Goal: Task Accomplishment & Management: Complete application form

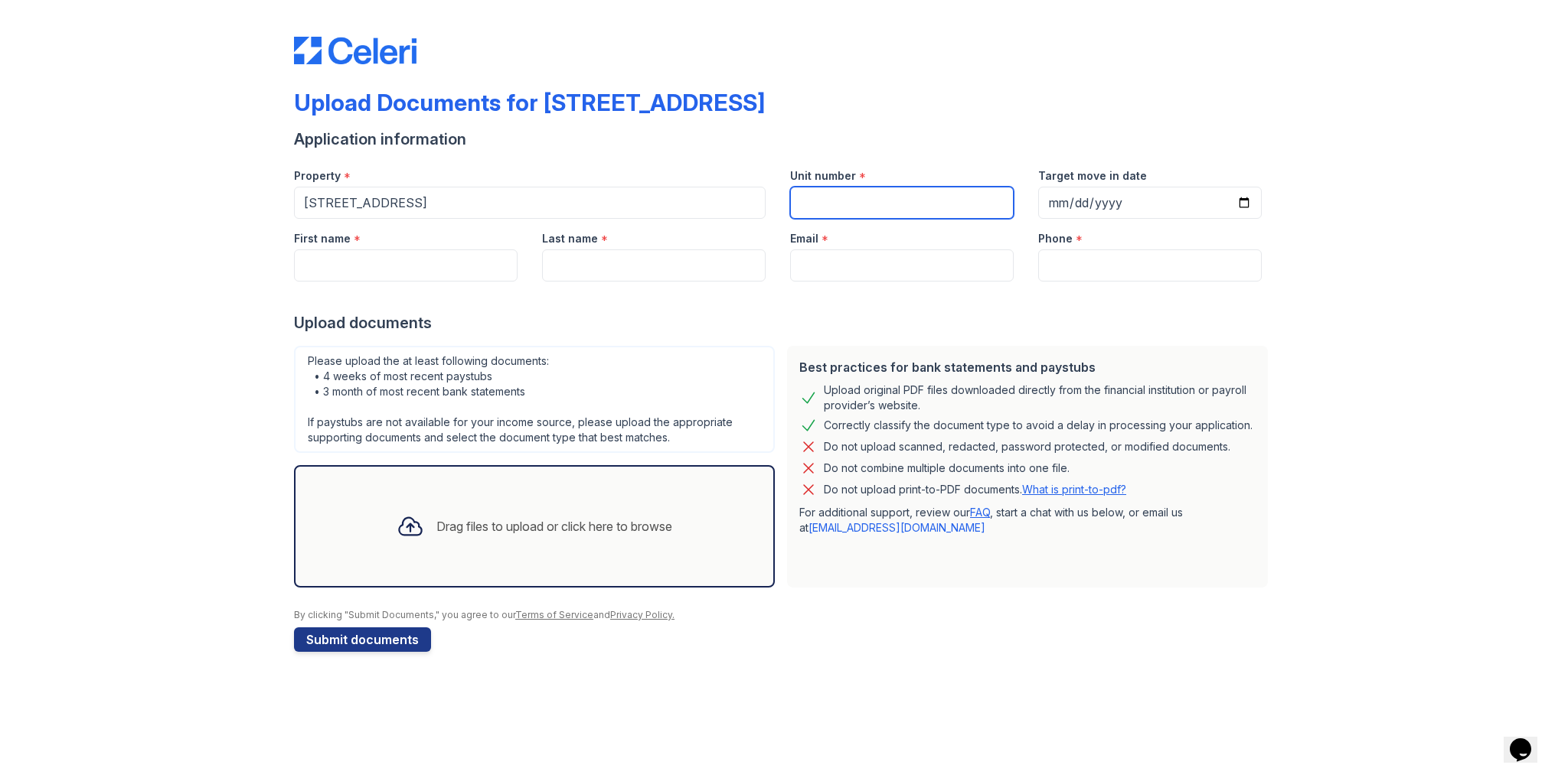
click at [782, 199] on input "Unit number" at bounding box center [901, 203] width 223 height 32
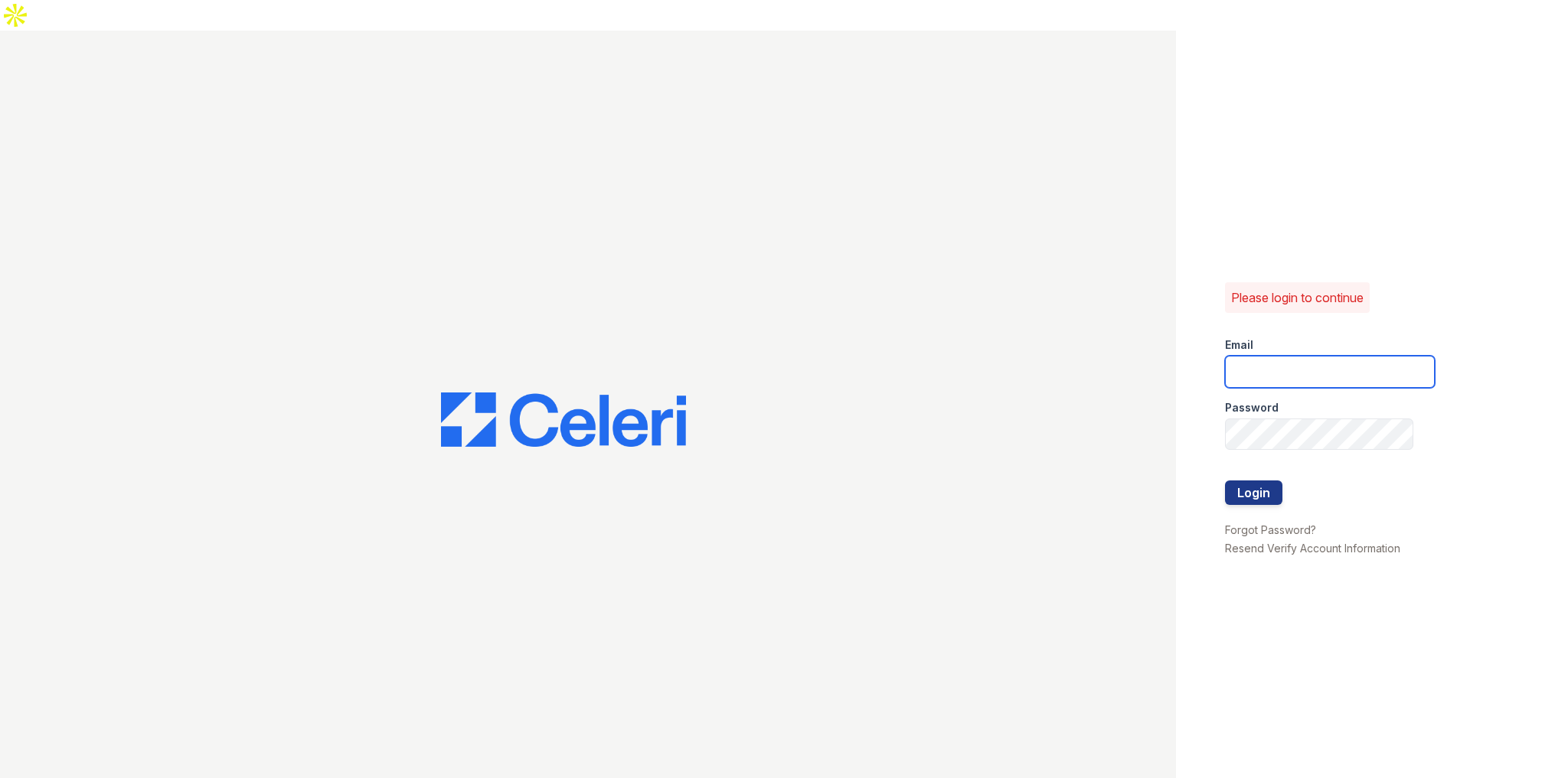
click at [782, 356] on input "email" at bounding box center [1329, 372] width 210 height 32
type input "[EMAIL_ADDRESS][DOMAIN_NAME]"
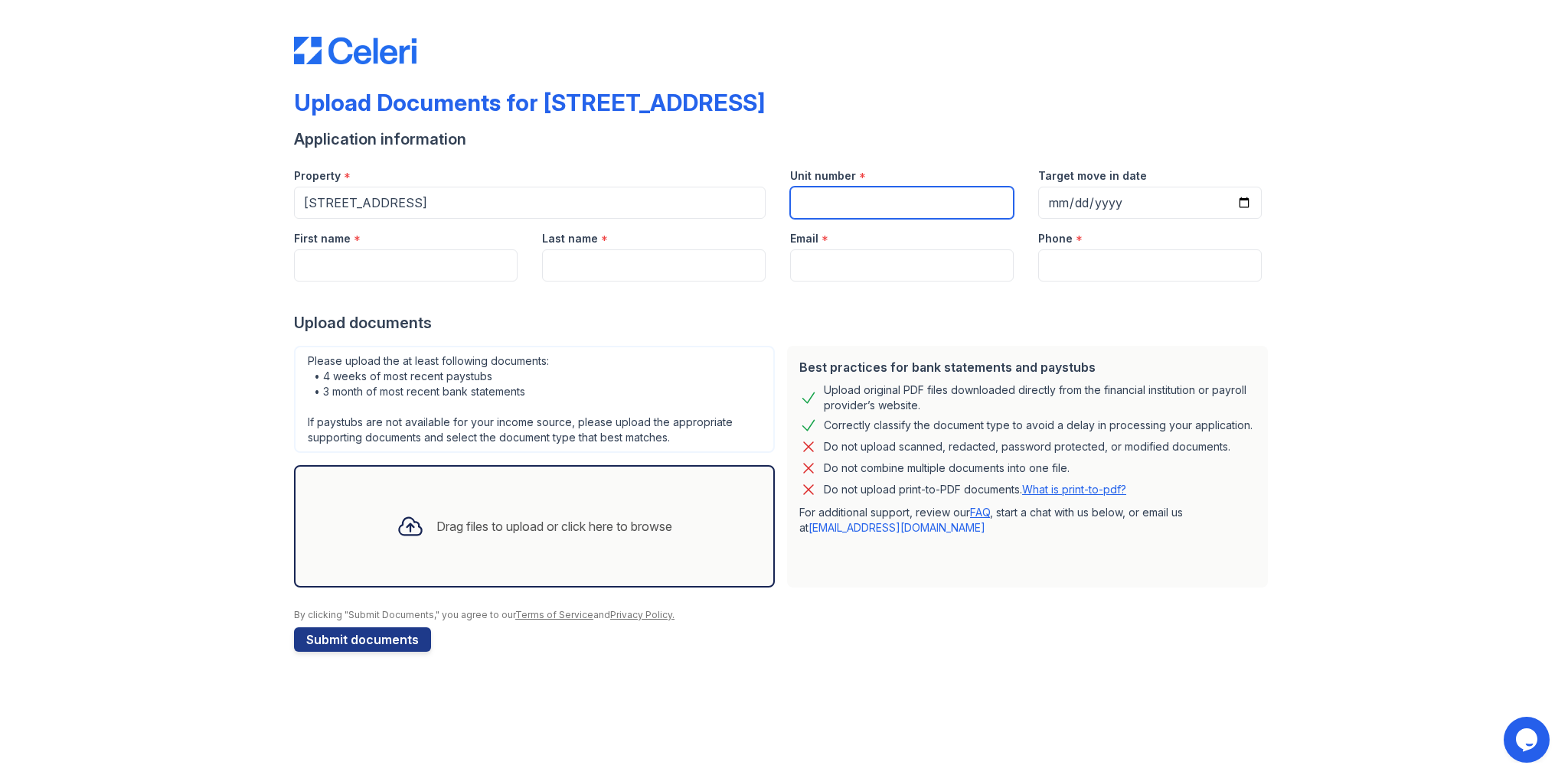
click at [820, 199] on input "Unit number" at bounding box center [901, 203] width 223 height 32
type input "617"
drag, startPoint x: 467, startPoint y: 280, endPoint x: 462, endPoint y: 272, distance: 9.4
click at [464, 274] on form "Application information Property * 123 Main Street Unit number * 617 Target mov…" at bounding box center [783, 390] width 980 height 523
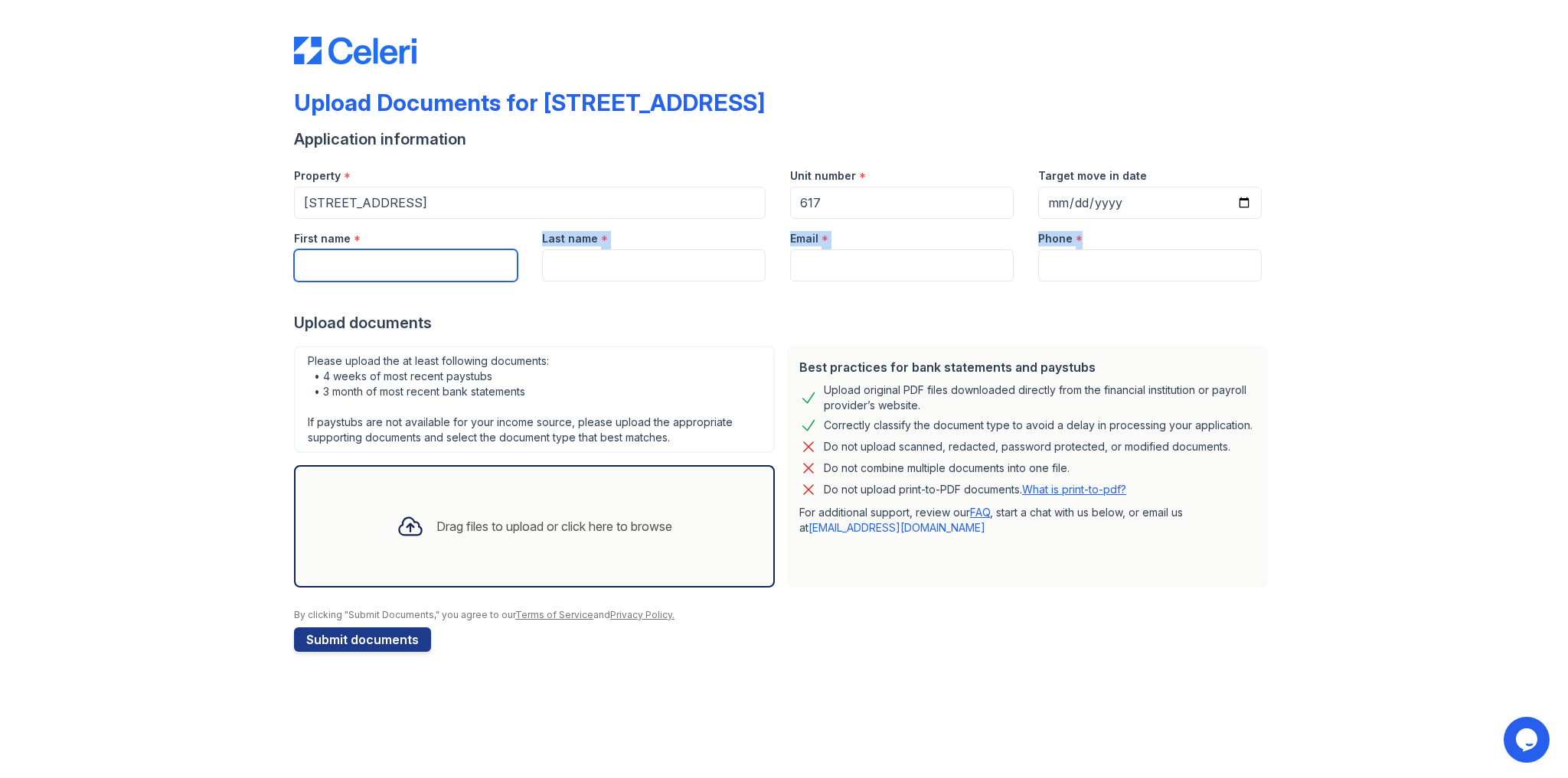
click at [462, 268] on input "First name" at bounding box center [405, 265] width 223 height 32
type input "James"
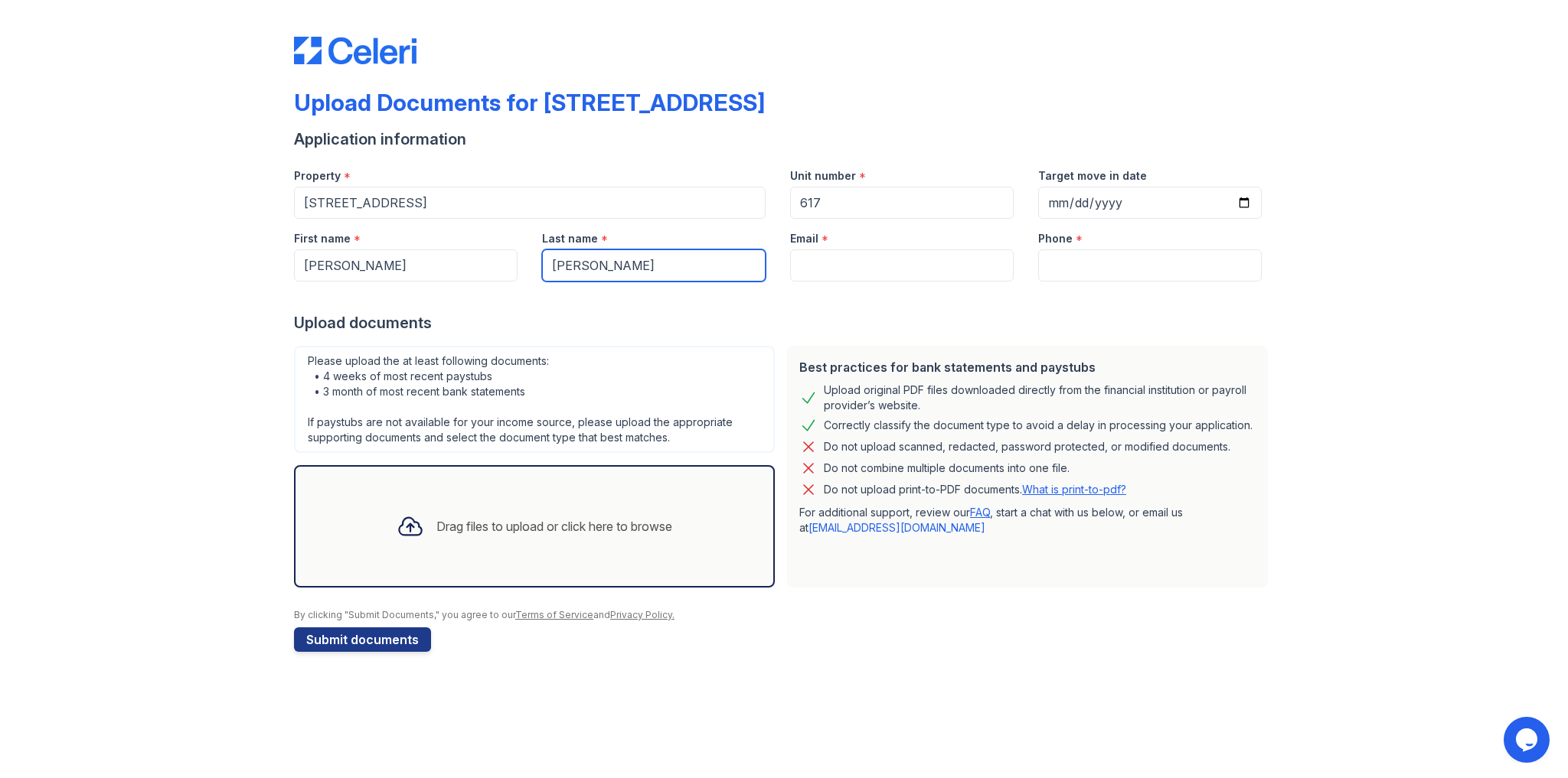
type input "Smith"
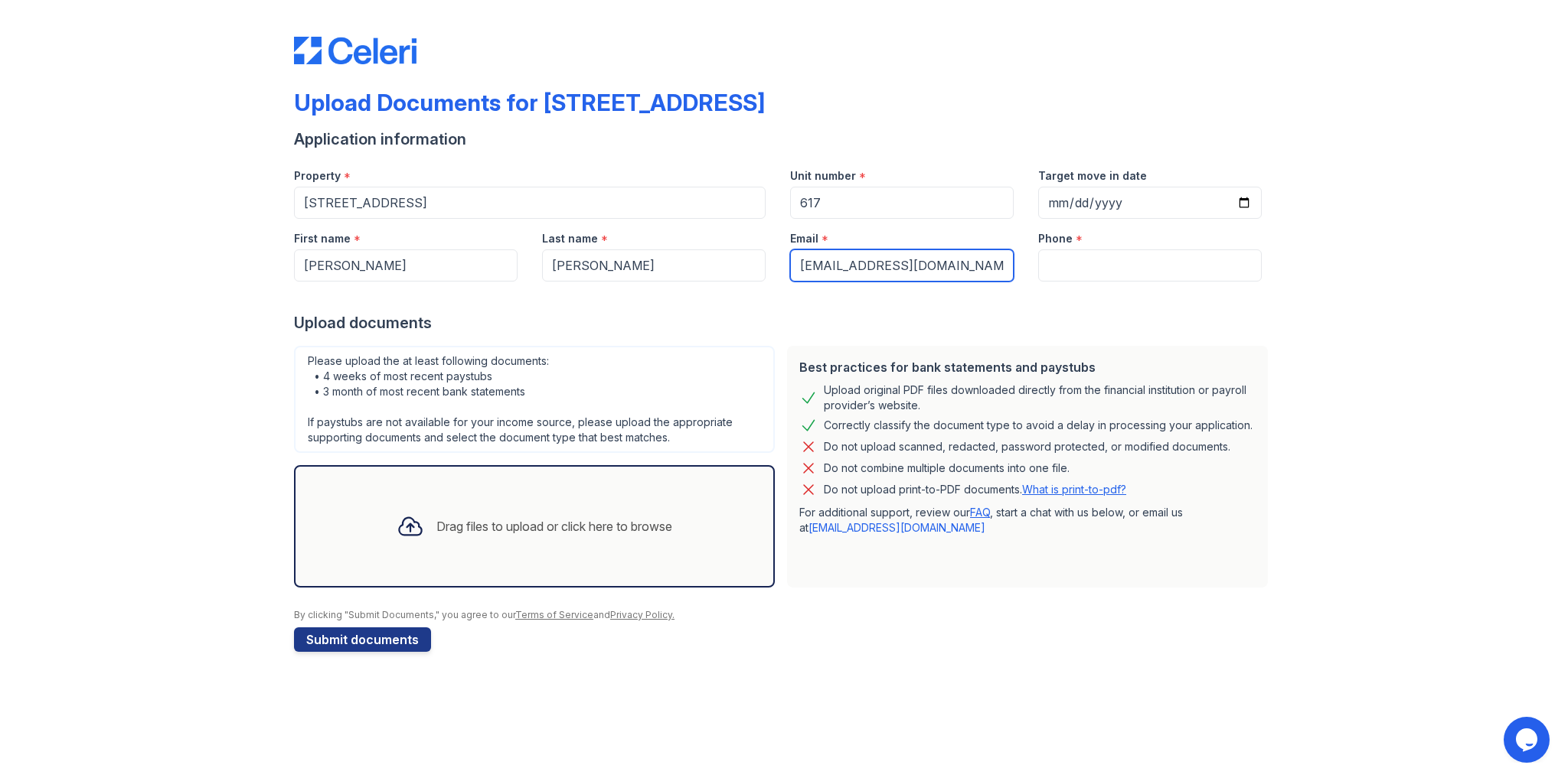
type input "JamesSmith@gmail.com"
type input "9179879877"
type input "617"
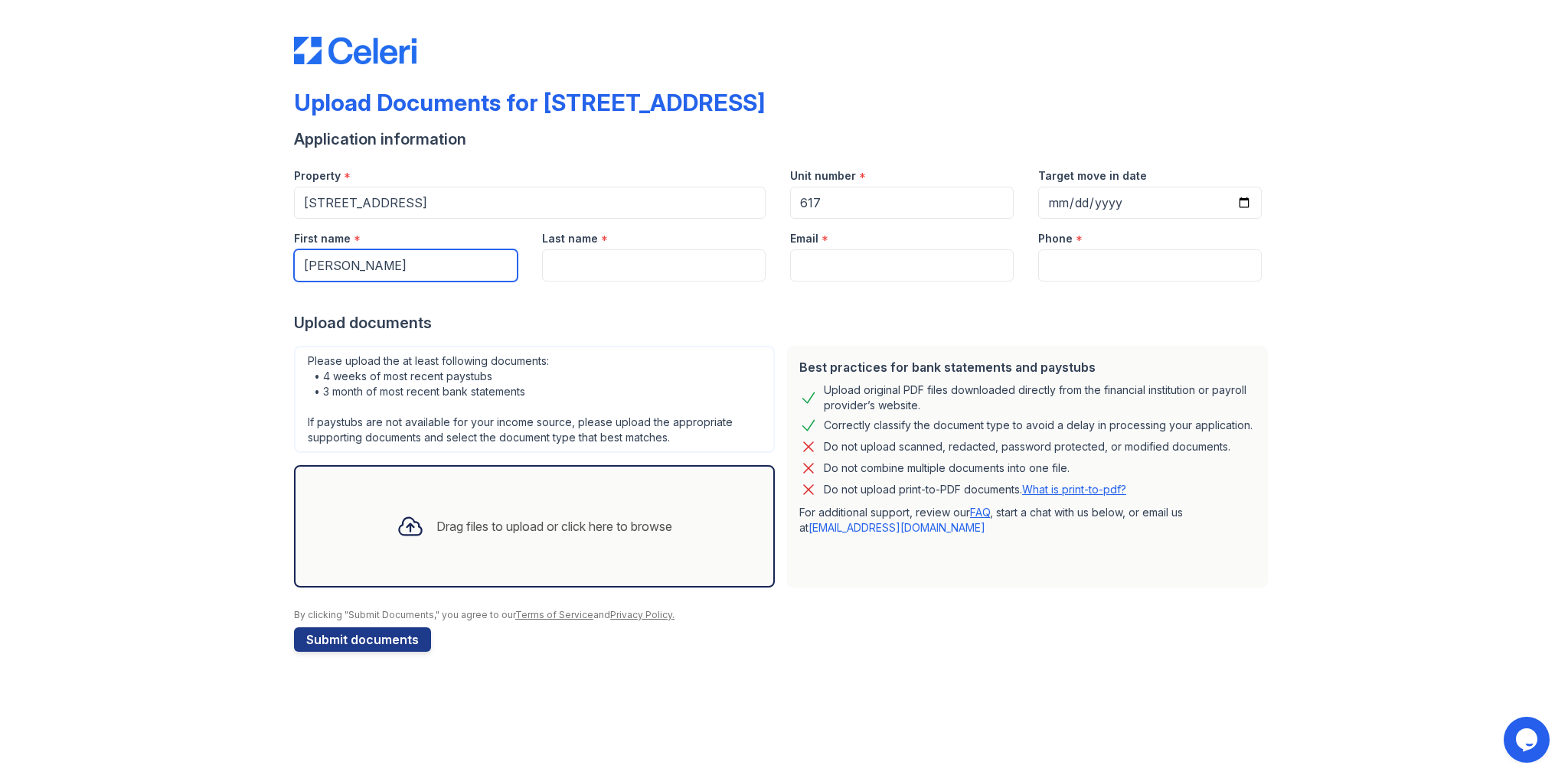
type input "James"
type input "smith"
type input "Smith"
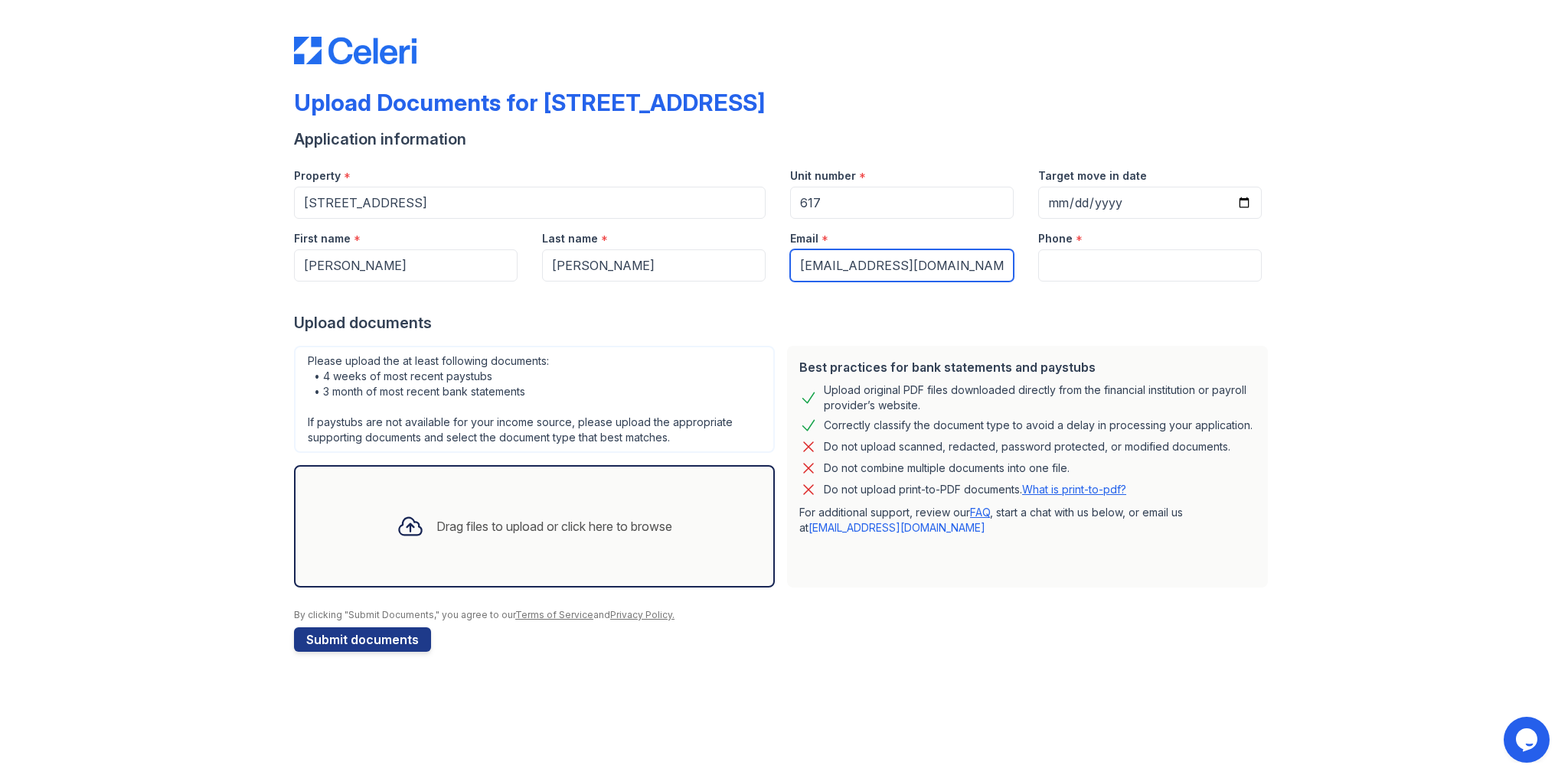
type input "[EMAIL_ADDRESS][DOMAIN_NAME]"
type input "9179879877"
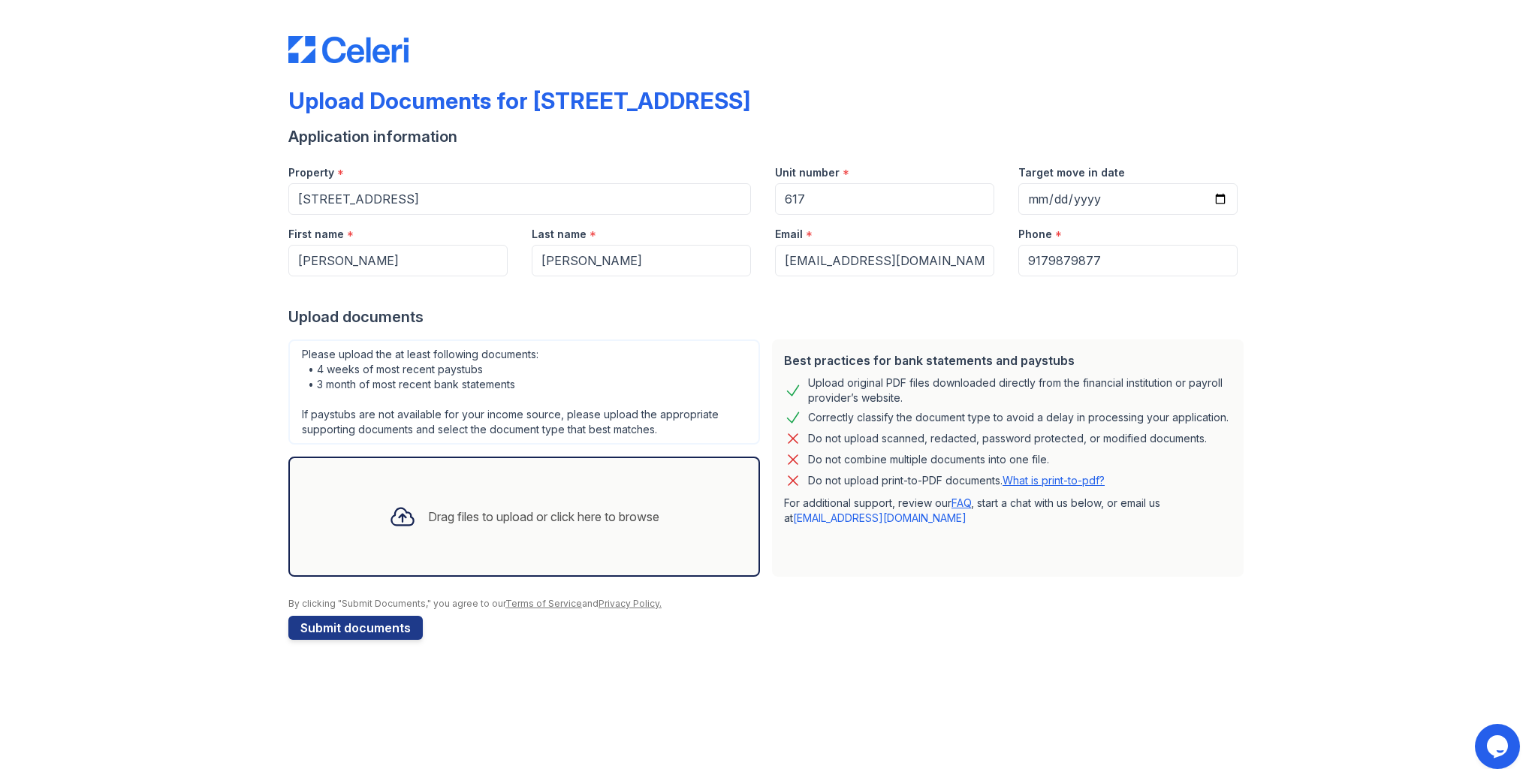
click at [802, 329] on form "Application information Property * 123 Main Street Unit number * 617 Target mov…" at bounding box center [768, 382] width 961 height 513
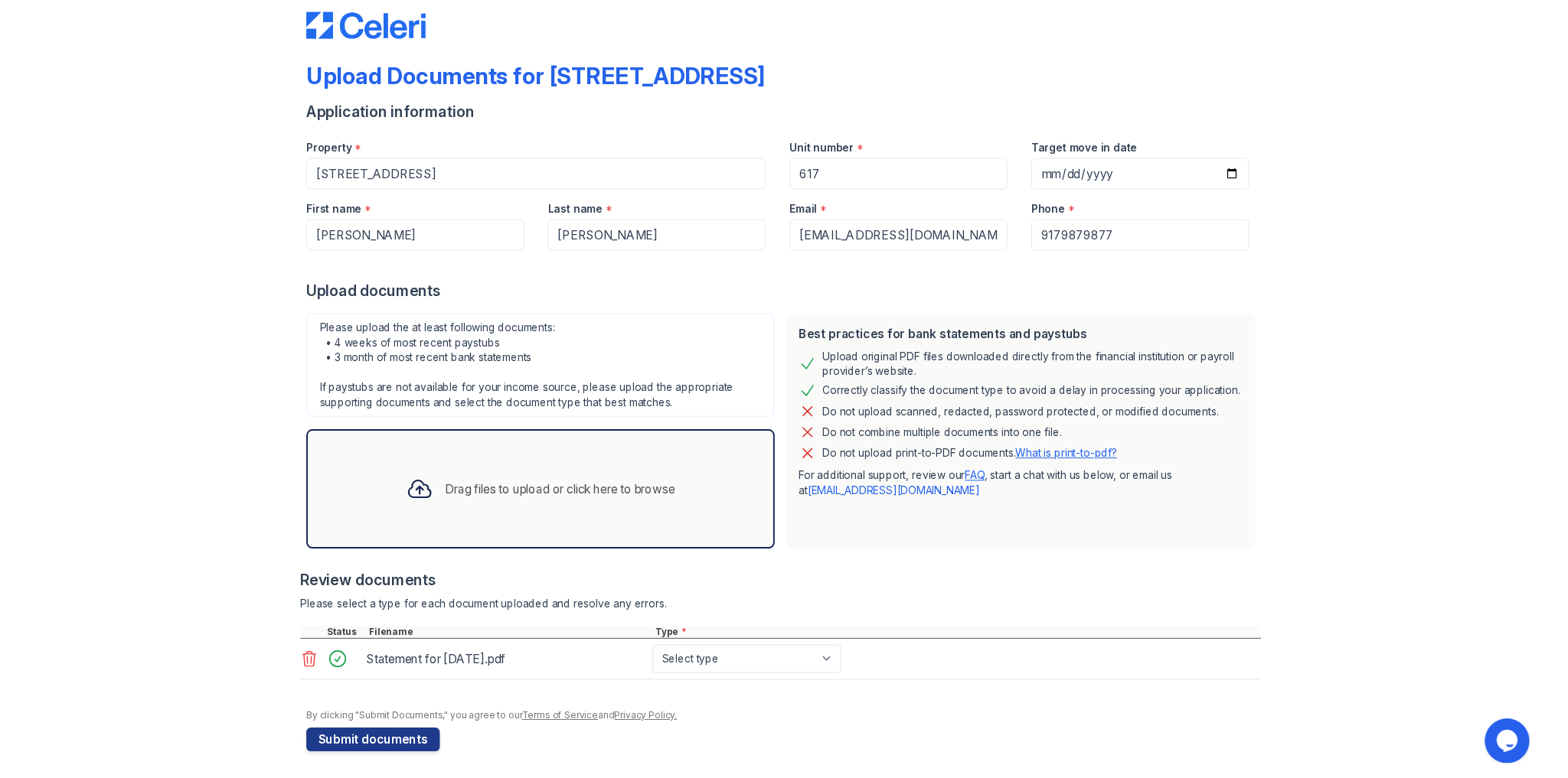
scroll to position [25, 0]
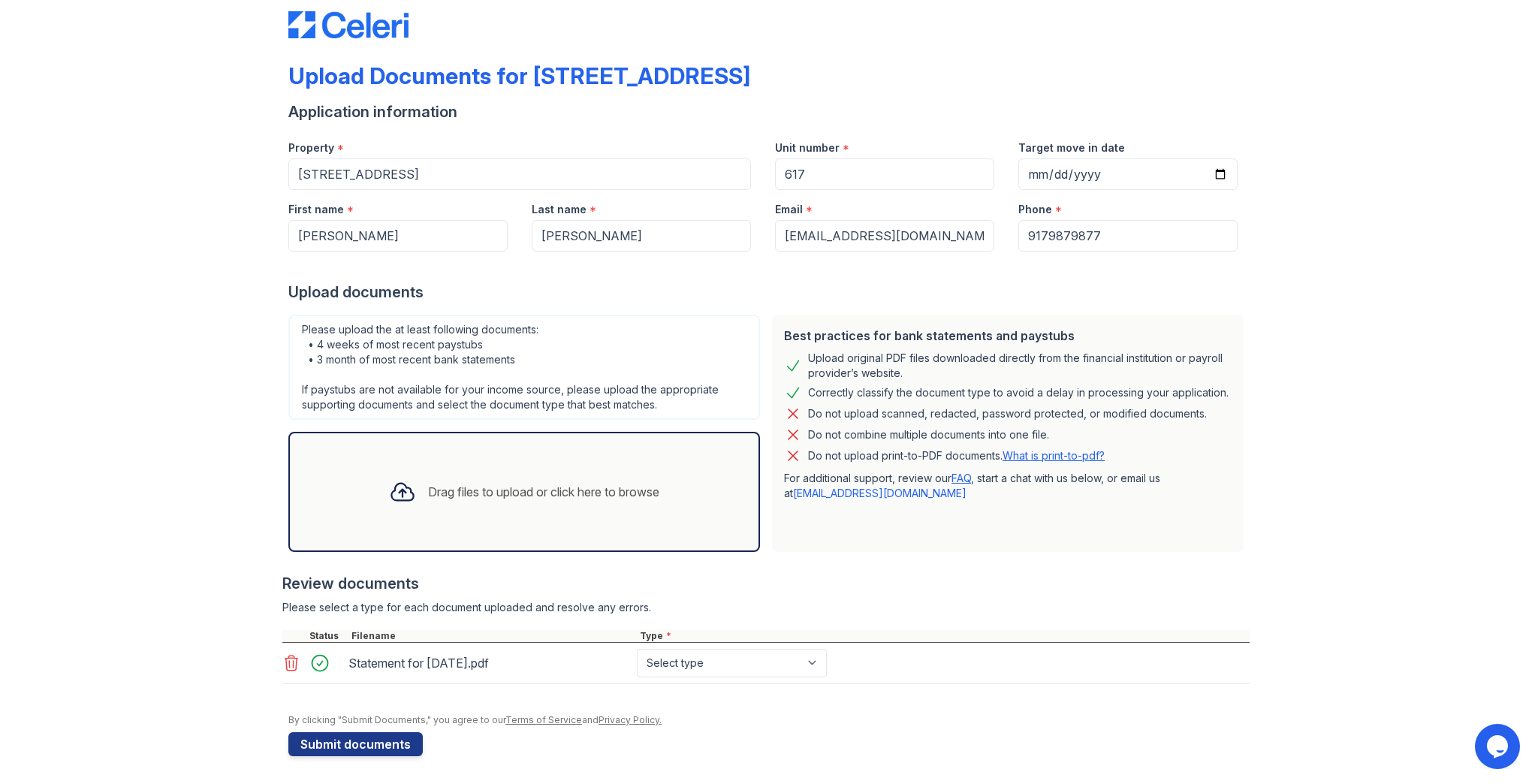
click at [192, 455] on div "Upload Documents for 123 Main Street Application information Property * 123 Mai…" at bounding box center [768, 381] width 1490 height 811
click at [484, 659] on div "Statement for Feb 14, 2025.pdf" at bounding box center [490, 663] width 283 height 24
drag, startPoint x: 340, startPoint y: 659, endPoint x: 537, endPoint y: 665, distance: 197.1
click at [451, 665] on div "Statement for Feb 14, 2025.pdf" at bounding box center [489, 663] width 288 height 29
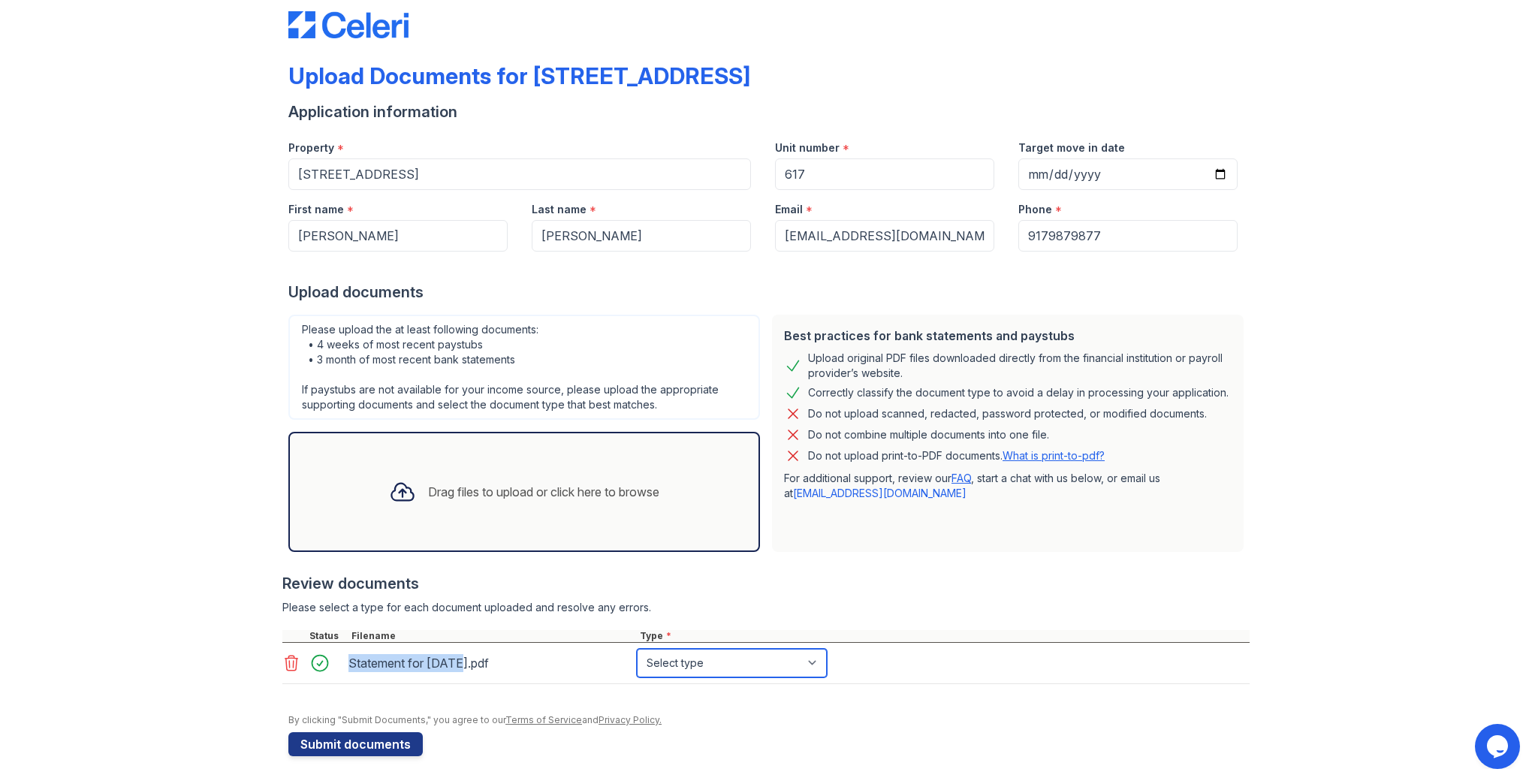
click at [709, 663] on select "Select type Paystub Bank Statement Offer Letter Tax Documents Benefit Award Let…" at bounding box center [731, 663] width 190 height 29
select select "paystub"
click at [636, 649] on select "Select type Paystub Bank Statement Offer Letter Tax Documents Benefit Award Let…" at bounding box center [731, 663] width 190 height 29
click at [222, 727] on div "Upload Documents for 123 Main Street Application information Property * 123 Mai…" at bounding box center [768, 381] width 1490 height 811
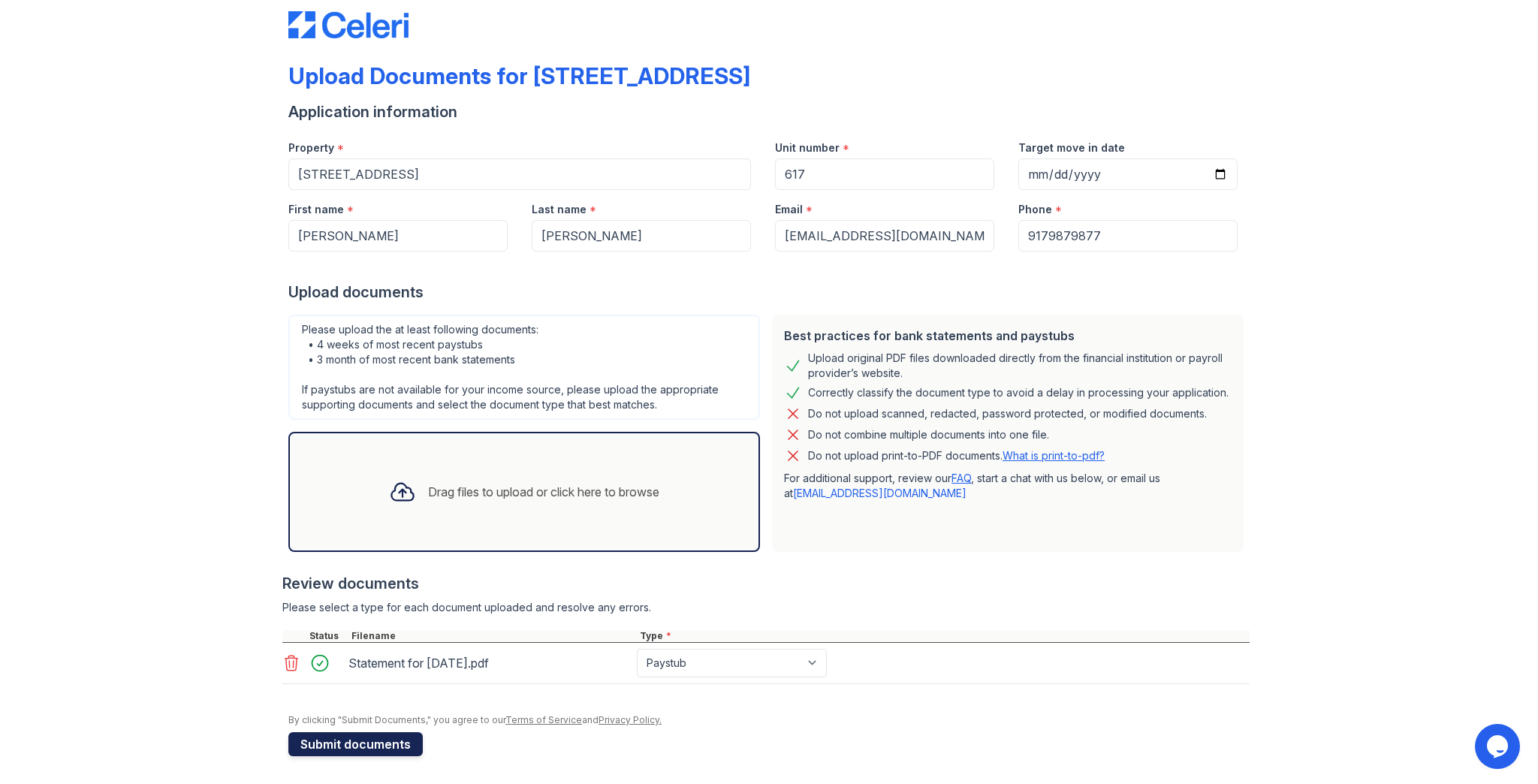
click at [317, 744] on button "Submit documents" at bounding box center [355, 744] width 134 height 24
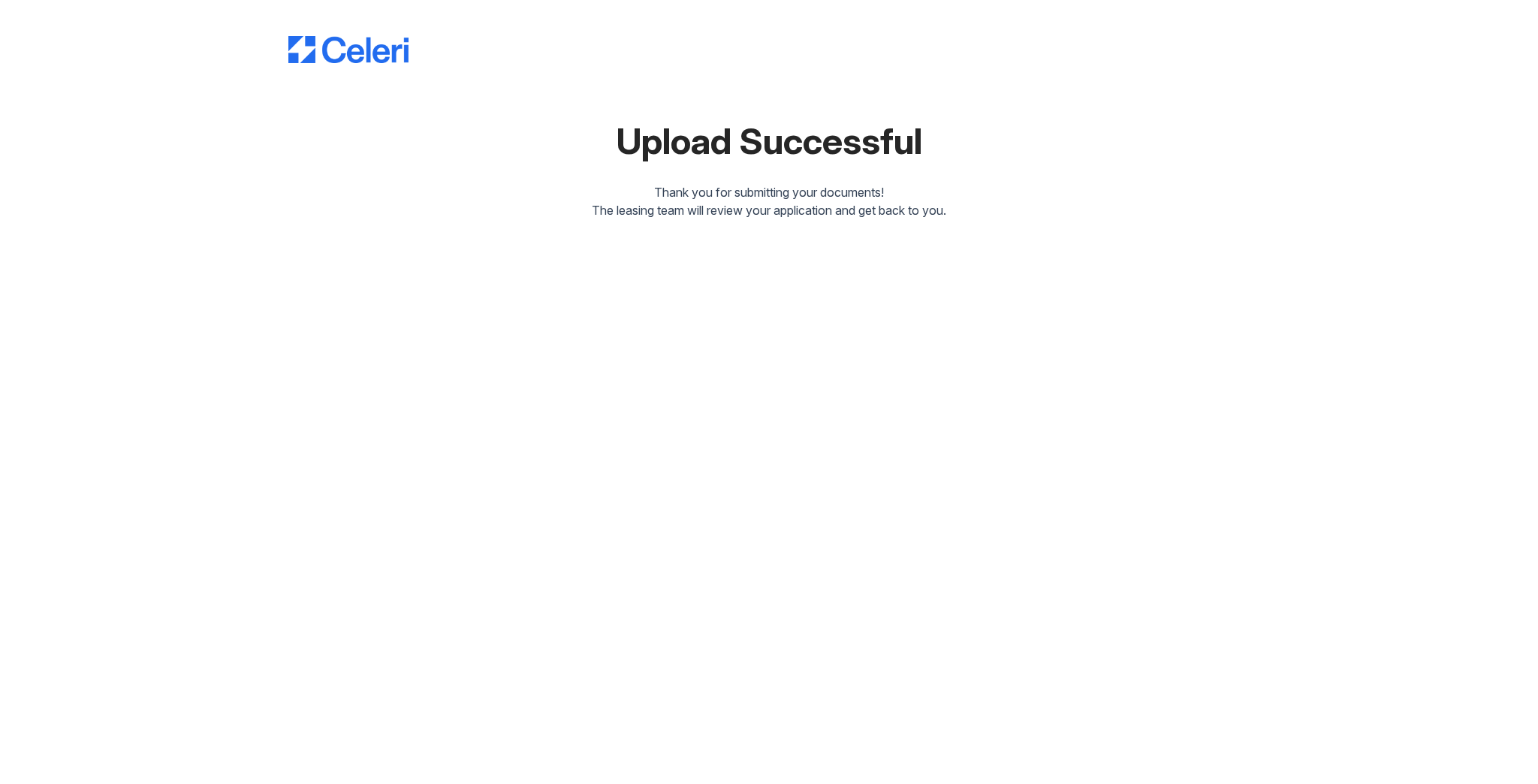
drag, startPoint x: 424, startPoint y: 60, endPoint x: 321, endPoint y: 54, distance: 103.2
click at [321, 54] on div at bounding box center [768, 35] width 961 height 57
click at [502, 79] on div "Upload Successful Thank you for submitting your documents! The leasing team wil…" at bounding box center [768, 113] width 961 height 213
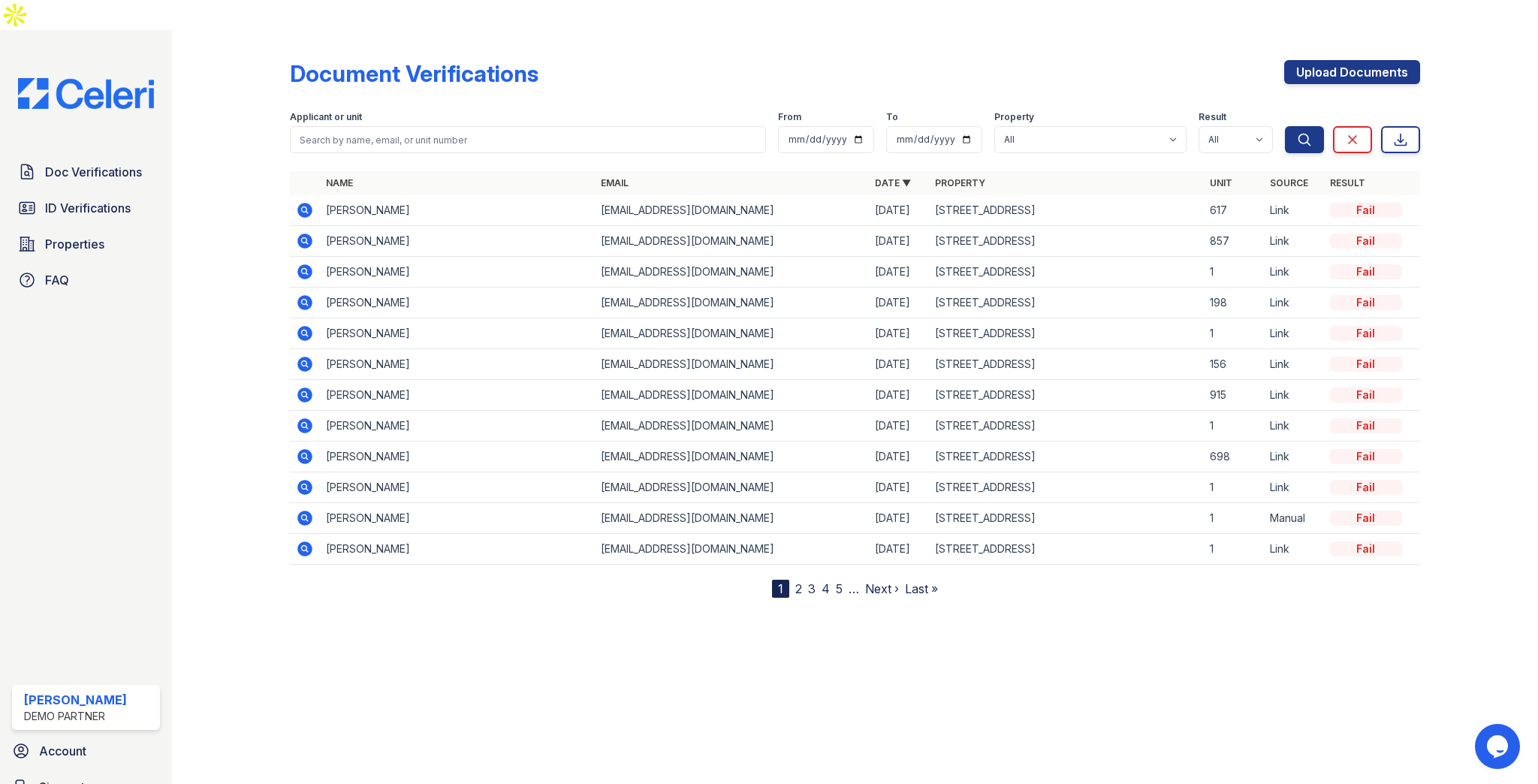
click at [301, 202] on icon at bounding box center [305, 210] width 18 height 18
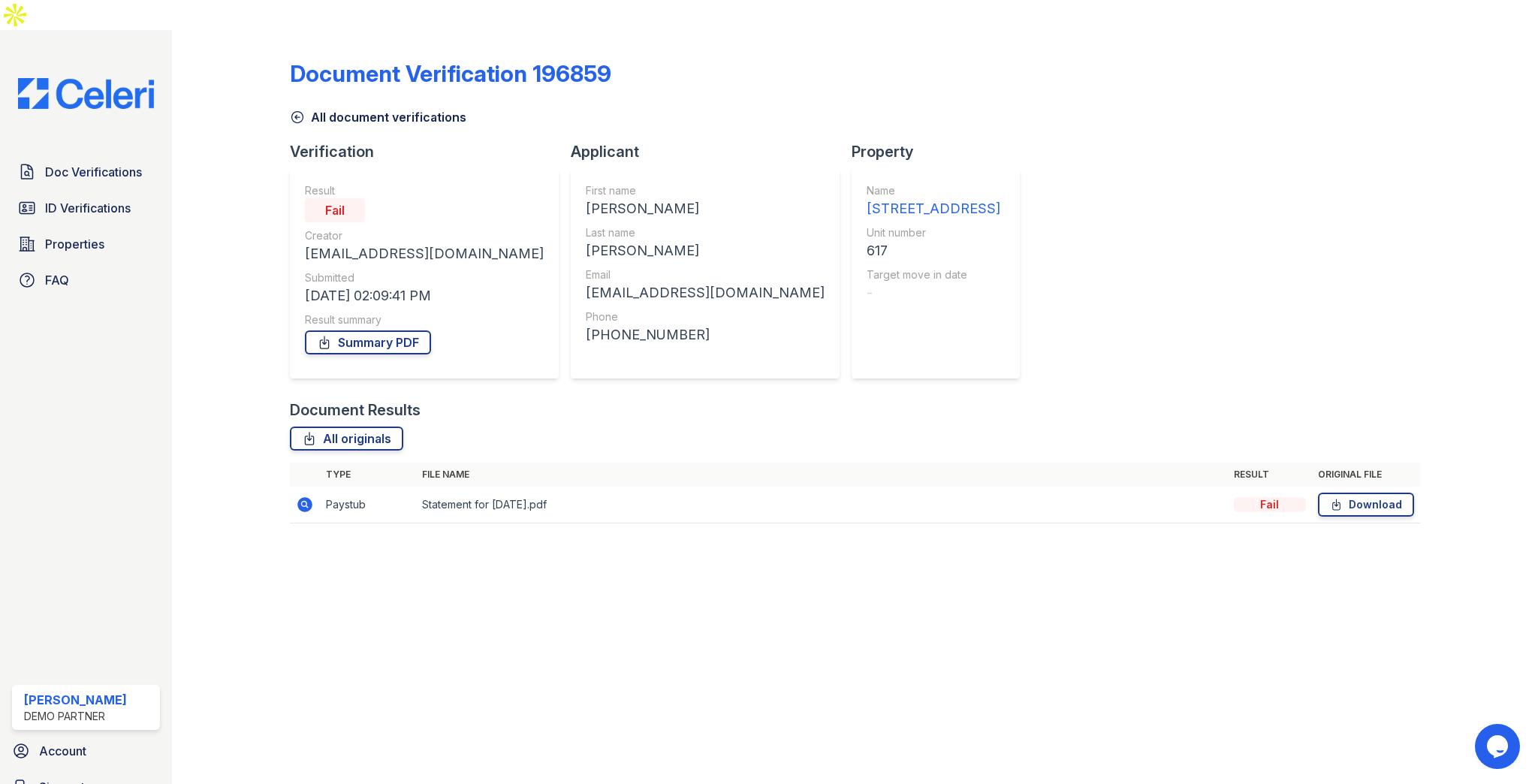
drag, startPoint x: 323, startPoint y: 183, endPoint x: 363, endPoint y: 178, distance: 40.3
click at [363, 198] on div "Fail" at bounding box center [335, 210] width 60 height 24
click at [435, 198] on div "Fail" at bounding box center [424, 210] width 239 height 24
click at [309, 497] on icon at bounding box center [306, 504] width 15 height 15
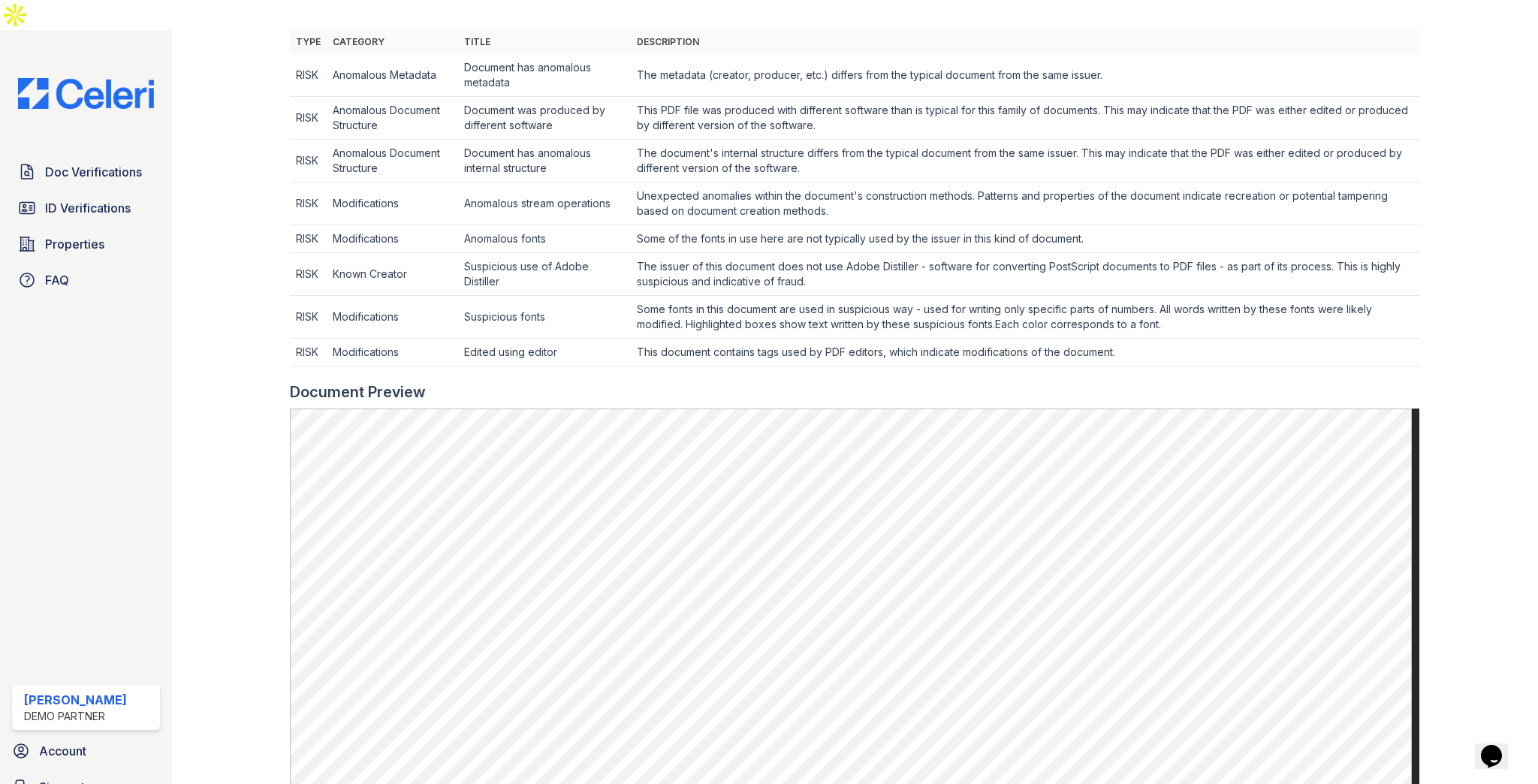
scroll to position [481, 0]
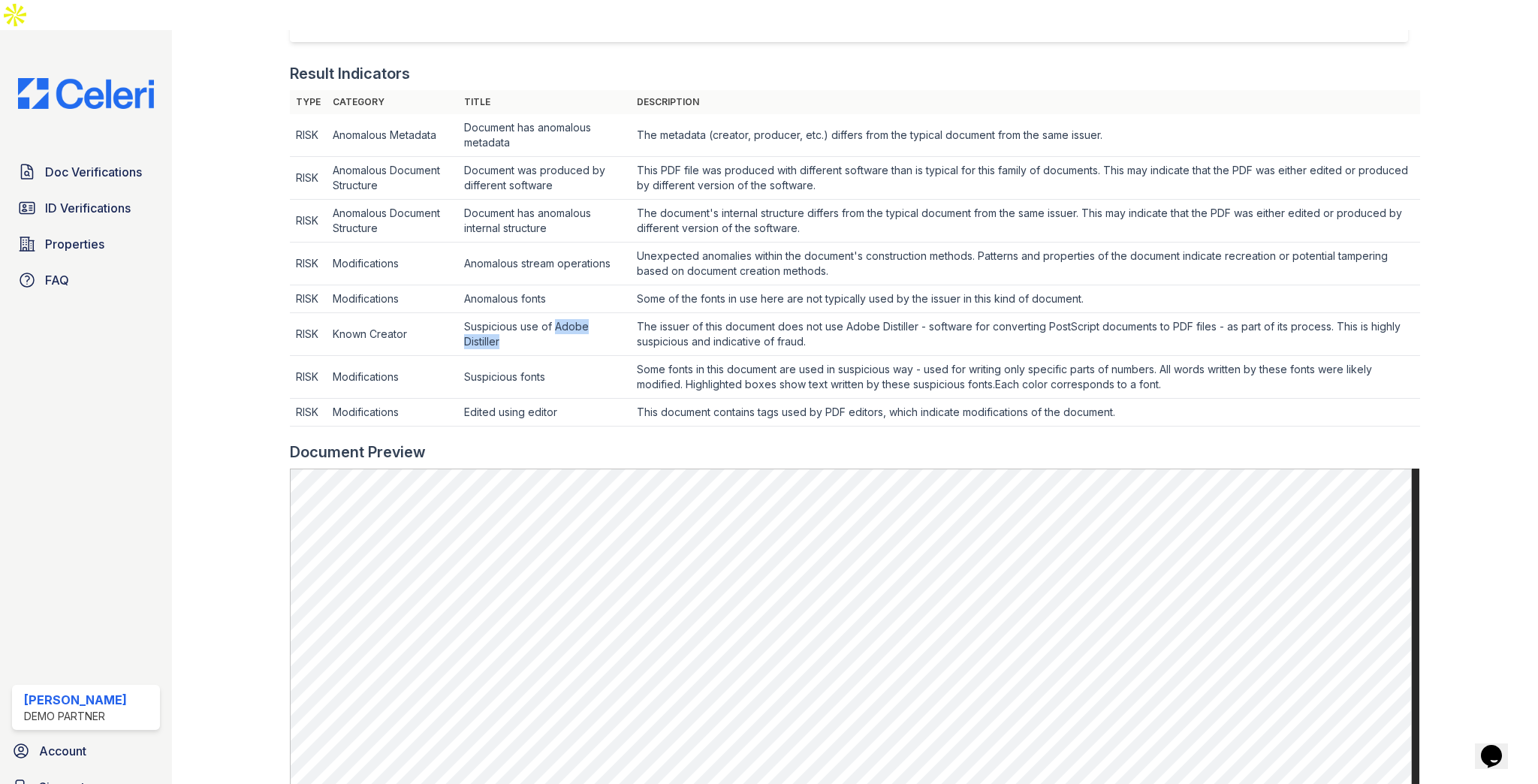
drag, startPoint x: 557, startPoint y: 298, endPoint x: 564, endPoint y: 306, distance: 10.6
click at [564, 313] on td "Suspicious use of Adobe Distiller" at bounding box center [544, 335] width 173 height 43
drag, startPoint x: 463, startPoint y: 269, endPoint x: 565, endPoint y: 268, distance: 102.0
click at [565, 286] on td "Anomalous fonts" at bounding box center [544, 299] width 173 height 28
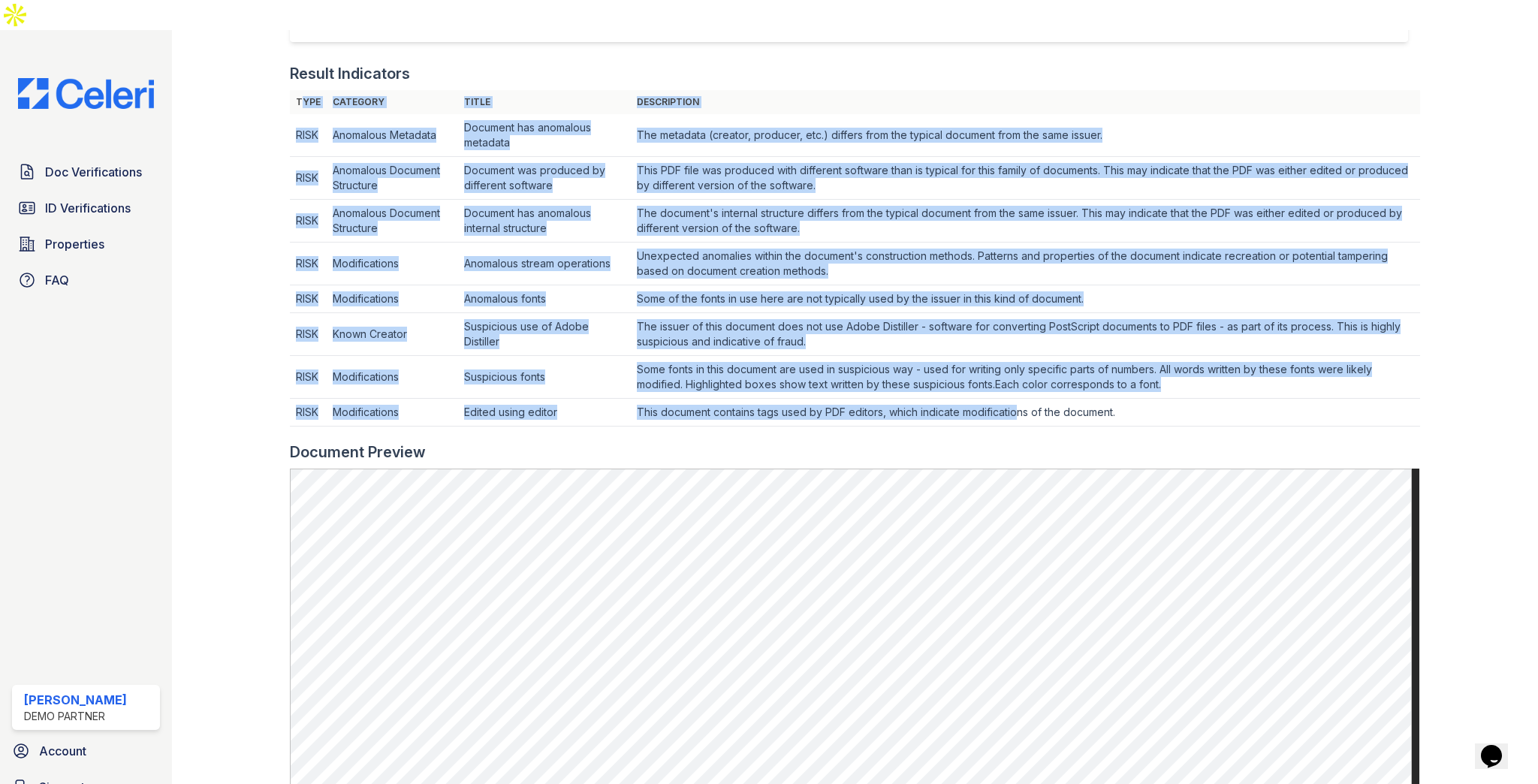
drag, startPoint x: 294, startPoint y: 72, endPoint x: 1040, endPoint y: 373, distance: 804.4
click at [1040, 373] on table "Type Category Title Description RISK Anomalous Metadata Document has anomalous …" at bounding box center [854, 259] width 1129 height 336
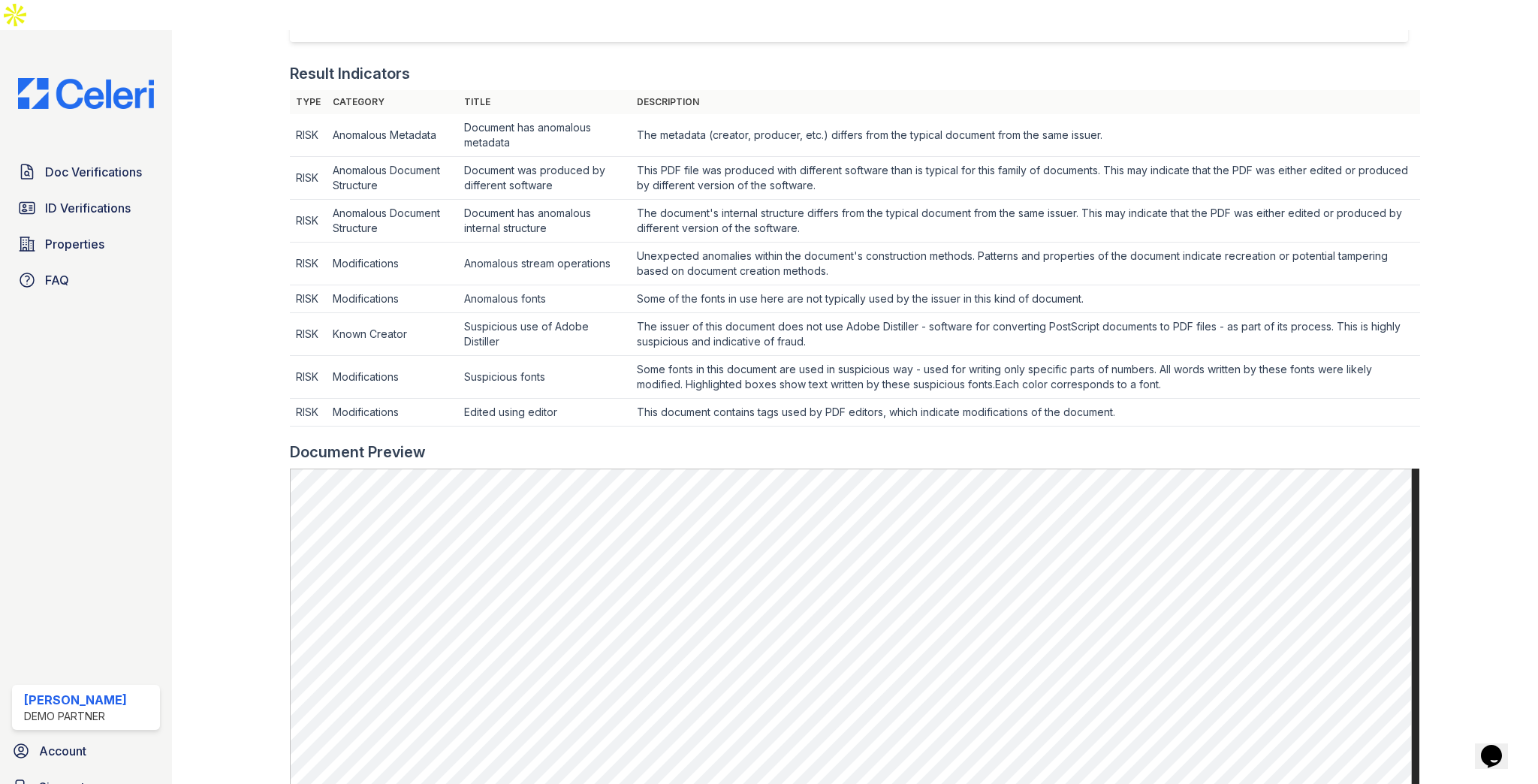
click at [1125, 398] on td "This document contains tags used by PDF editors, which indicate modifications o…" at bounding box center [1025, 412] width 789 height 28
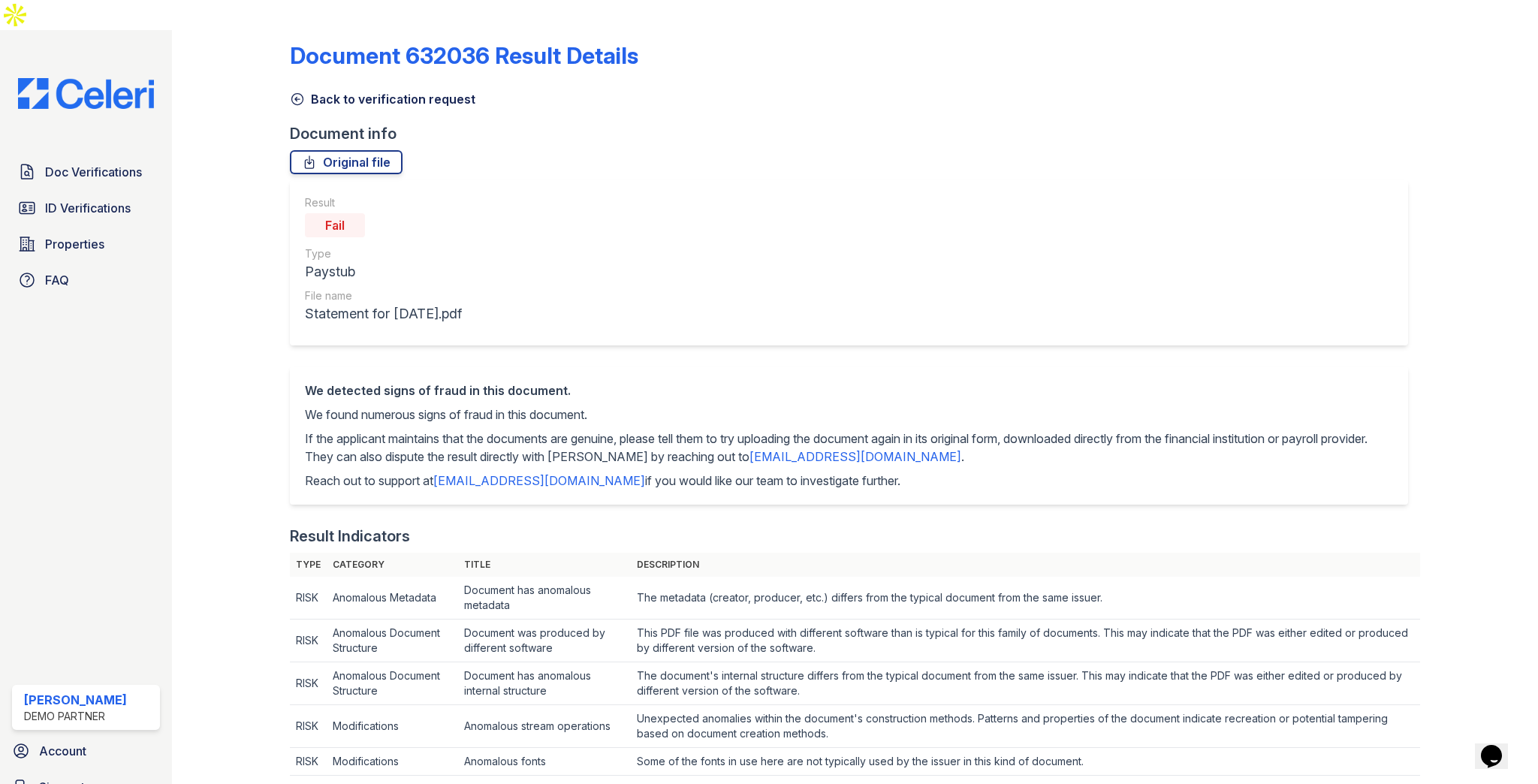
scroll to position [0, 0]
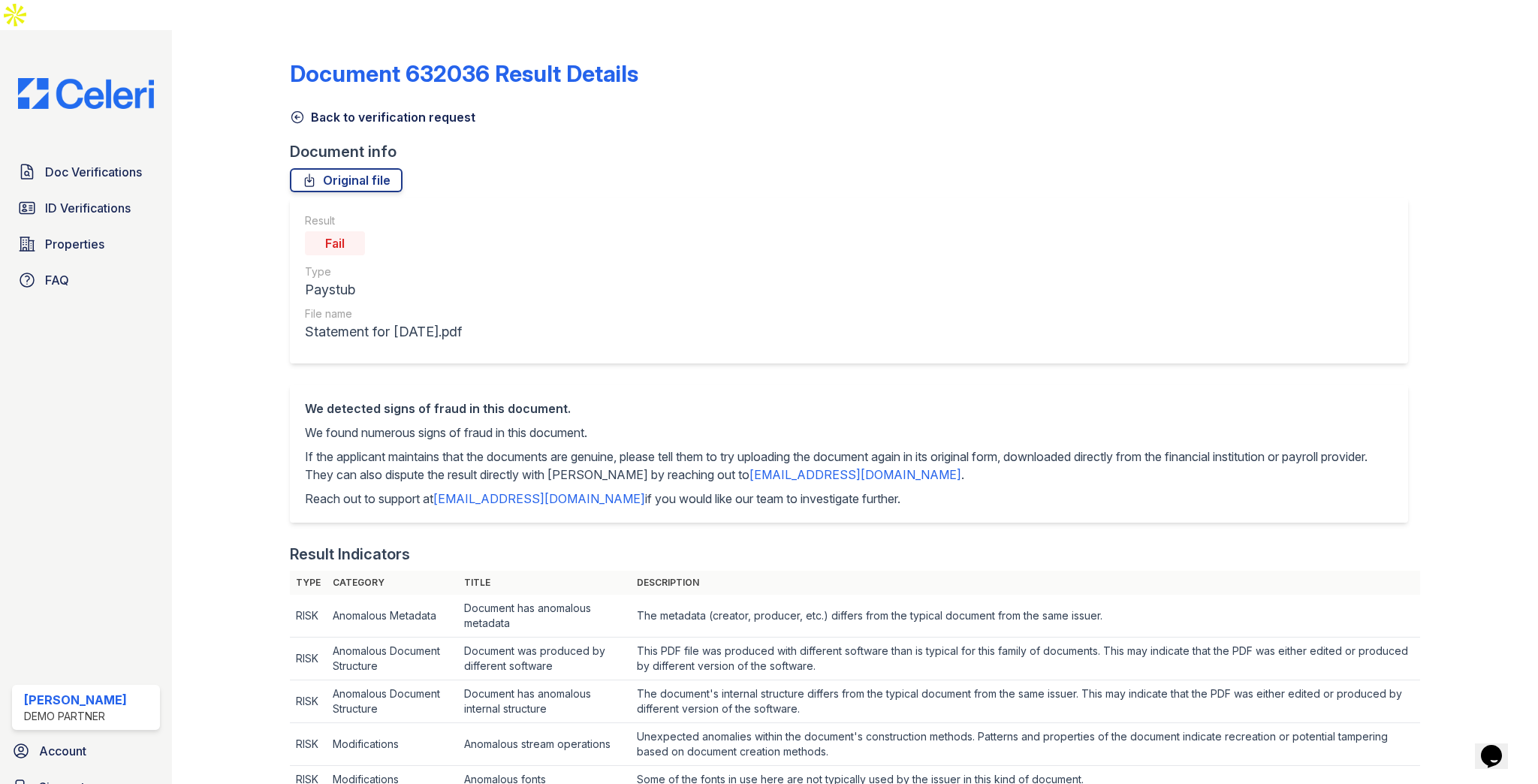
drag, startPoint x: 316, startPoint y: 207, endPoint x: 409, endPoint y: 228, distance: 95.3
click at [409, 229] on div "Fail" at bounding box center [383, 244] width 157 height 30
click at [424, 264] on div "Type" at bounding box center [383, 271] width 157 height 15
click at [105, 229] on link "Properties" at bounding box center [86, 244] width 148 height 30
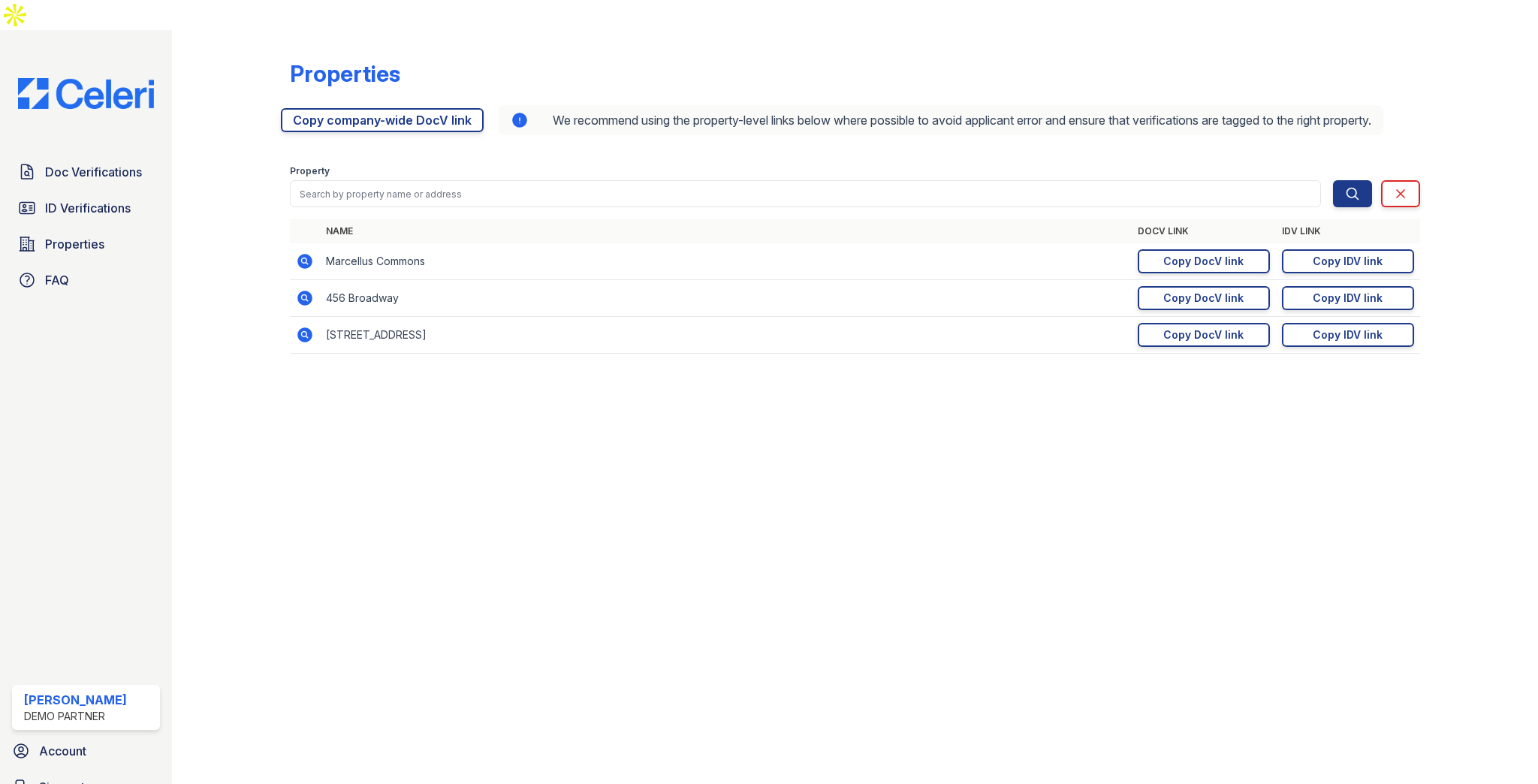
click at [305, 328] on icon at bounding box center [306, 335] width 15 height 15
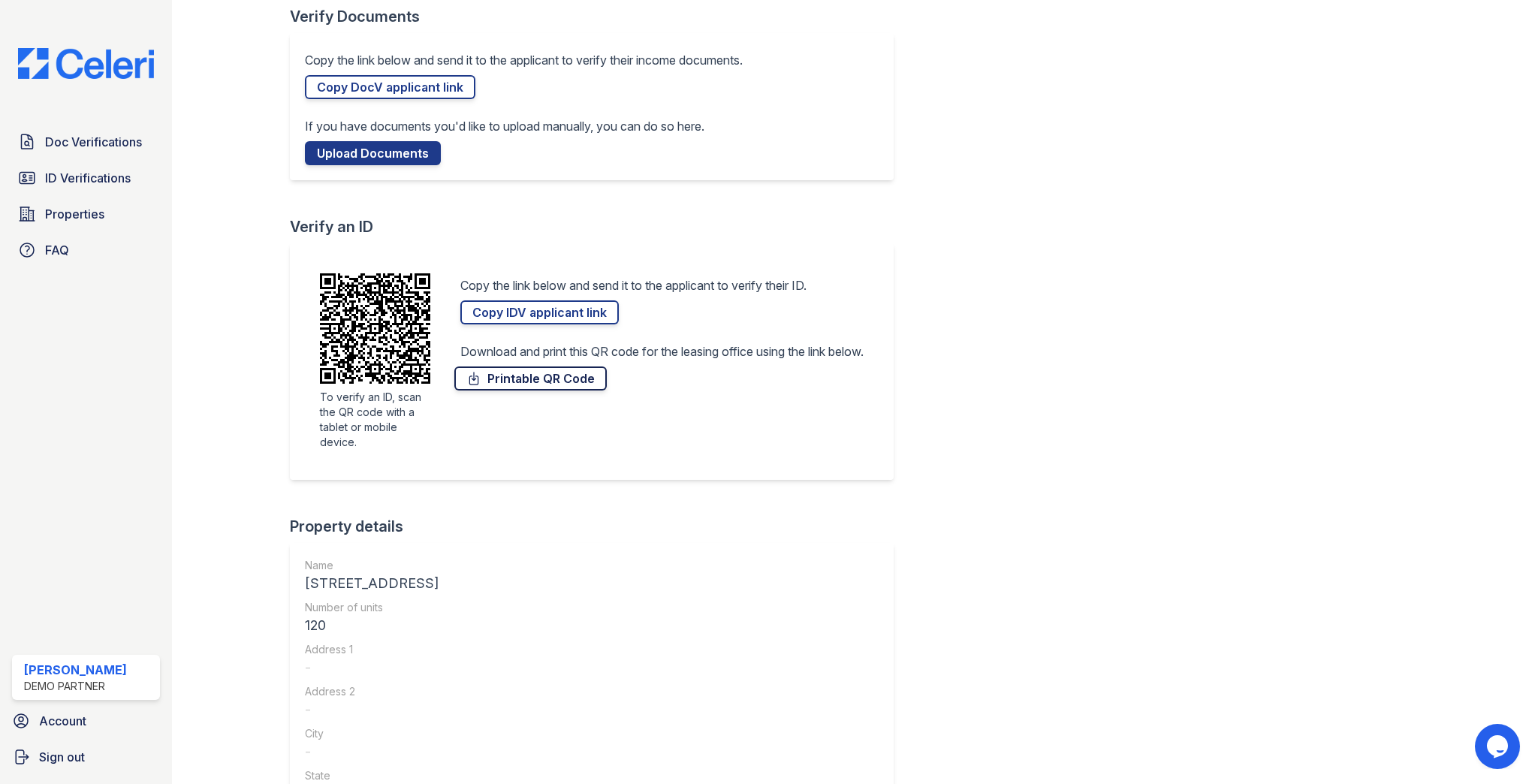
click at [548, 382] on link "Printable QR Code" at bounding box center [530, 379] width 152 height 24
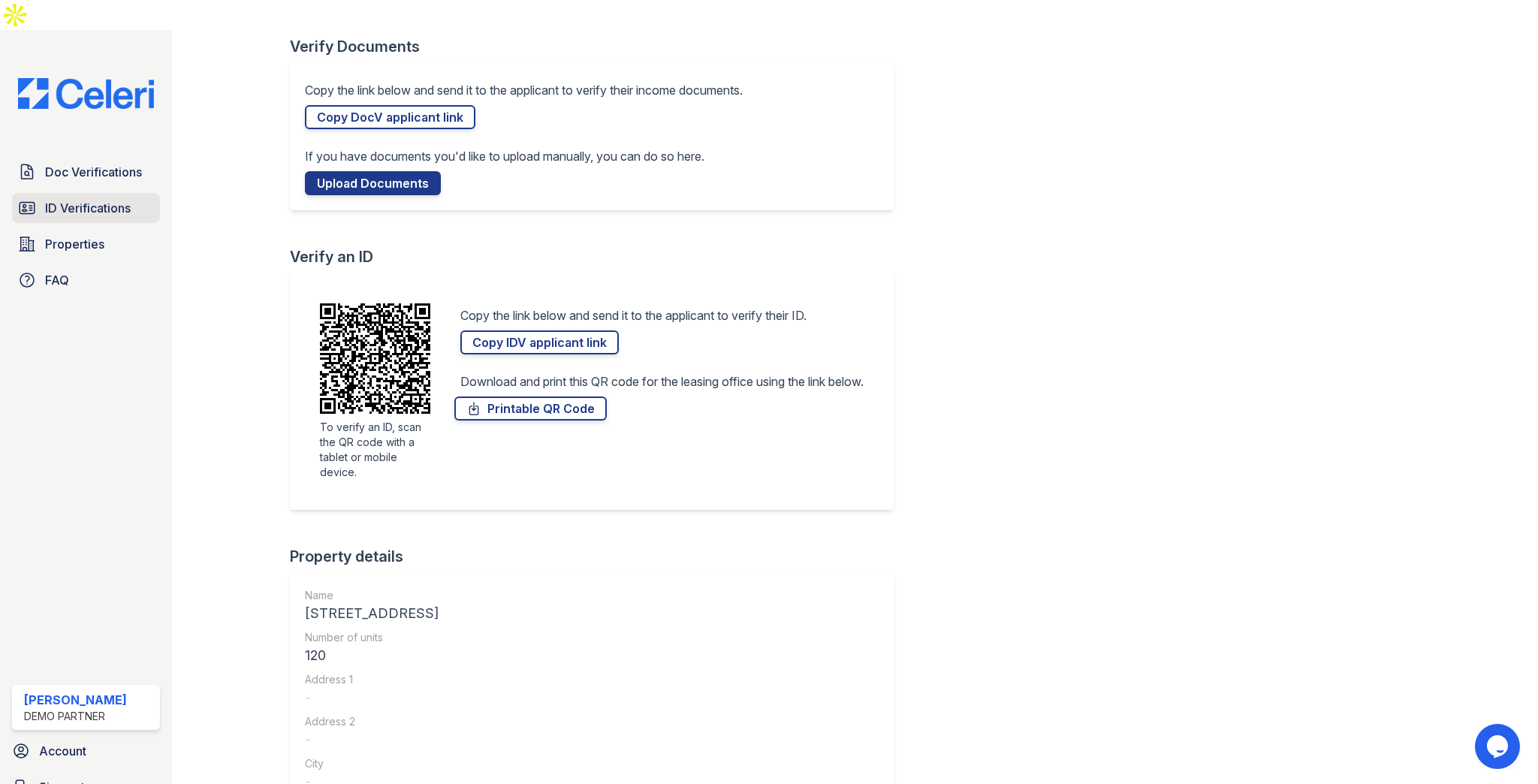
click at [94, 199] on span "ID Verifications" at bounding box center [88, 208] width 86 height 18
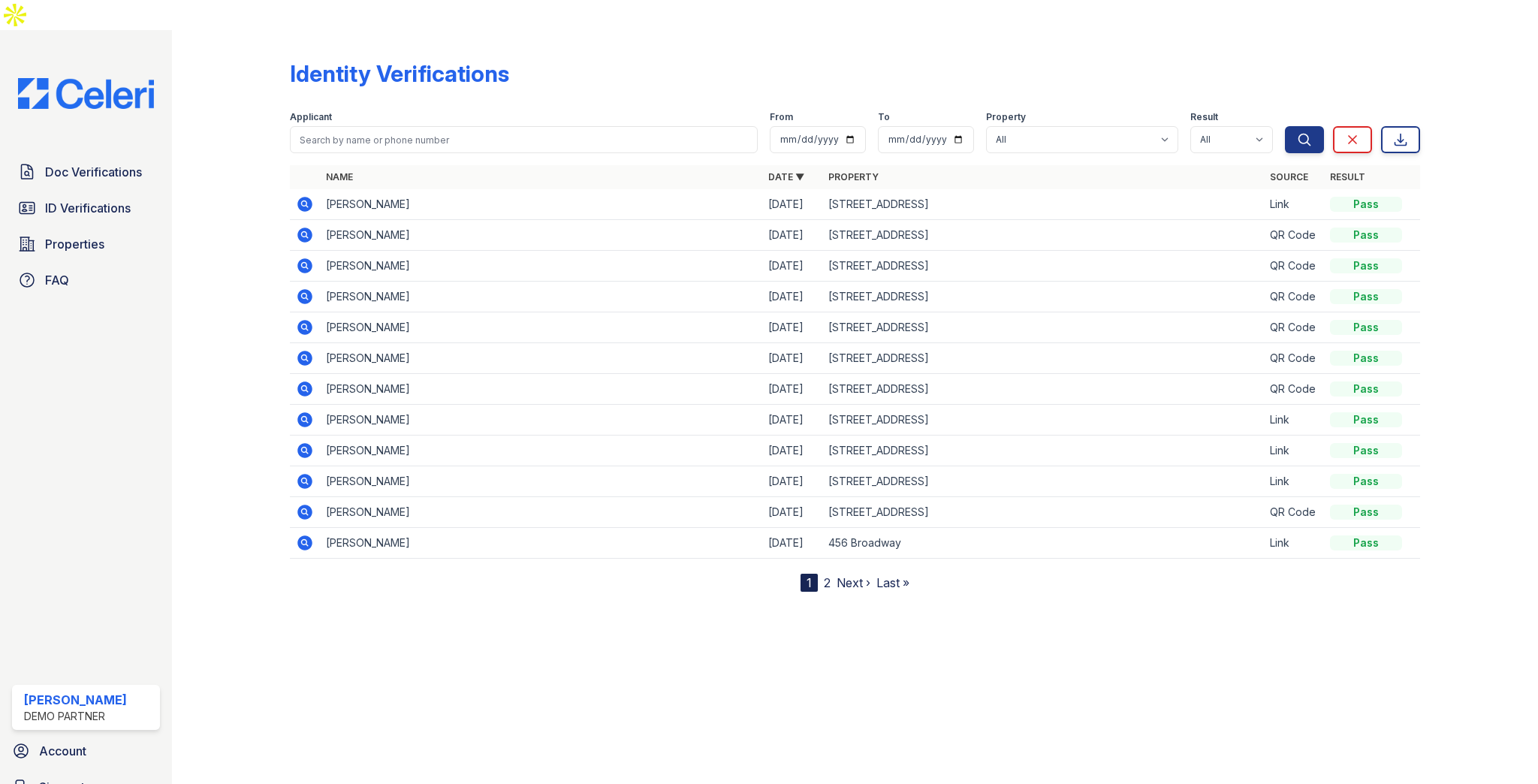
click at [303, 294] on icon at bounding box center [304, 295] width 4 height 4
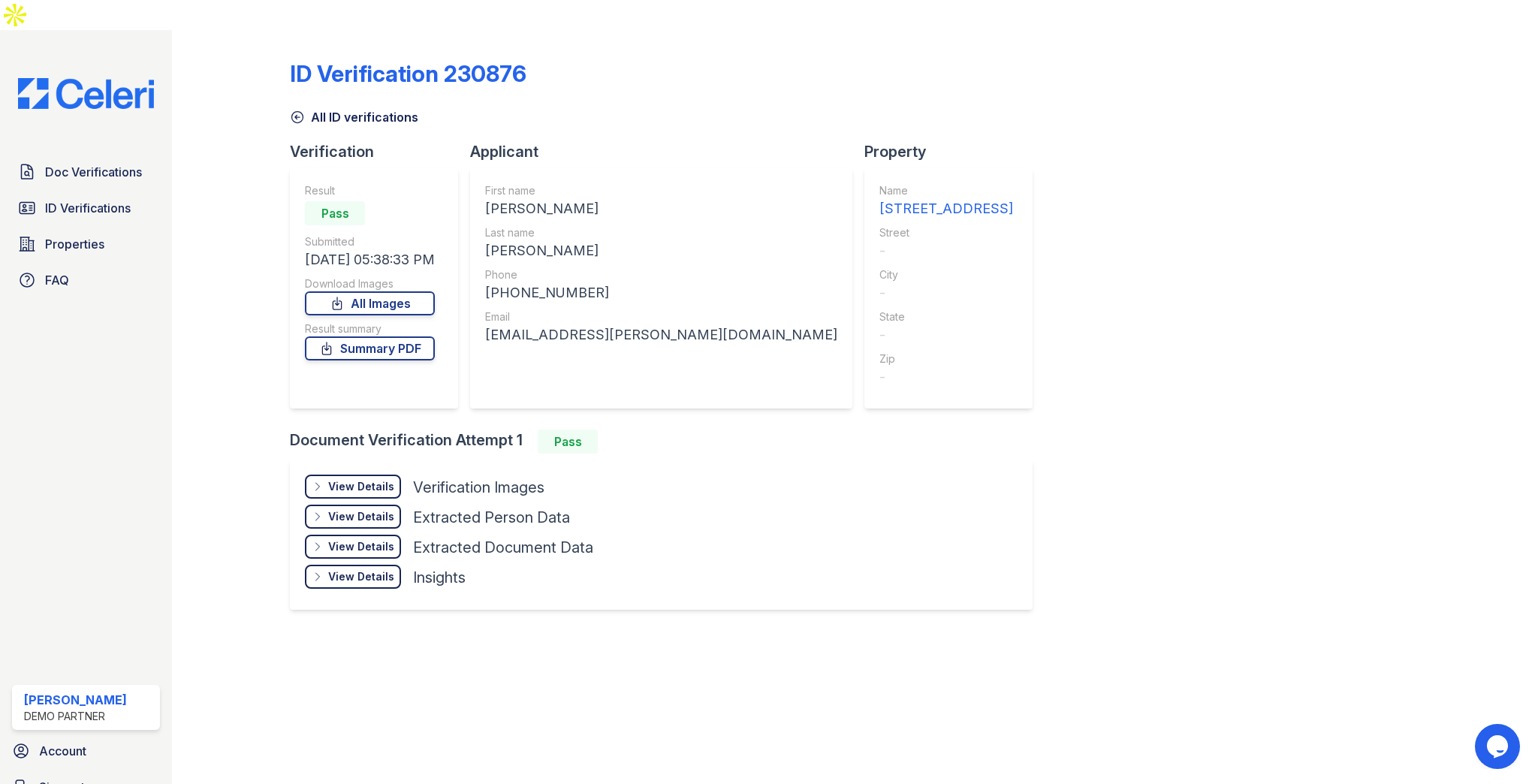
click at [365, 479] on div "View Details" at bounding box center [360, 486] width 66 height 15
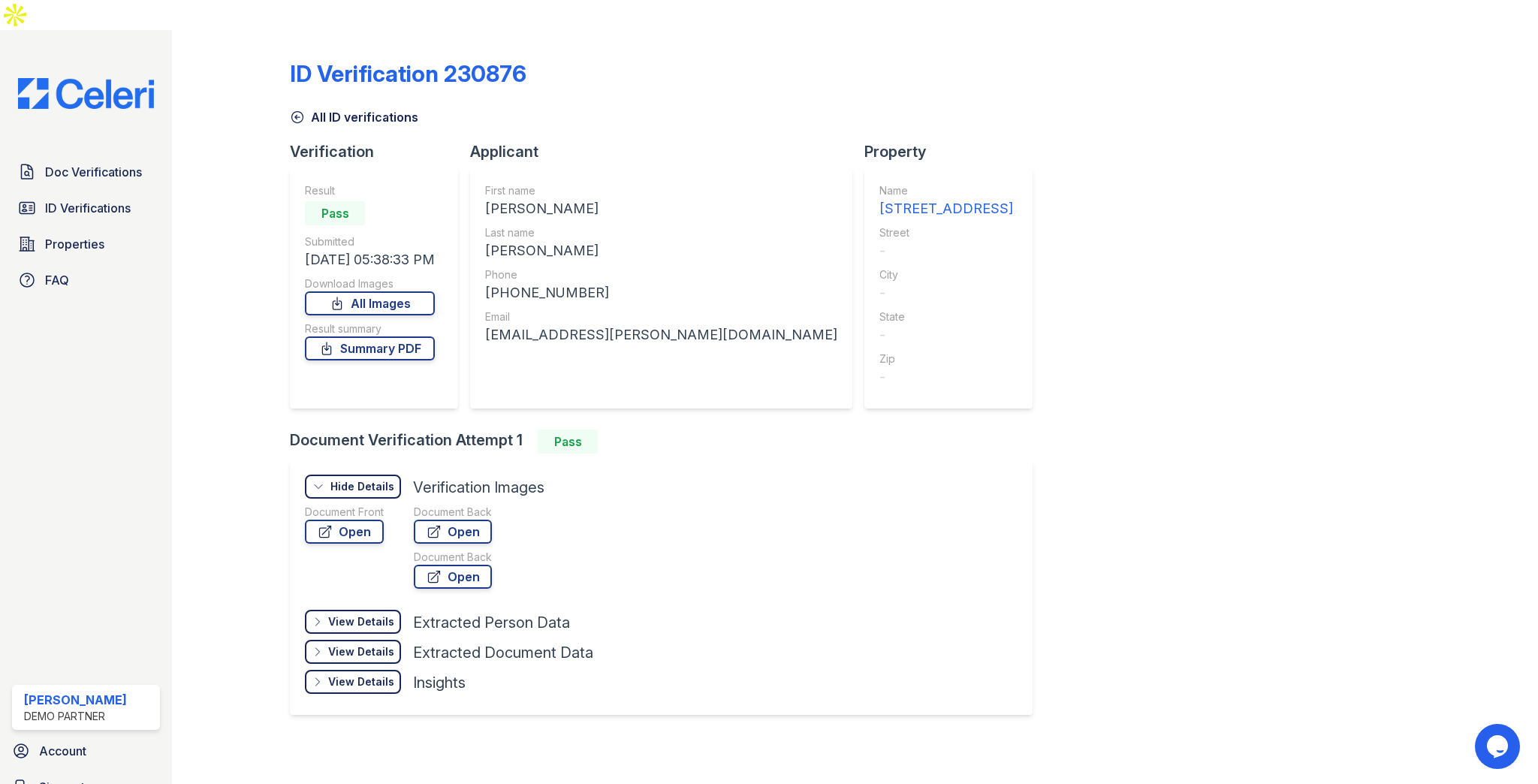
click at [384, 609] on div "View Details Details Hide Details Details Extracted Person Data" at bounding box center [448, 625] width 288 height 30
click at [384, 614] on div "View Details" at bounding box center [360, 621] width 66 height 15
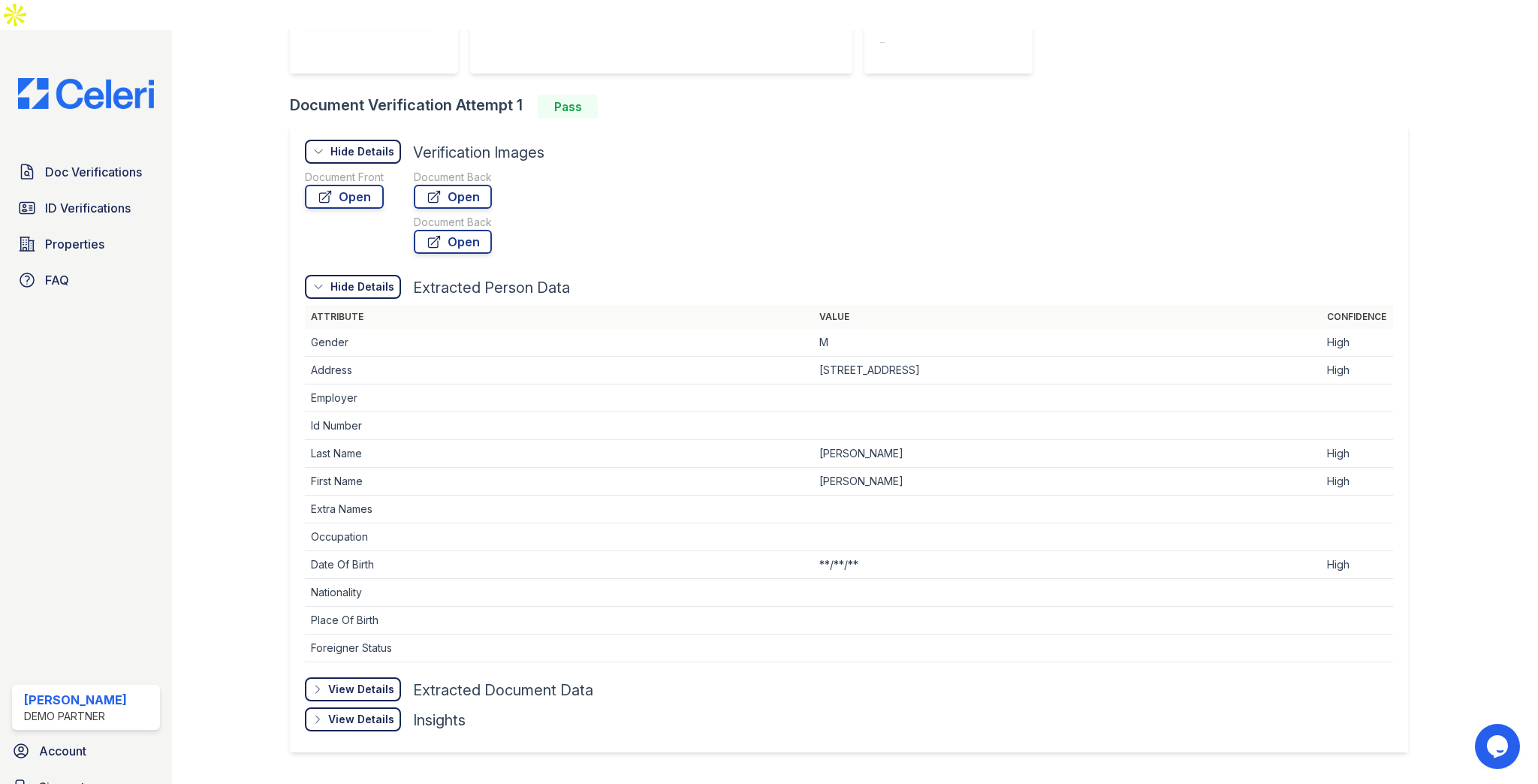
scroll to position [341, 0]
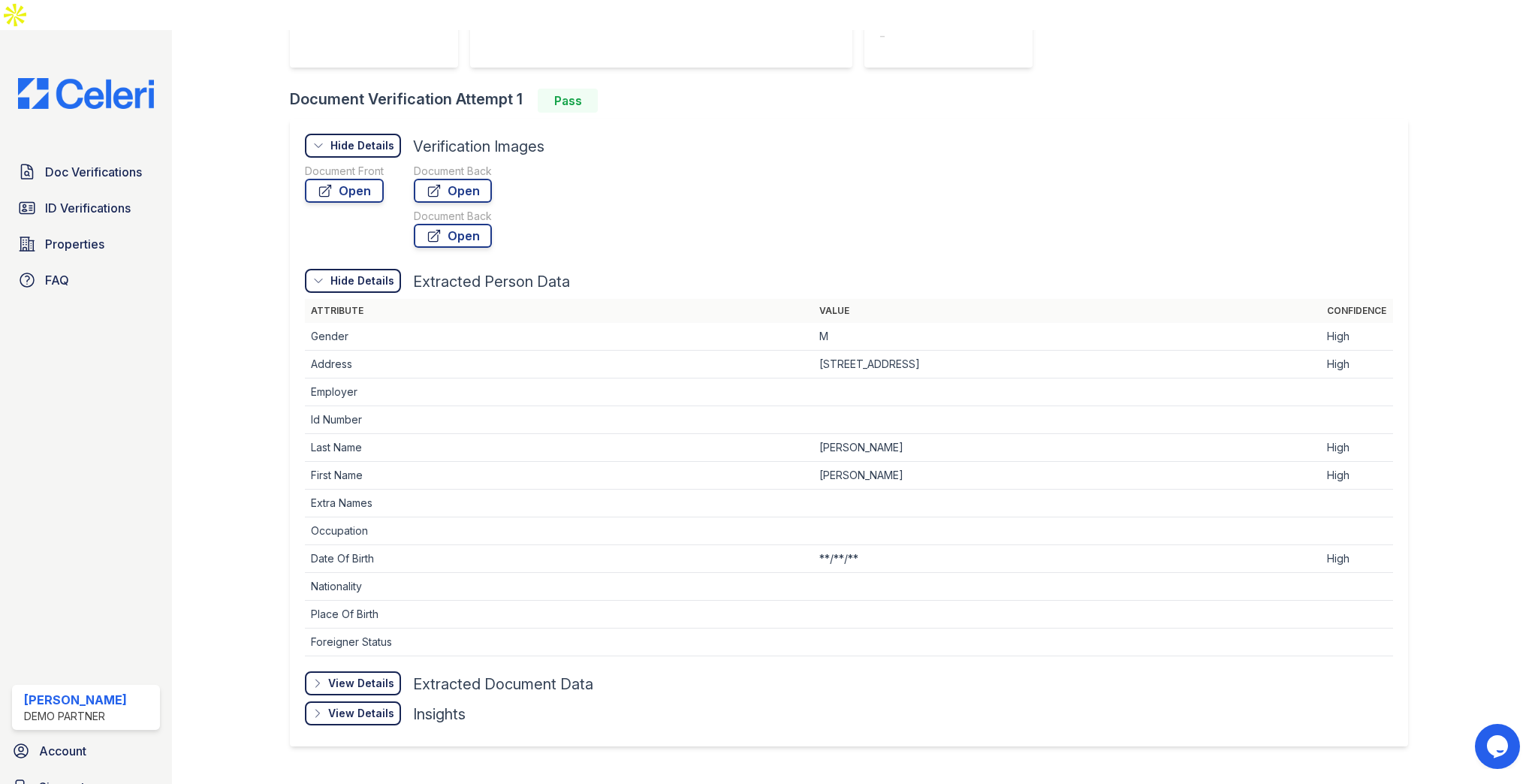
click at [378, 676] on div "View Details" at bounding box center [360, 683] width 66 height 15
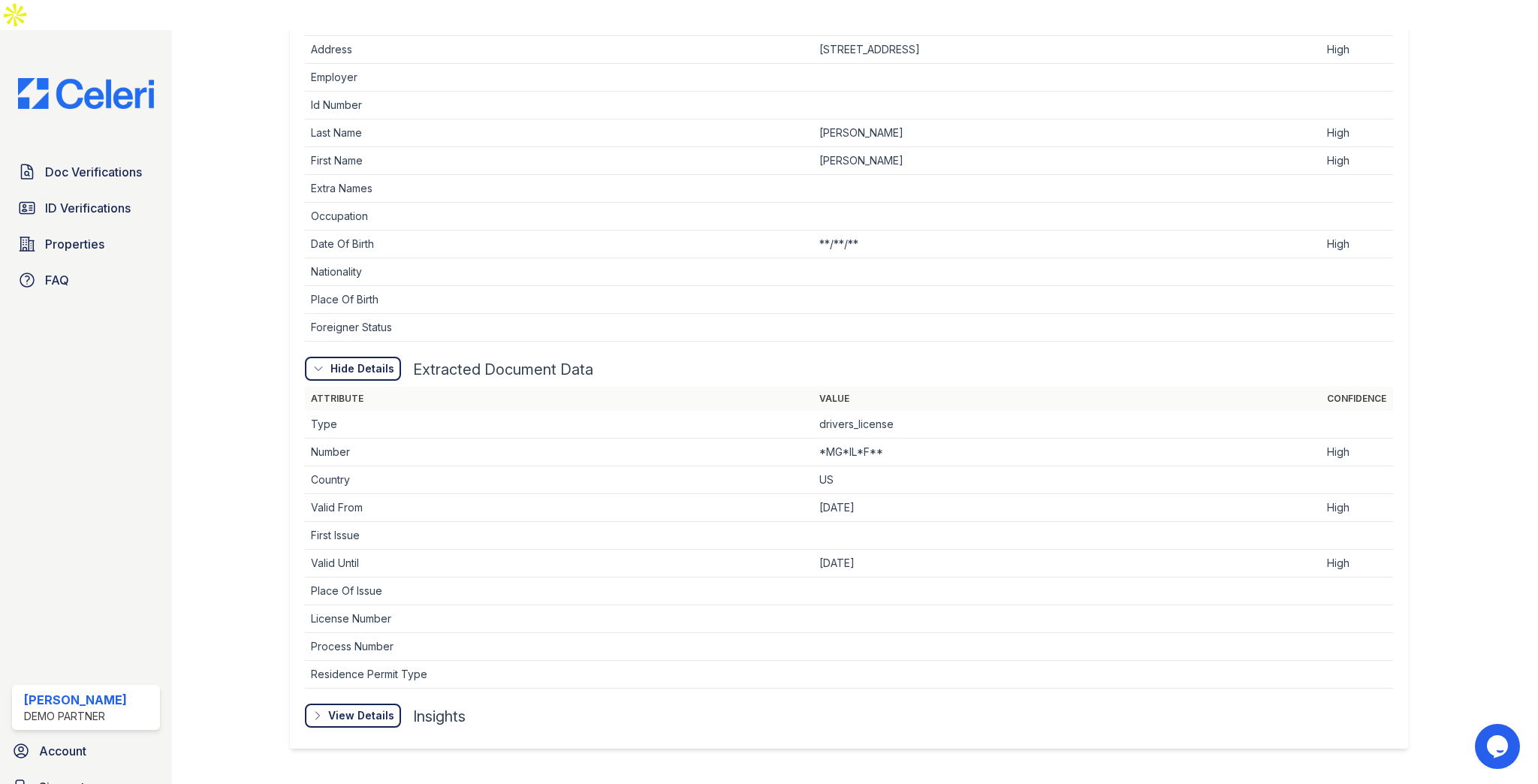
scroll to position [656, 0]
click at [356, 707] on div "View Details" at bounding box center [360, 714] width 66 height 15
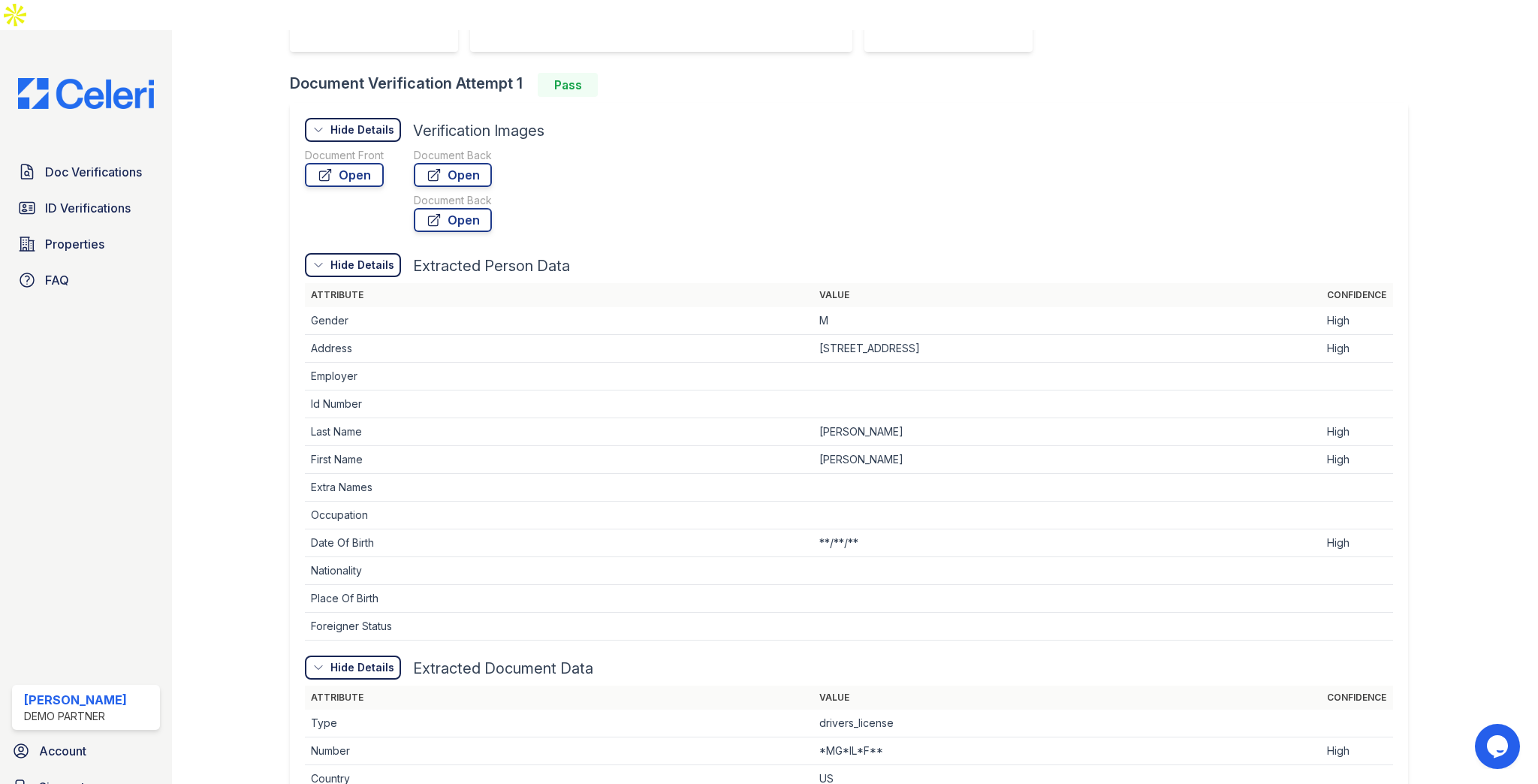
scroll to position [355, 0]
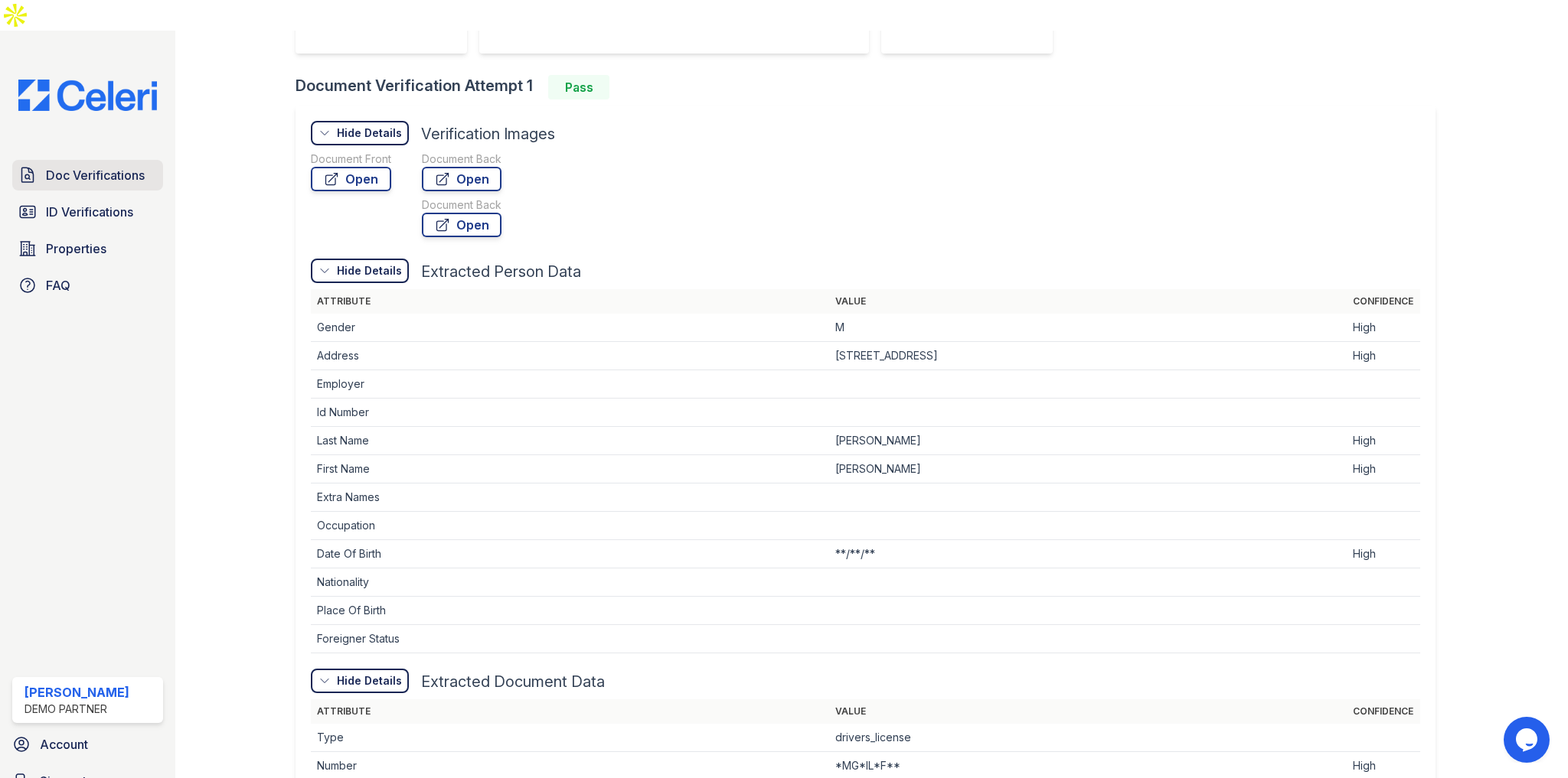
click at [119, 166] on span "Doc Verifications" at bounding box center [95, 175] width 99 height 19
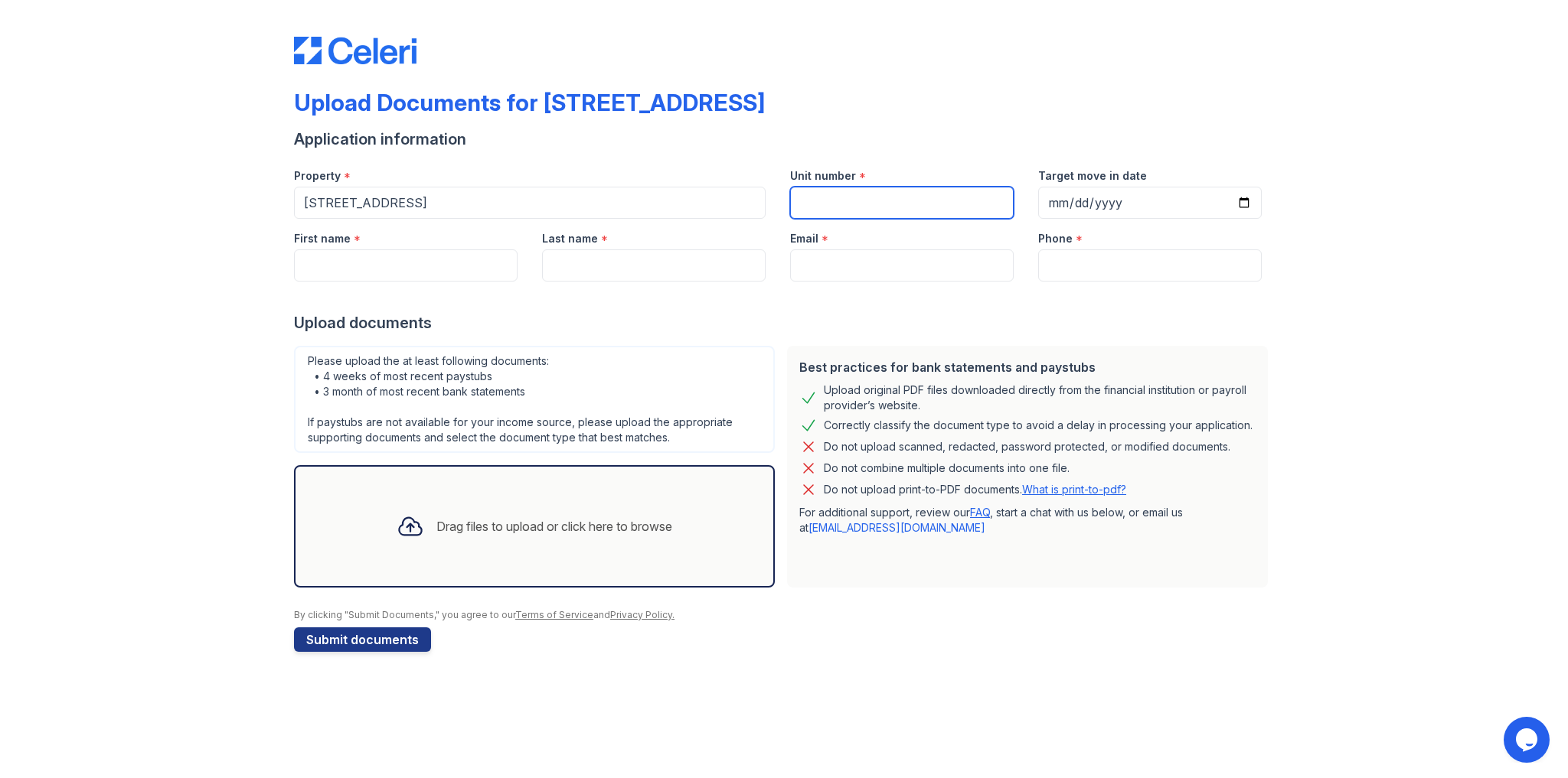
click at [847, 201] on input "Unit number" at bounding box center [901, 203] width 223 height 32
type input "1984"
click at [450, 252] on input "First name" at bounding box center [405, 265] width 223 height 32
type input "[PERSON_NAME]"
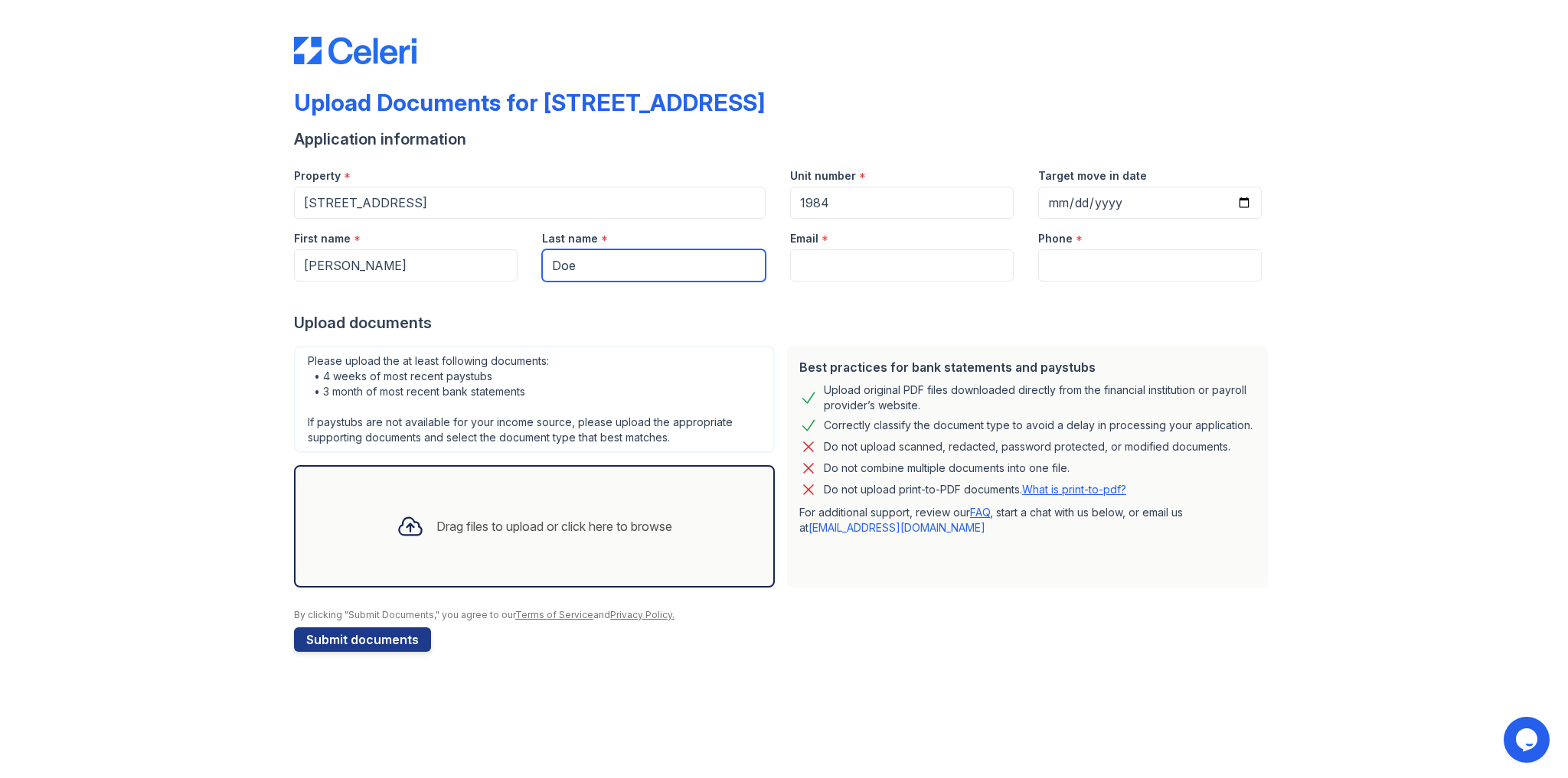
type input "Doe"
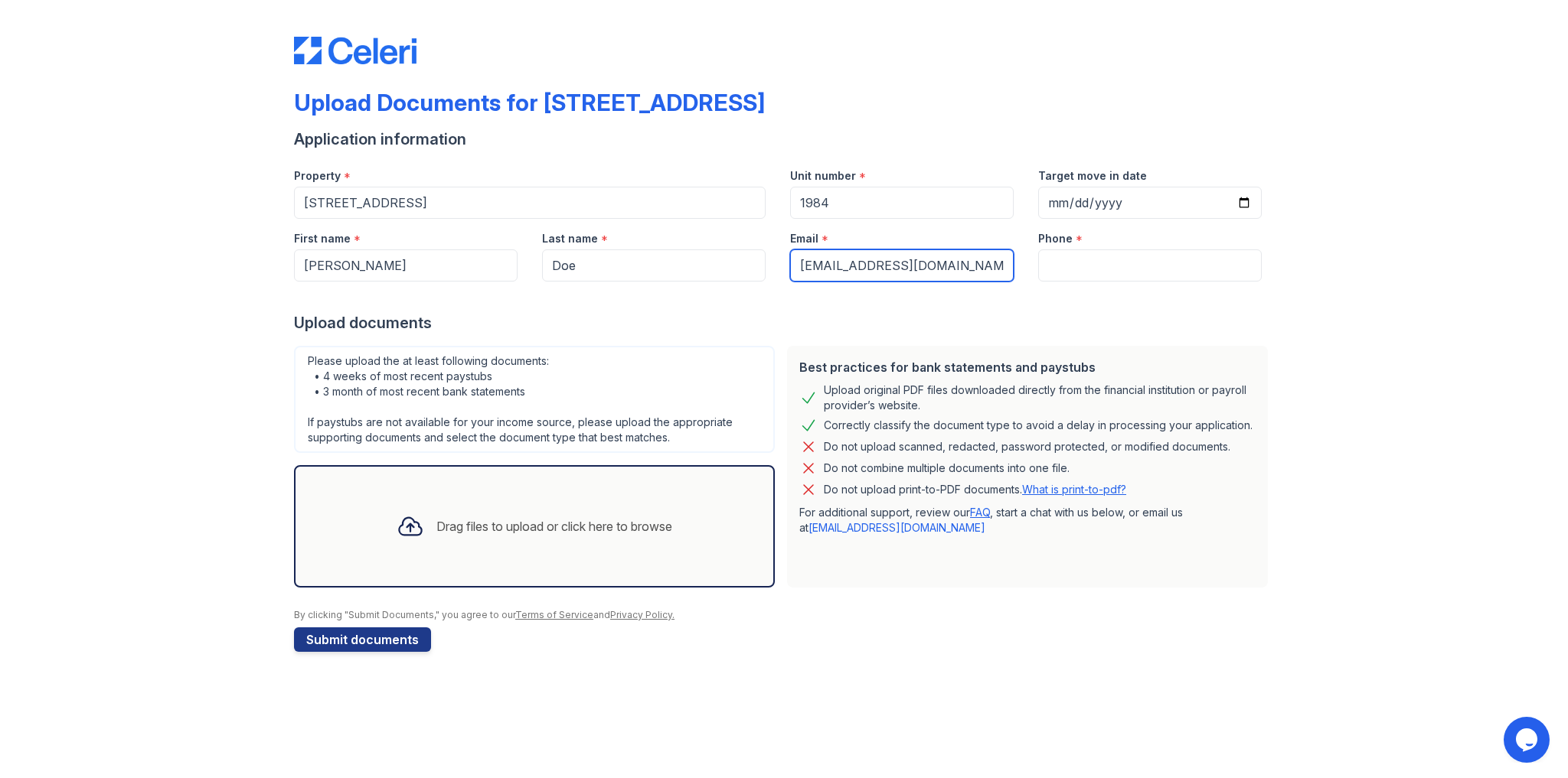
type input "[EMAIL_ADDRESS][DOMAIN_NAME]"
type input "9179879877"
click at [570, 99] on div "Upload Documents for [STREET_ADDRESS]" at bounding box center [529, 103] width 471 height 27
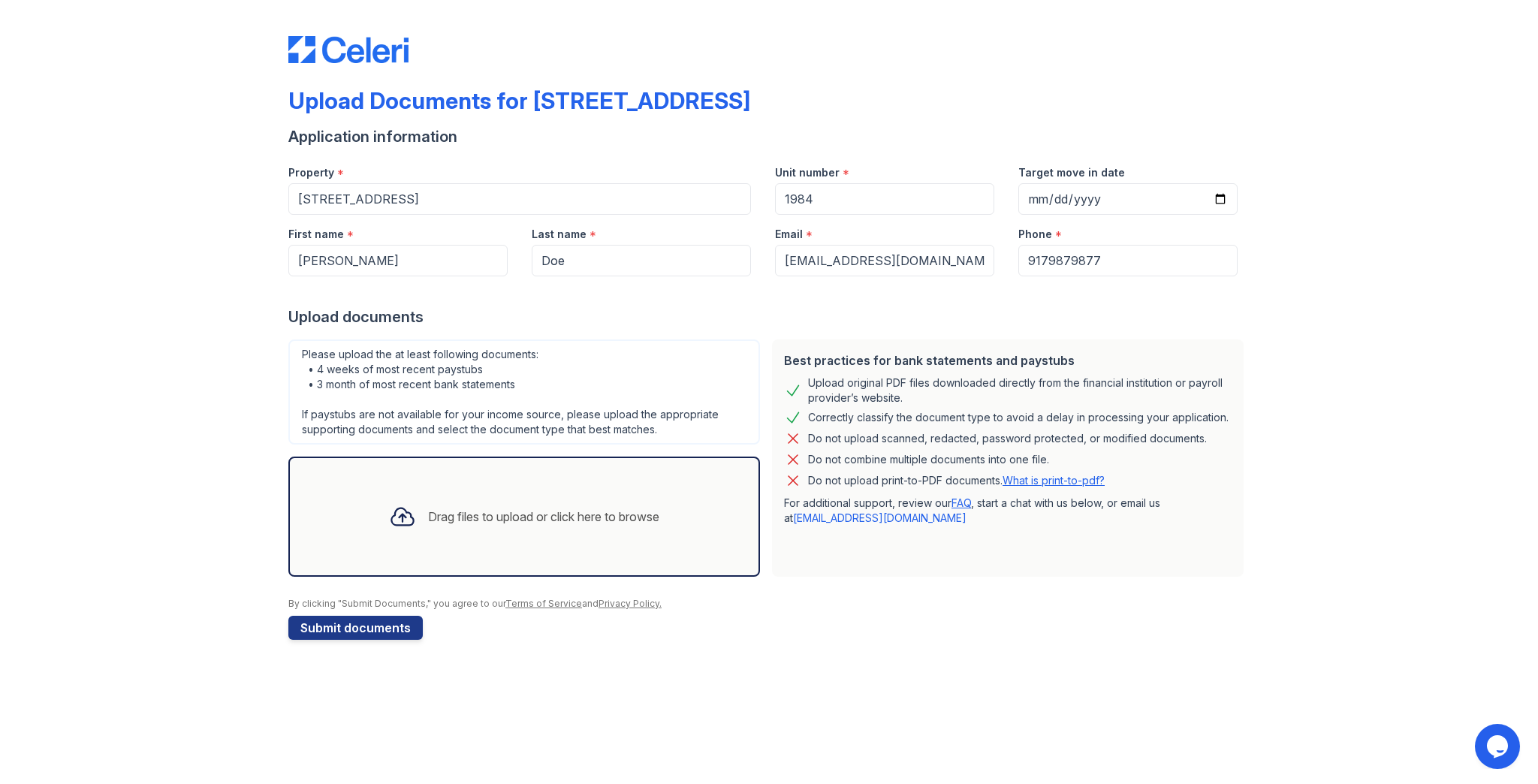
click at [529, 311] on div "Upload documents" at bounding box center [768, 317] width 961 height 21
drag, startPoint x: 241, startPoint y: 126, endPoint x: 959, endPoint y: 327, distance: 745.6
click at [959, 327] on div "Upload Documents for [STREET_ADDRESS] Application information Property * [STREE…" at bounding box center [768, 335] width 1490 height 670
click at [952, 327] on form "Application information Property * [STREET_ADDRESS] Unit number * 1984 Target m…" at bounding box center [768, 382] width 961 height 513
click at [952, 327] on form "Application information Property * 123 Main Street Unit number * 1984 Target mo…" at bounding box center [768, 382] width 961 height 513
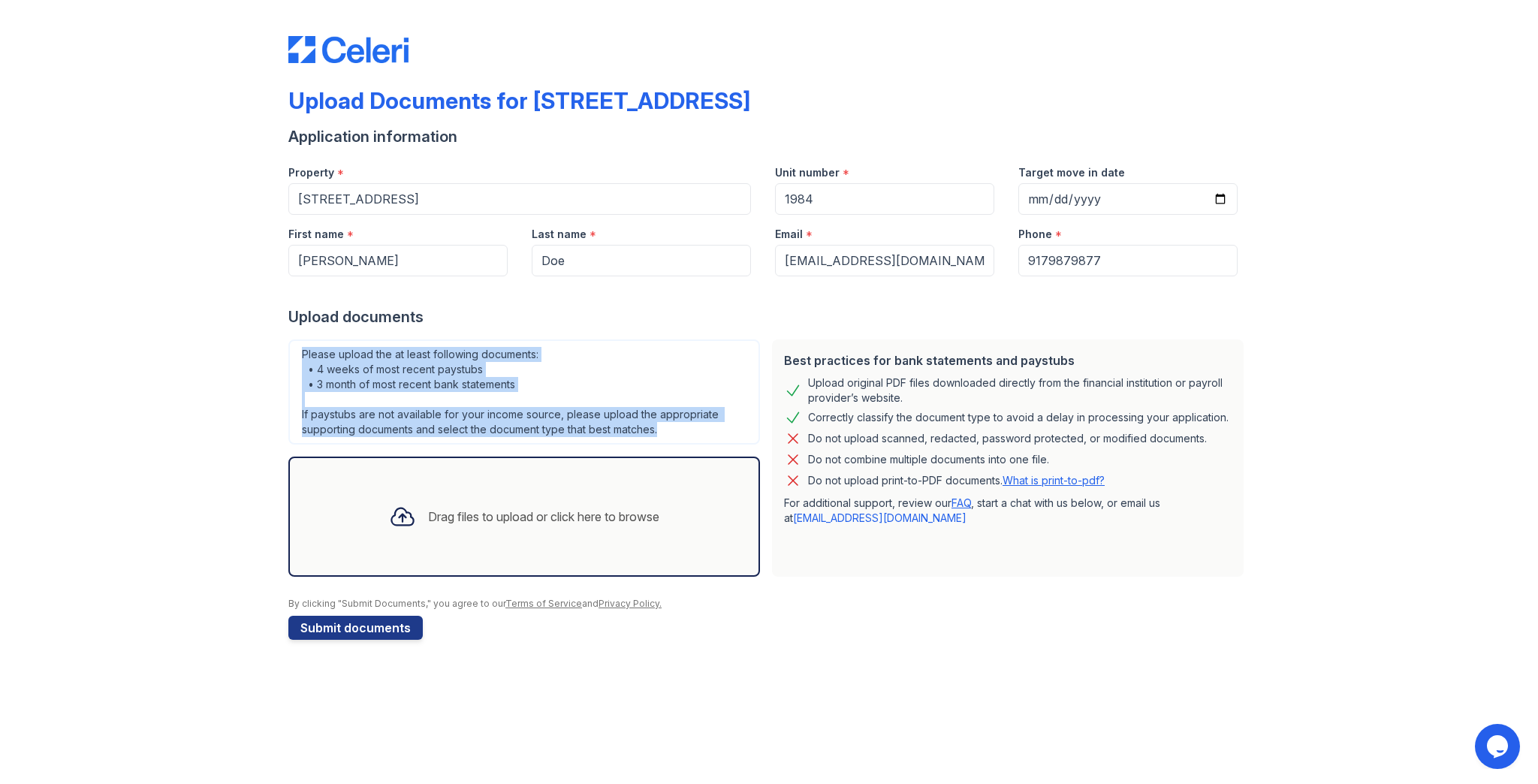
drag, startPoint x: 302, startPoint y: 352, endPoint x: 684, endPoint y: 432, distance: 390.3
click at [684, 432] on div "Please upload the at least following documents: • 4 weeks of most recent paystu…" at bounding box center [524, 392] width 471 height 105
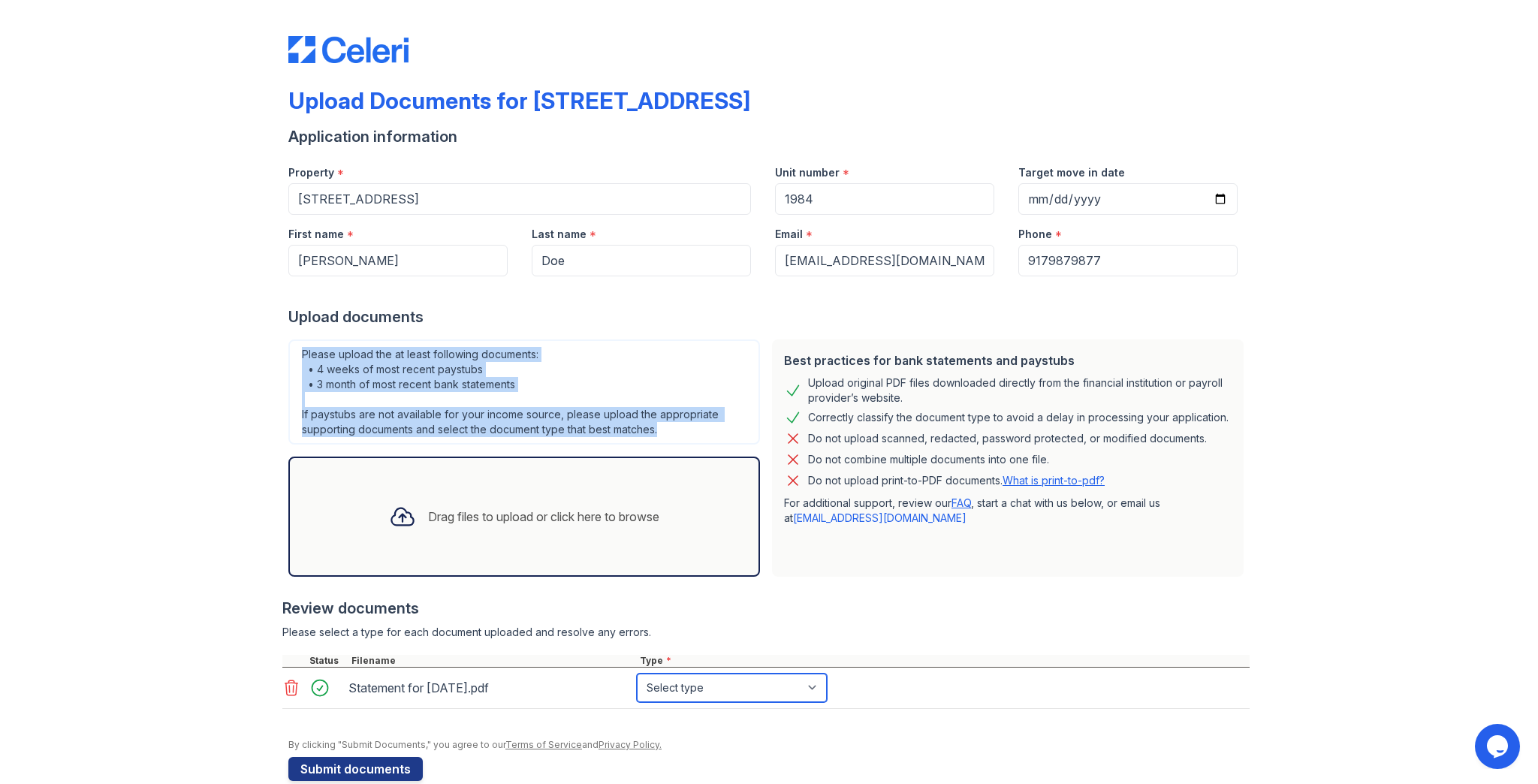
click at [721, 682] on select "Select type Paystub Bank Statement Offer Letter Tax Documents Benefit Award Let…" at bounding box center [731, 688] width 190 height 29
select select "paystub"
click at [636, 674] on select "Select type Paystub Bank Statement Offer Letter Tax Documents Benefit Award Let…" at bounding box center [731, 688] width 190 height 29
click at [350, 760] on button "Submit documents" at bounding box center [355, 769] width 134 height 24
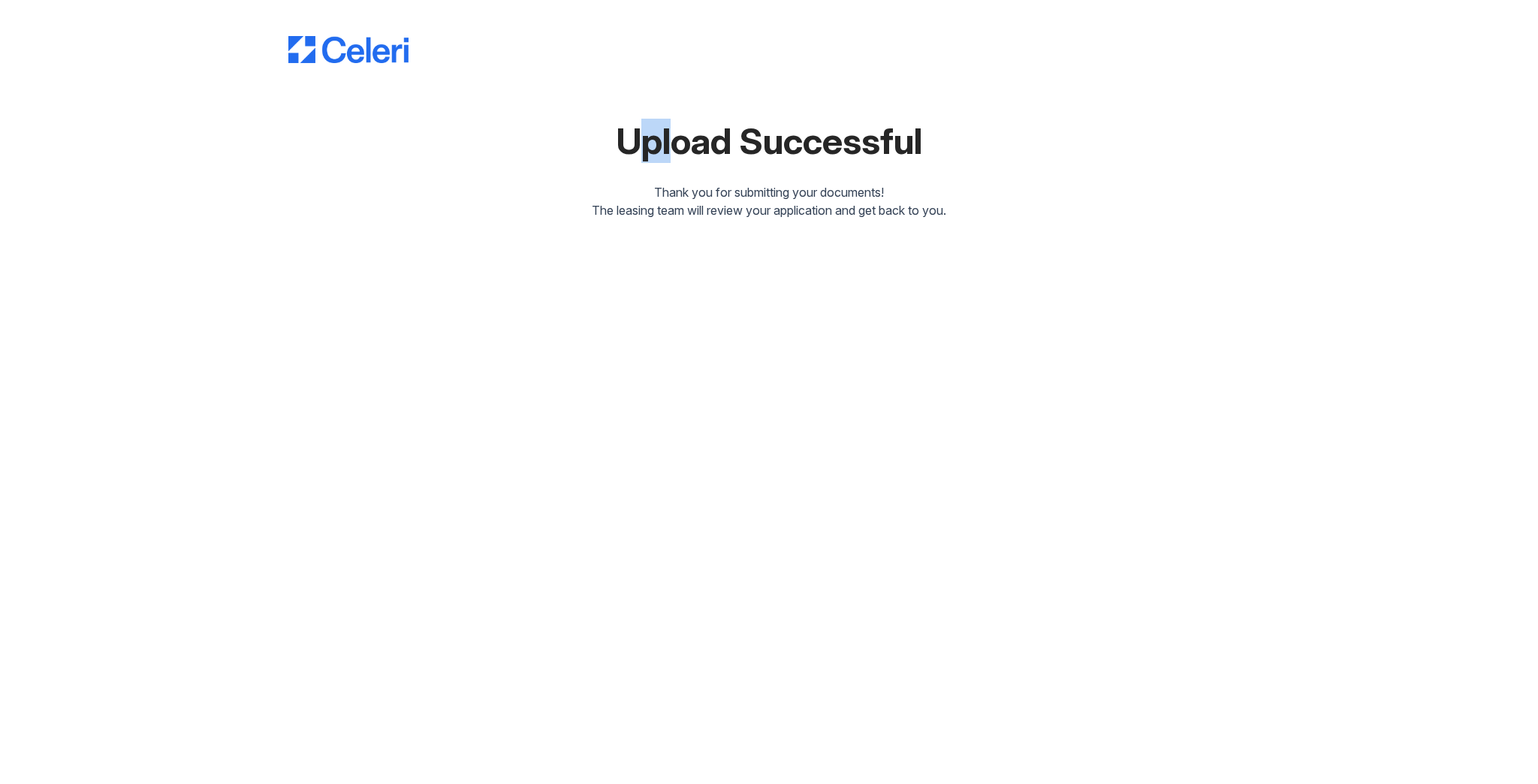
drag, startPoint x: 621, startPoint y: 126, endPoint x: 657, endPoint y: 190, distance: 73.4
click at [674, 181] on div "Upload Successful Thank you for submitting your documents! The leasing team wil…" at bounding box center [768, 113] width 961 height 213
click at [648, 246] on div "Upload Successful Thank you for submitting your documents! The leasing team wil…" at bounding box center [769, 392] width 1538 height 784
drag, startPoint x: 621, startPoint y: 143, endPoint x: 1061, endPoint y: 286, distance: 462.7
click at [1061, 286] on div "Upload Successful Thank you for submitting your documents! The leasing team wil…" at bounding box center [769, 392] width 1538 height 784
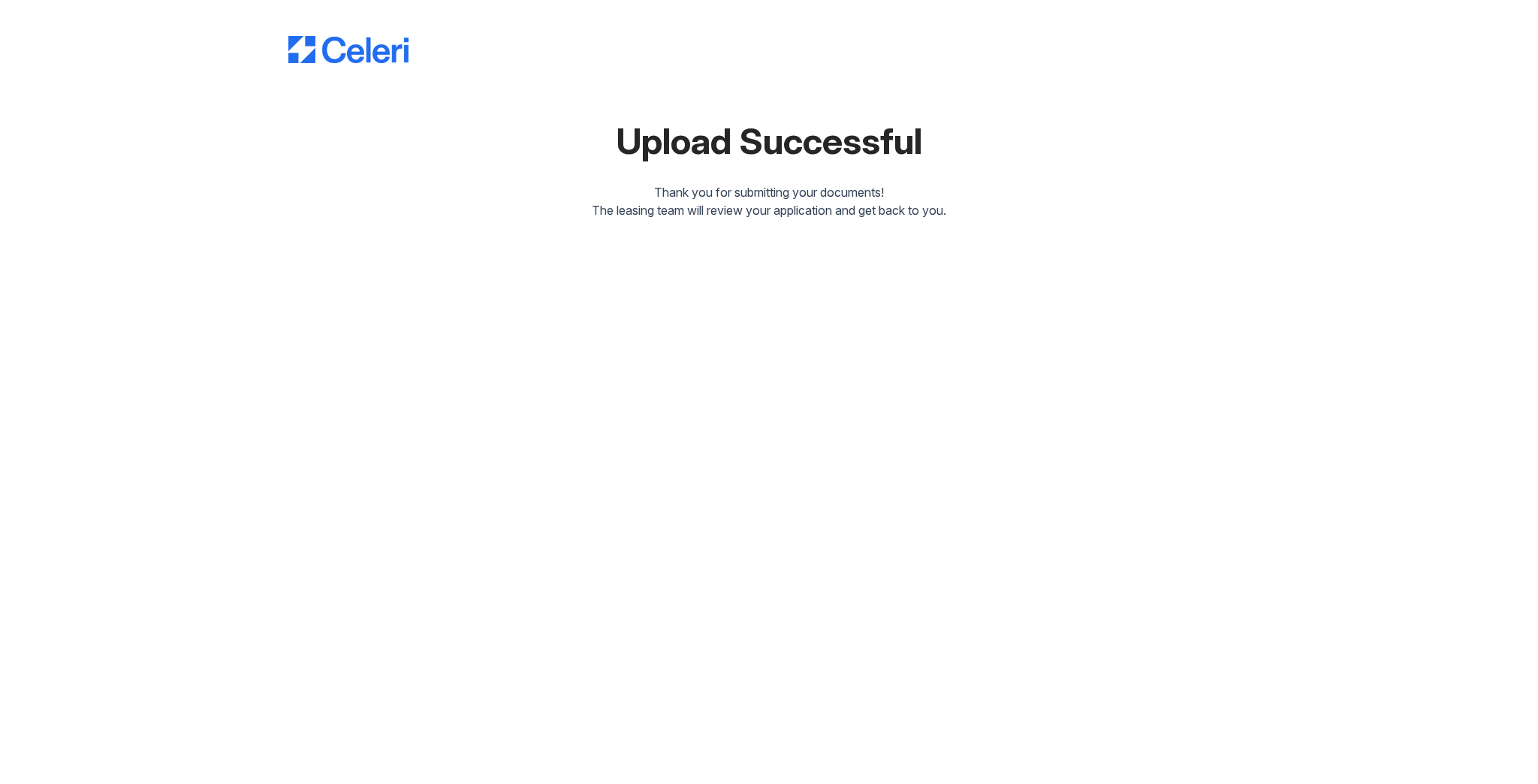
drag, startPoint x: 445, startPoint y: 60, endPoint x: 298, endPoint y: 57, distance: 147.0
click at [299, 57] on div at bounding box center [768, 35] width 961 height 57
click at [402, 153] on div "Upload Successful" at bounding box center [768, 140] width 961 height 36
drag, startPoint x: 412, startPoint y: 61, endPoint x: 302, endPoint y: 74, distance: 110.8
click at [302, 74] on div "Upload Successful Thank you for submitting your documents! The leasing team wil…" at bounding box center [768, 113] width 961 height 213
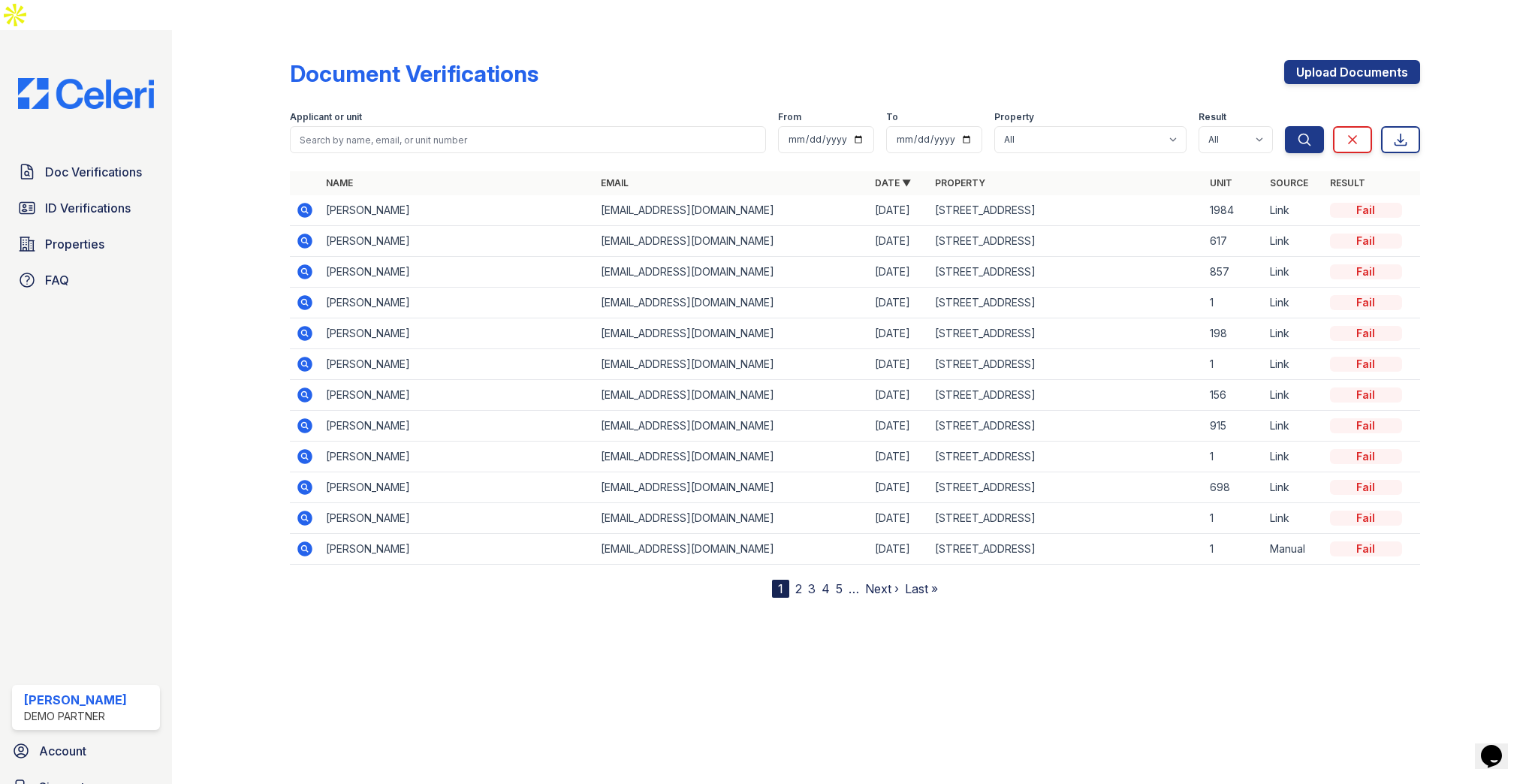
click at [306, 202] on icon at bounding box center [306, 209] width 15 height 15
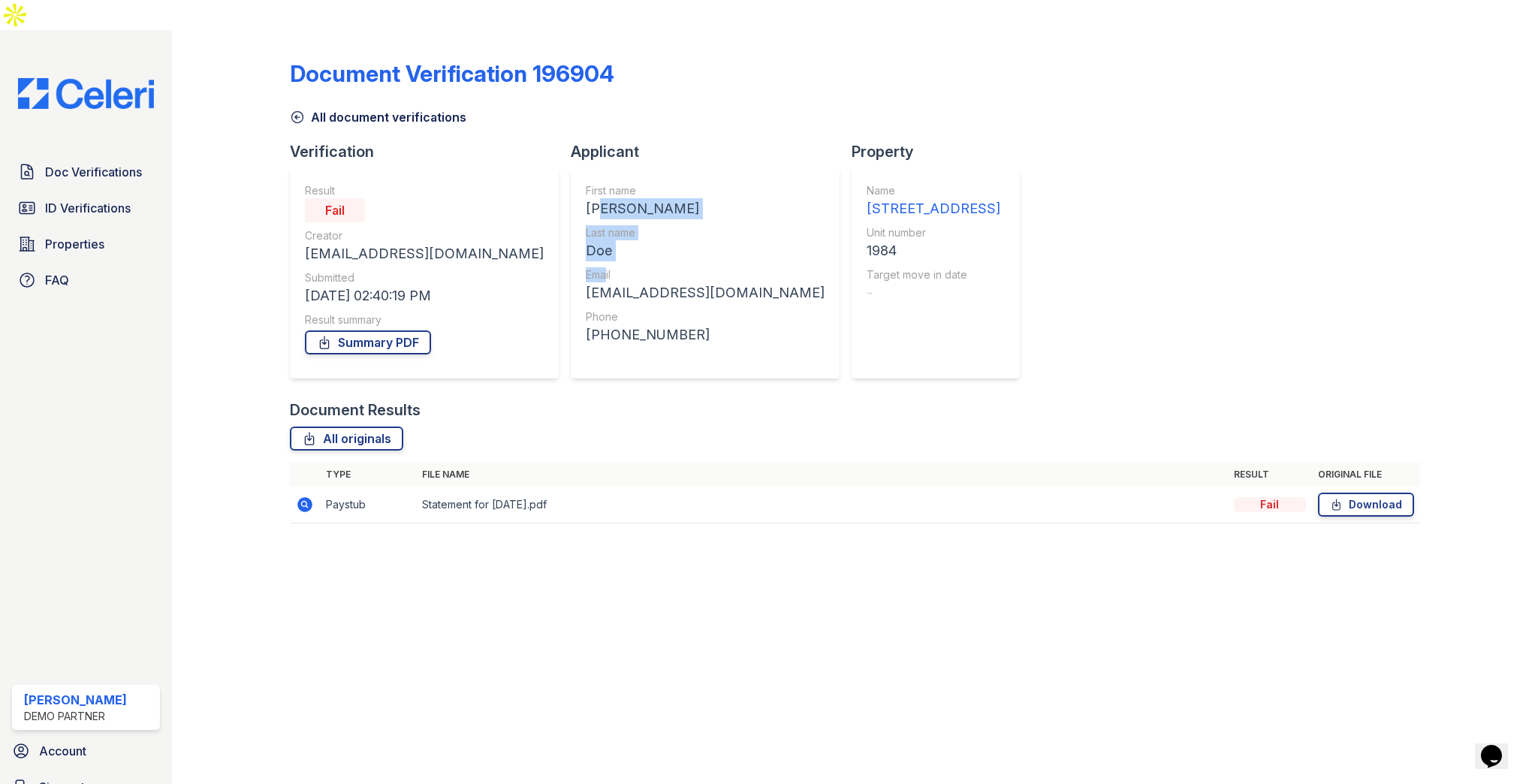
drag, startPoint x: 513, startPoint y: 177, endPoint x: 523, endPoint y: 234, distance: 57.9
click at [586, 234] on div "First name [PERSON_NAME] Last name [PERSON_NAME] Email [EMAIL_ADDRESS][DOMAIN_N…" at bounding box center [705, 273] width 239 height 180
click at [586, 240] on div "Doe" at bounding box center [705, 251] width 239 height 21
drag, startPoint x: 342, startPoint y: 169, endPoint x: 406, endPoint y: 188, distance: 66.8
click at [406, 188] on div "Result Fail Creator [EMAIL_ADDRESS][DOMAIN_NAME] Submitted [DATE] 02:40:19 PM R…" at bounding box center [424, 273] width 269 height 210
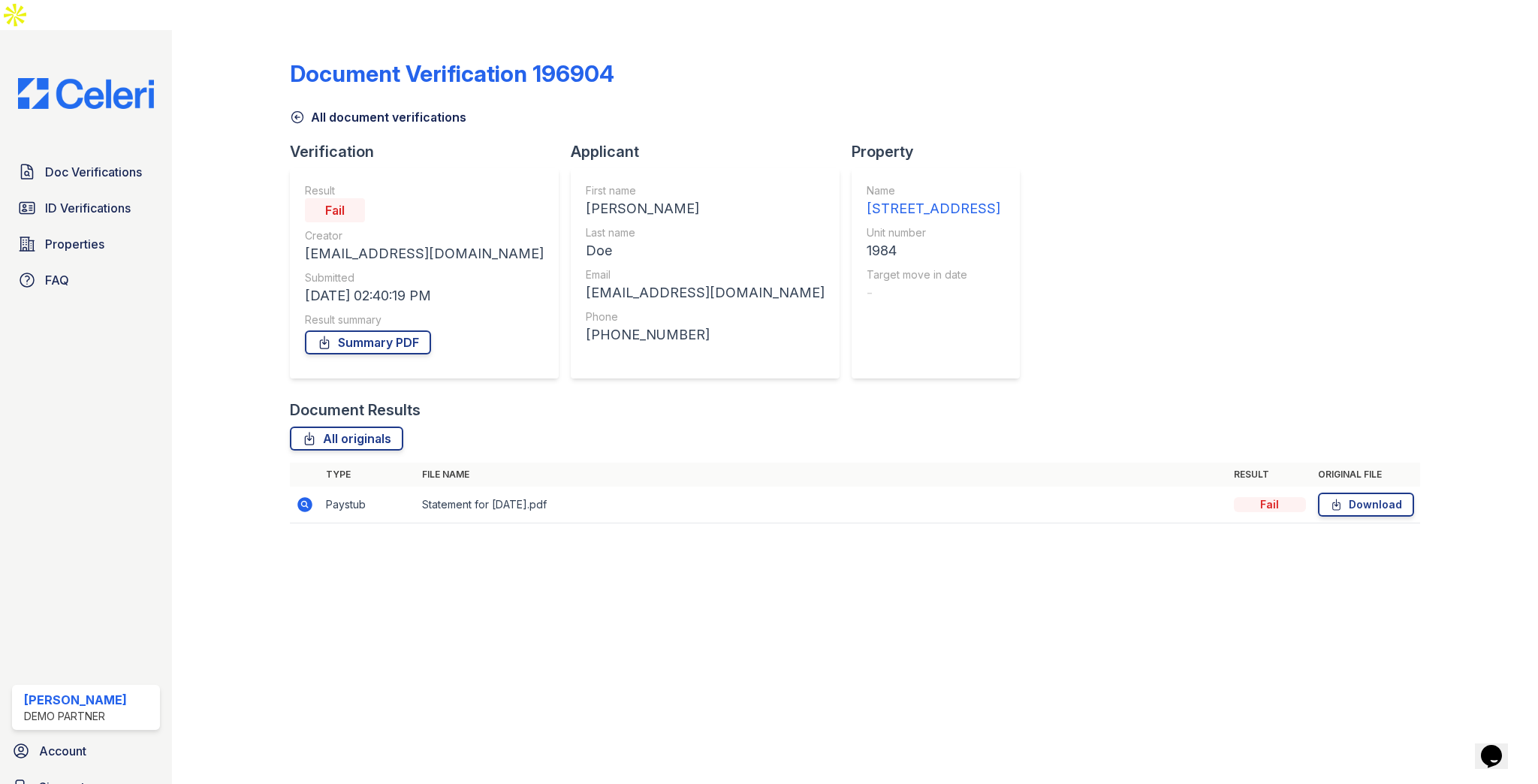
click at [399, 198] on div "Fail" at bounding box center [424, 210] width 239 height 24
click at [306, 495] on icon at bounding box center [305, 504] width 18 height 18
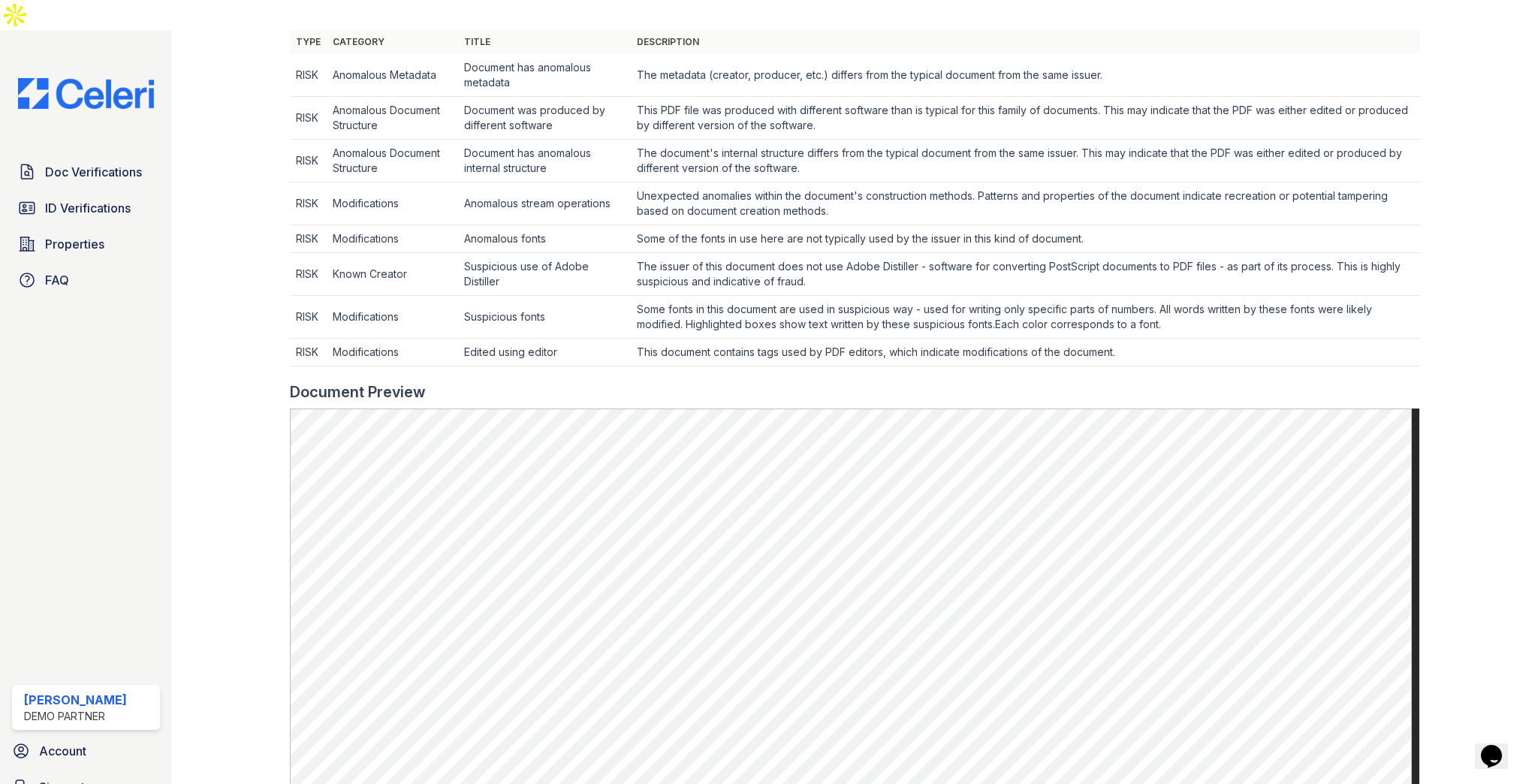
scroll to position [481, 0]
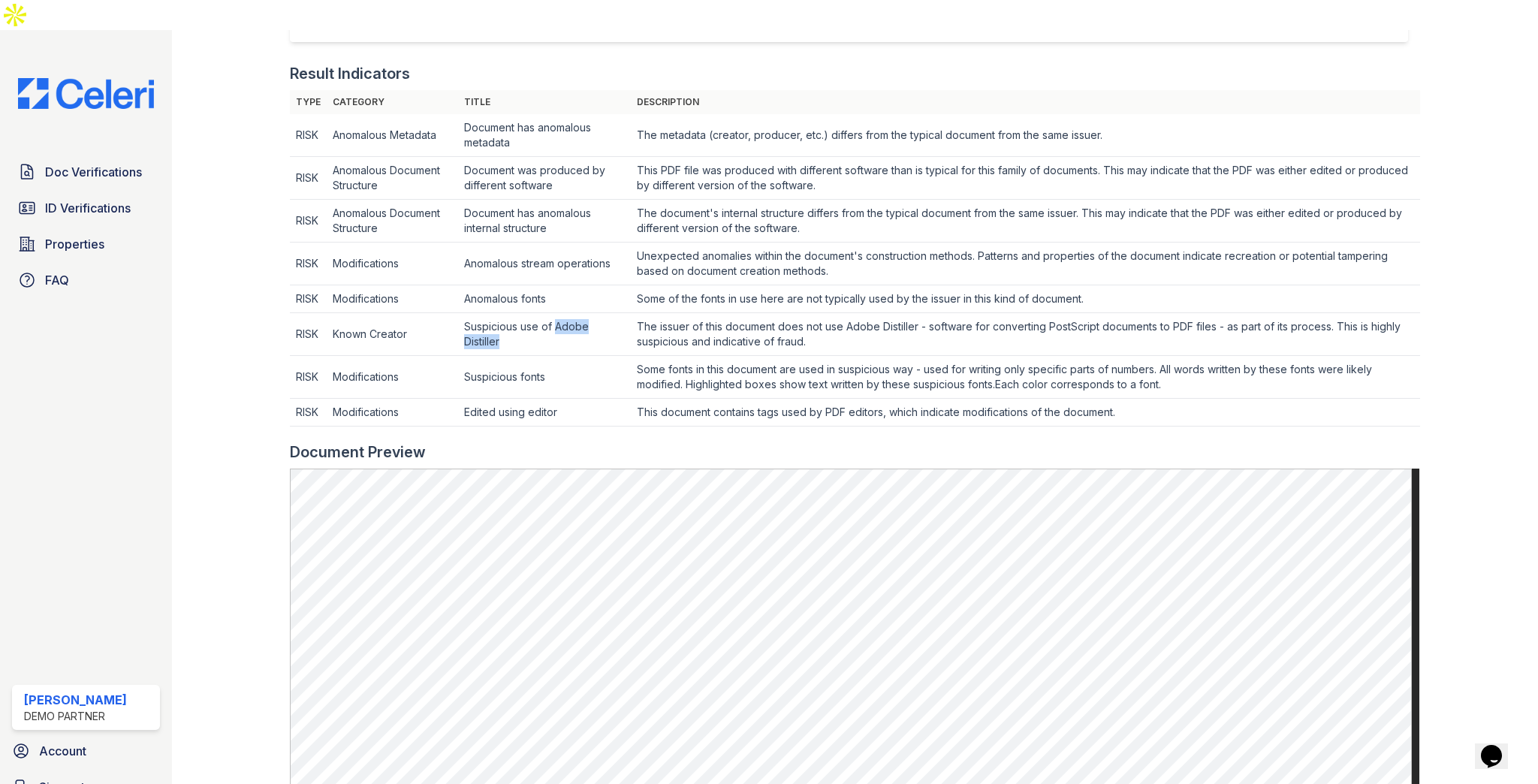
drag, startPoint x: 559, startPoint y: 296, endPoint x: 562, endPoint y: 310, distance: 14.3
click at [562, 313] on td "Suspicious use of Adobe Distiller" at bounding box center [544, 335] width 173 height 43
drag, startPoint x: 463, startPoint y: 267, endPoint x: 571, endPoint y: 272, distance: 108.1
click at [571, 286] on td "Anomalous fonts" at bounding box center [544, 299] width 173 height 28
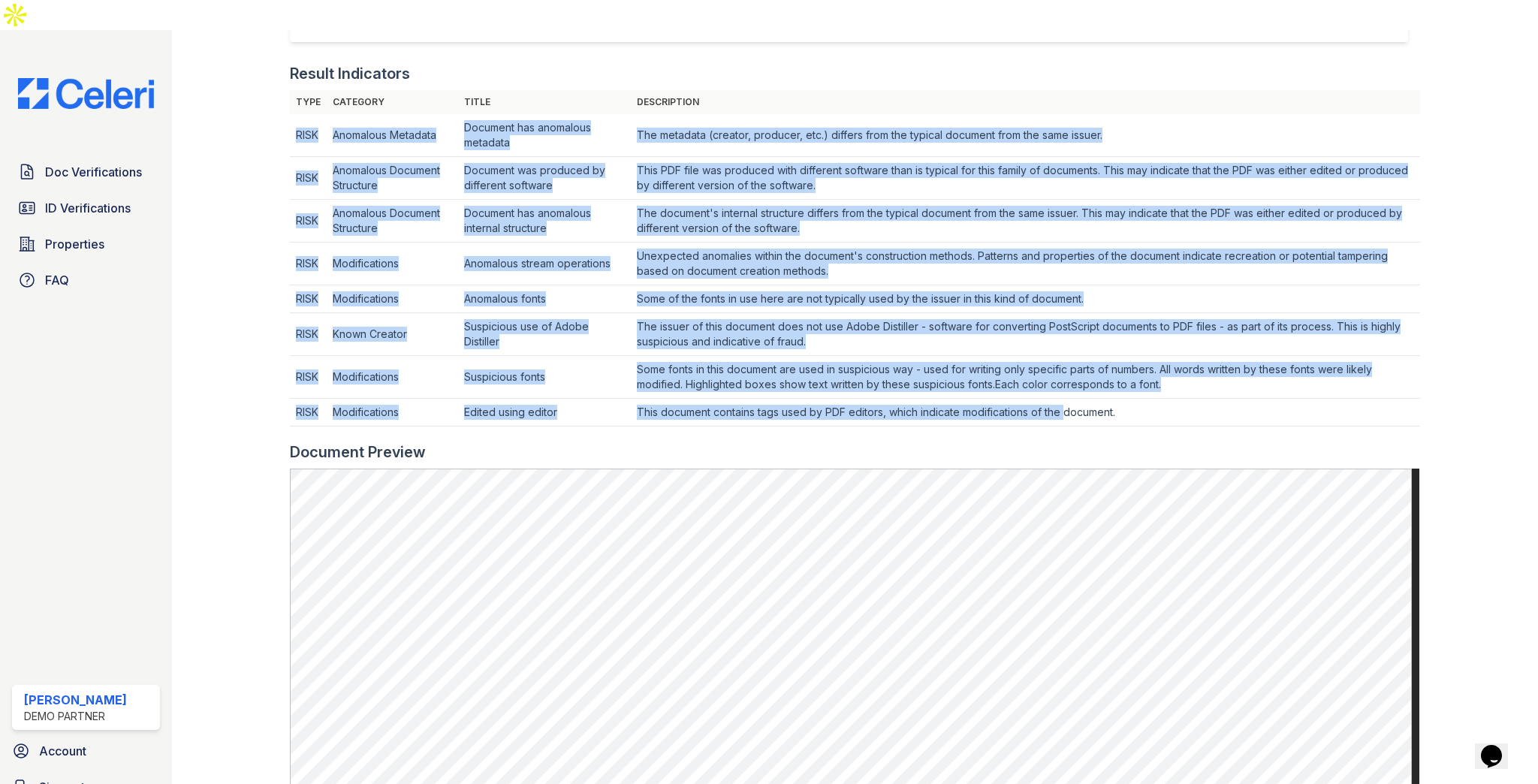
drag, startPoint x: 298, startPoint y: 105, endPoint x: 1091, endPoint y: 398, distance: 845.4
click at [1090, 398] on div "Type Category Title Description RISK Anomalous Metadata Document has anomalous …" at bounding box center [854, 266] width 1129 height 352
click at [1091, 426] on div at bounding box center [854, 433] width 1129 height 15
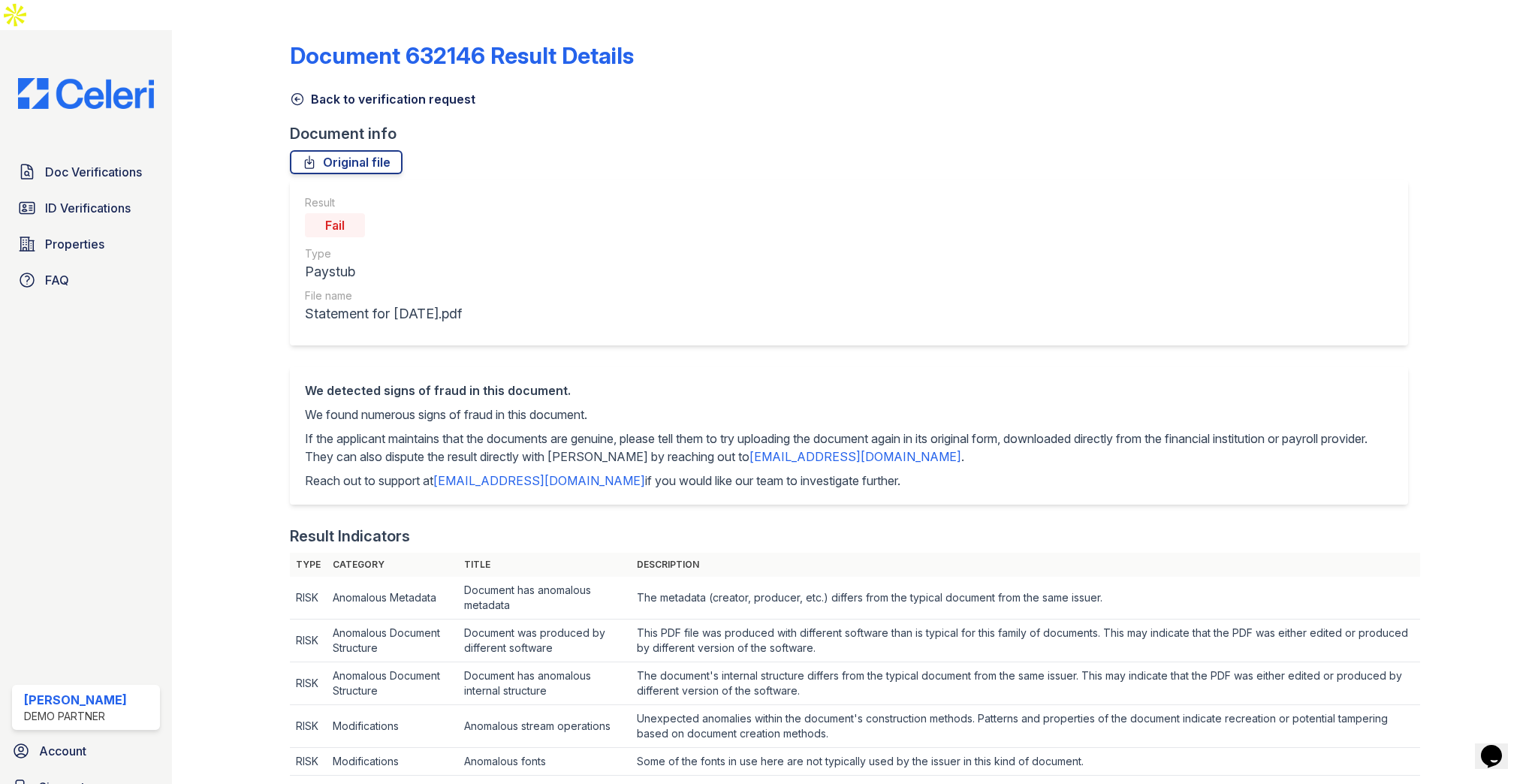
scroll to position [0, 0]
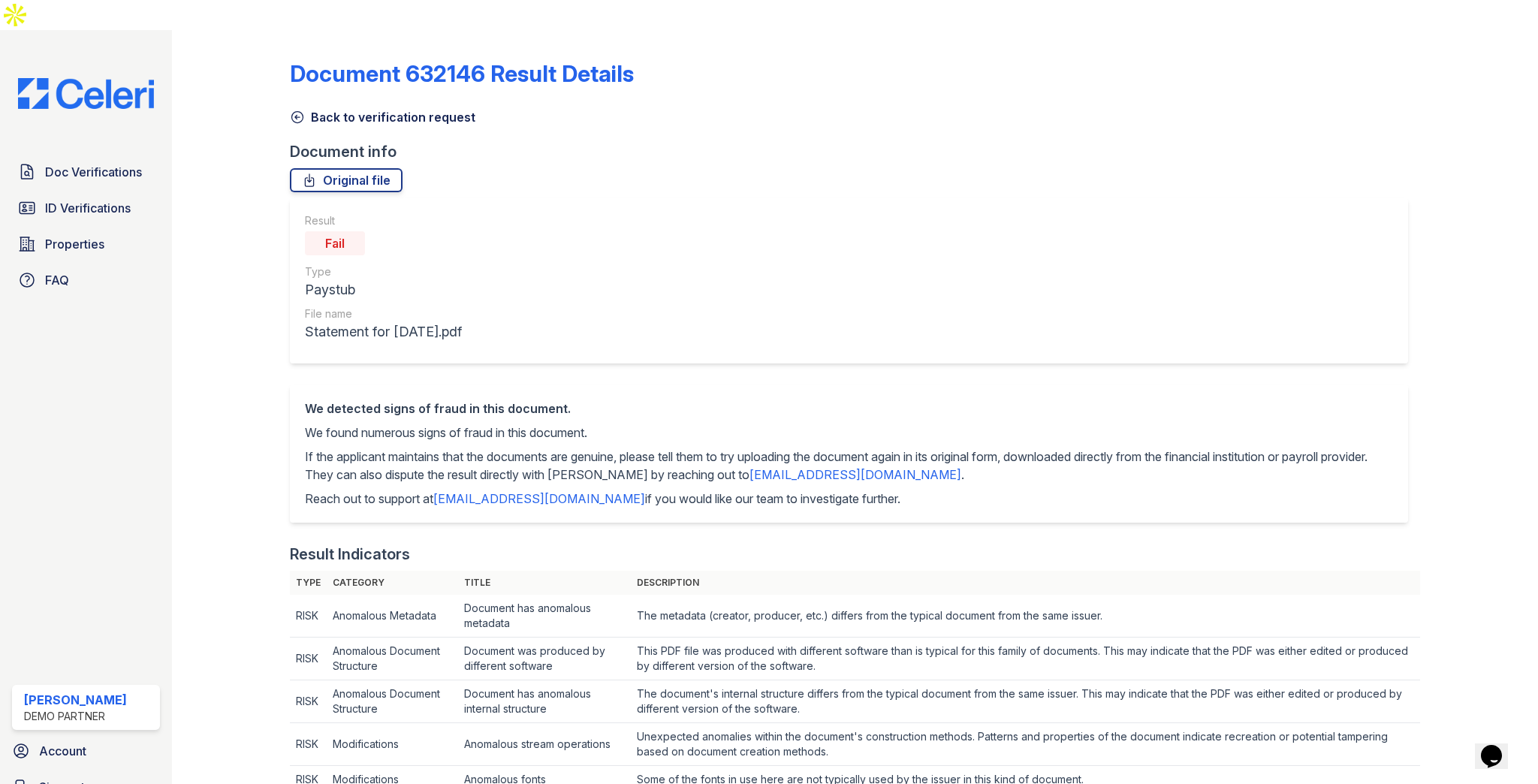
drag, startPoint x: 349, startPoint y: 216, endPoint x: 372, endPoint y: 228, distance: 25.9
click at [372, 229] on div "Fail" at bounding box center [383, 244] width 157 height 30
click at [348, 231] on div "Fail" at bounding box center [335, 243] width 60 height 24
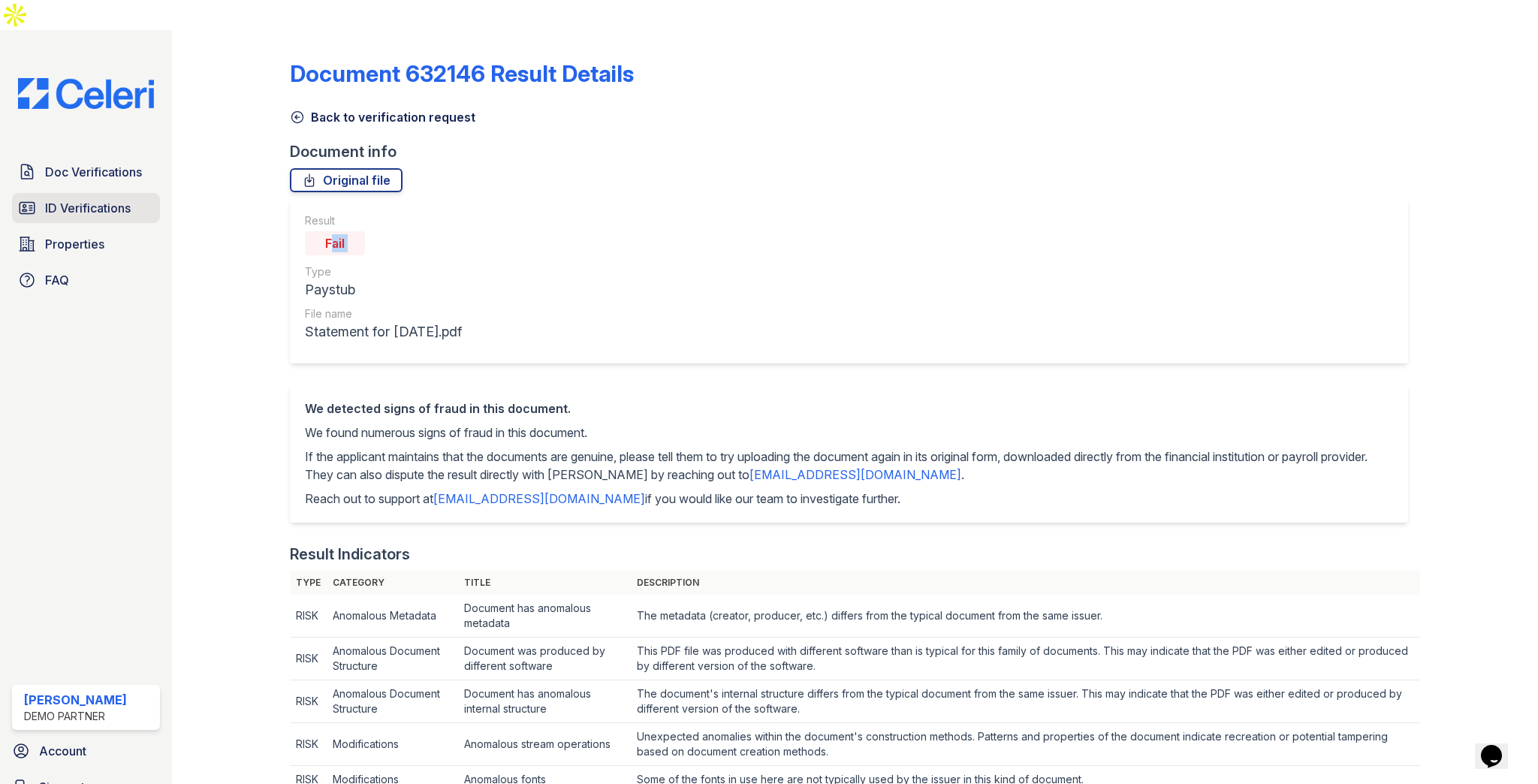
click at [90, 199] on span "ID Verifications" at bounding box center [88, 208] width 86 height 18
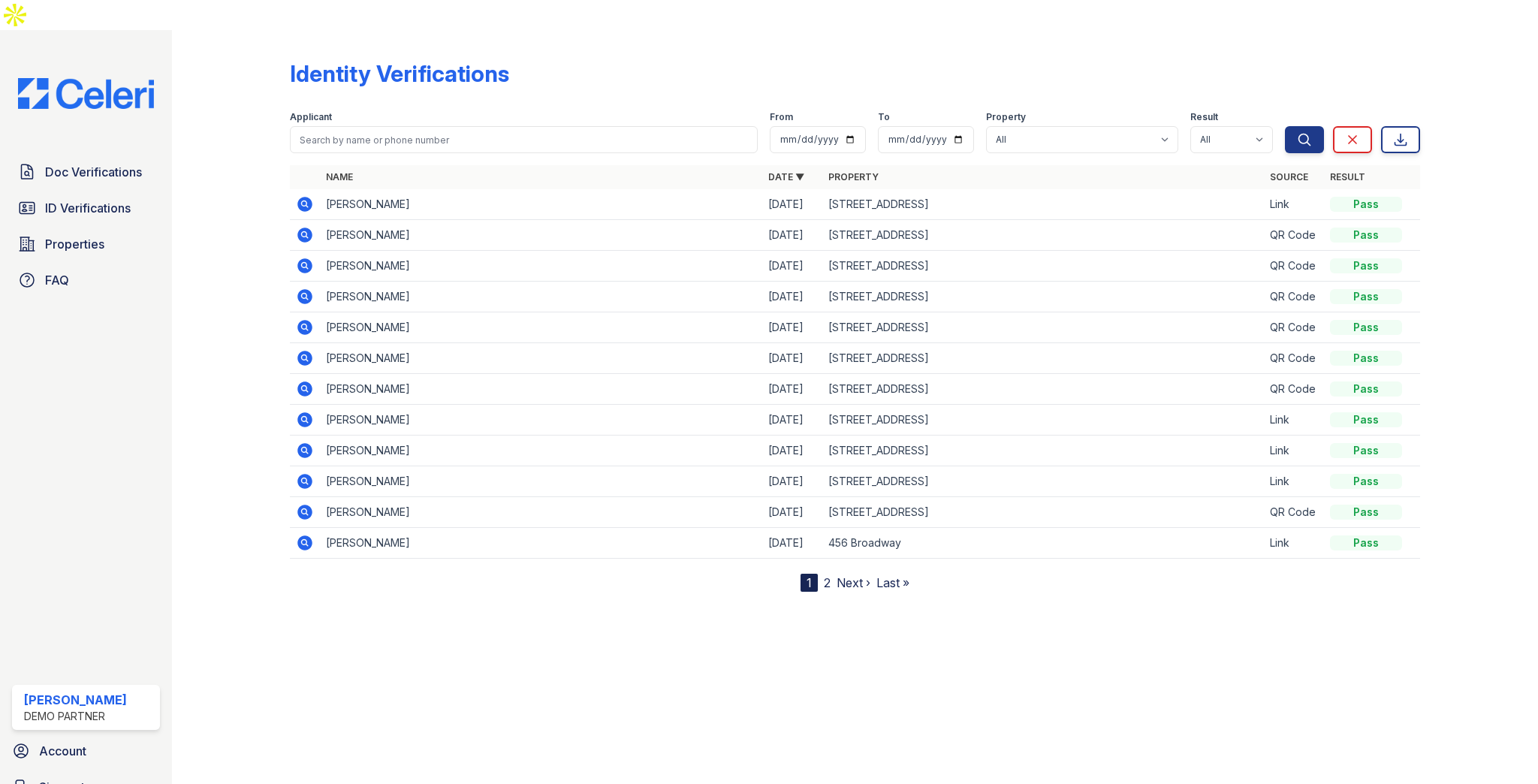
click at [309, 289] on icon at bounding box center [306, 296] width 15 height 15
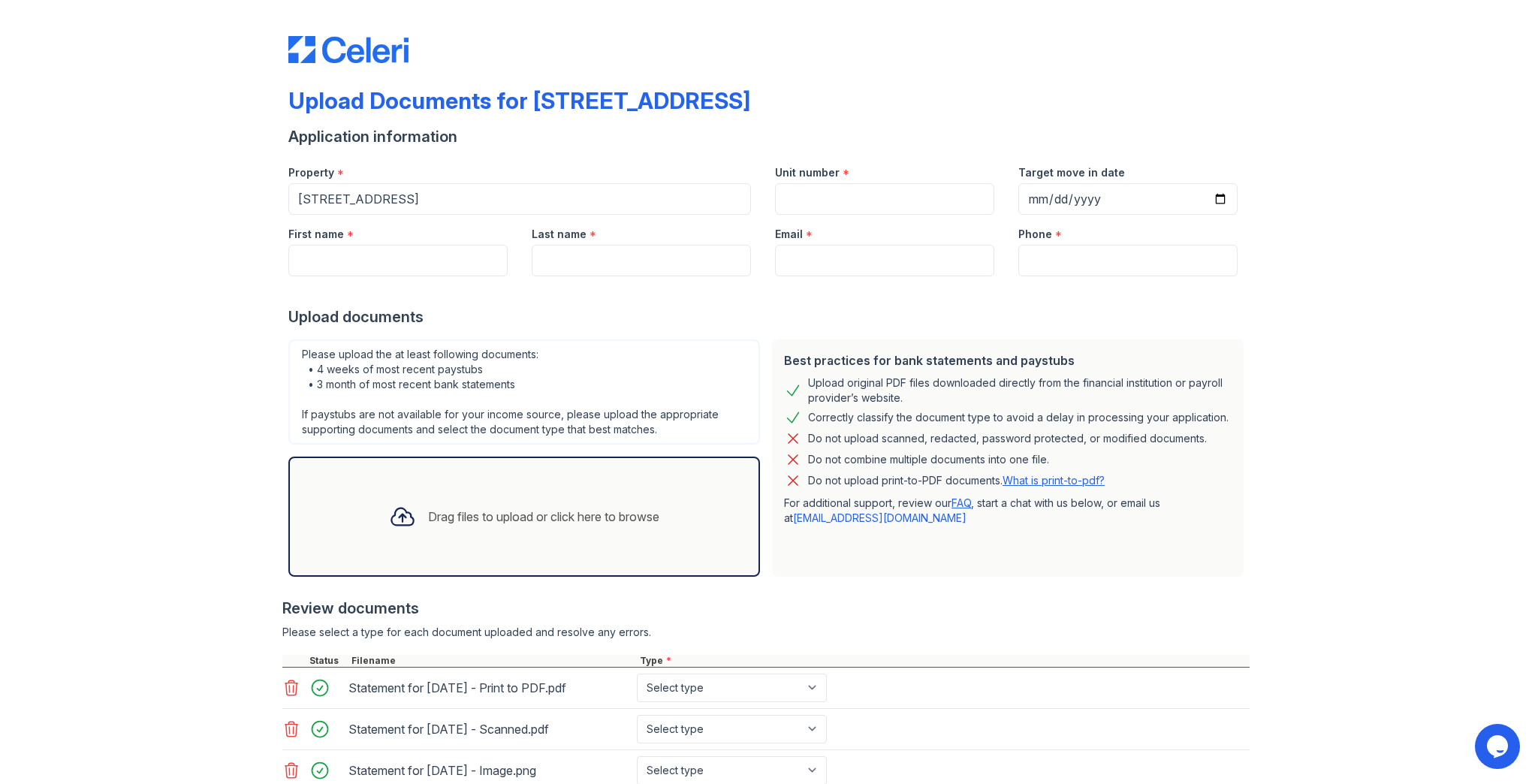
click at [190, 498] on div "Upload Documents for [STREET_ADDRESS] Application information Property * [STREE…" at bounding box center [768, 447] width 1490 height 894
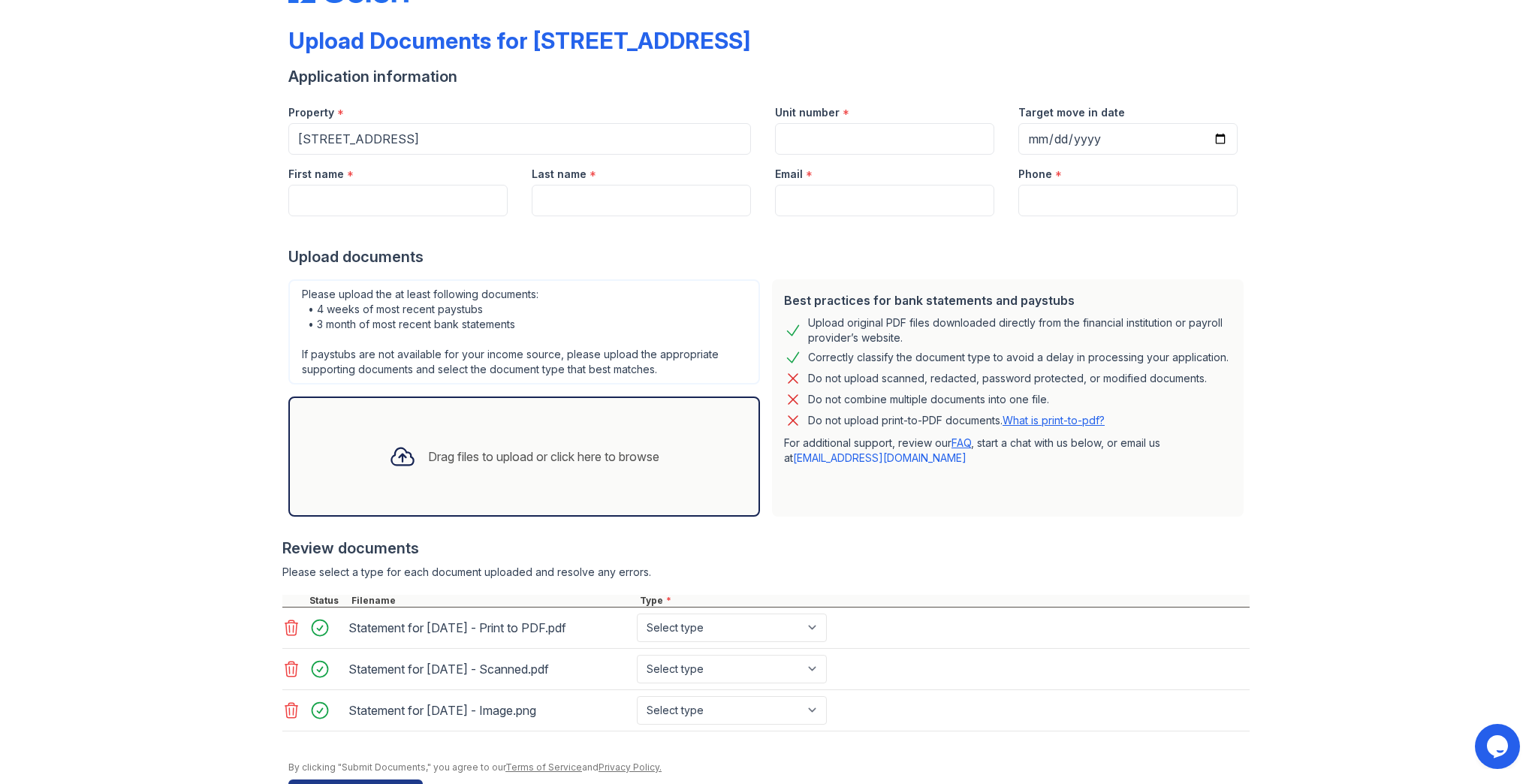
scroll to position [106, 0]
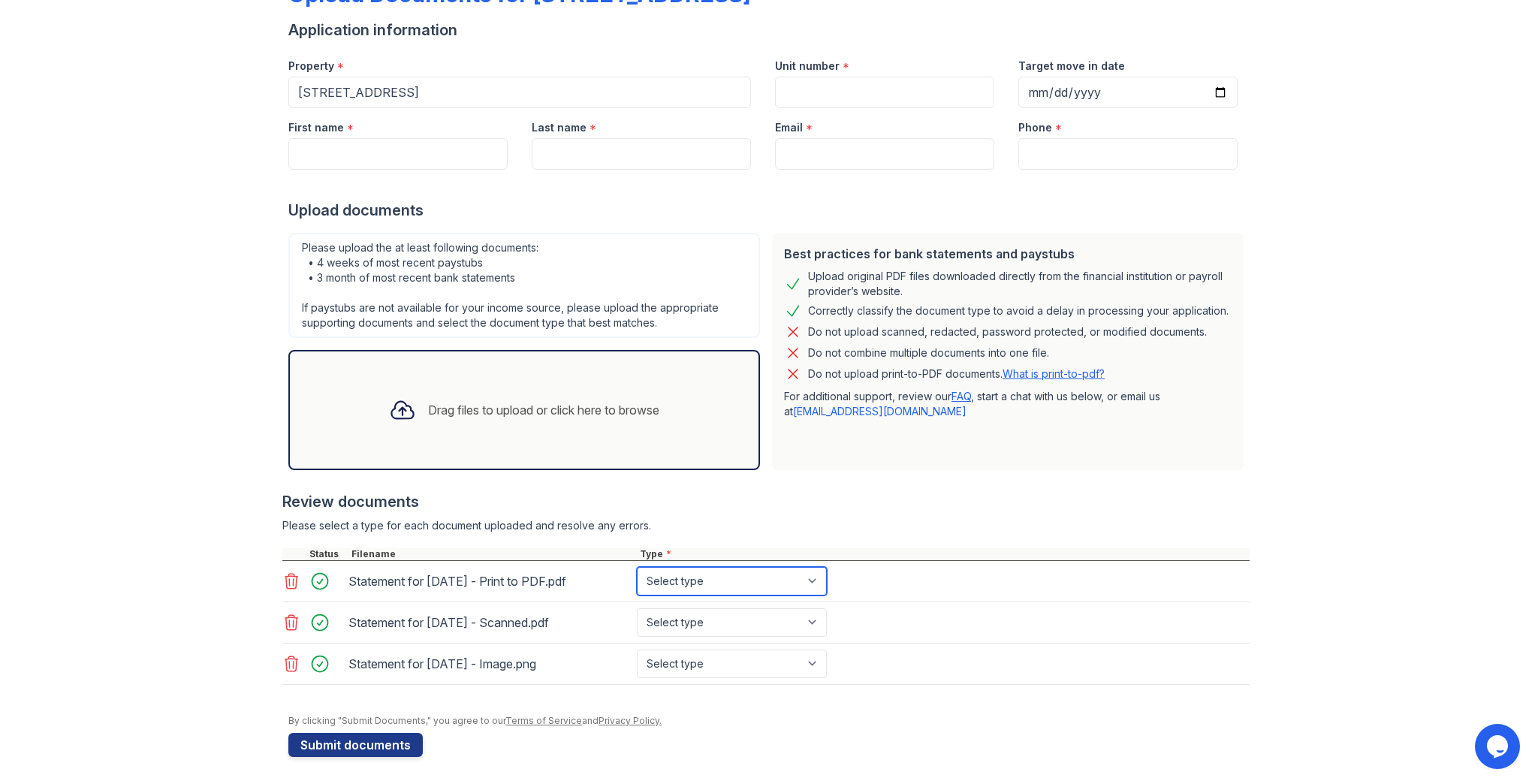
click at [643, 575] on select "Select type Paystub Bank Statement Offer Letter Tax Documents Benefit Award Let…" at bounding box center [731, 581] width 190 height 29
select select "paystub"
click at [636, 567] on select "Select type Paystub Bank Statement Offer Letter Tax Documents Benefit Award Let…" at bounding box center [731, 581] width 190 height 29
click at [657, 617] on select "Select type Paystub Bank Statement Offer Letter Tax Documents Benefit Award Let…" at bounding box center [731, 622] width 190 height 29
select select "paystub"
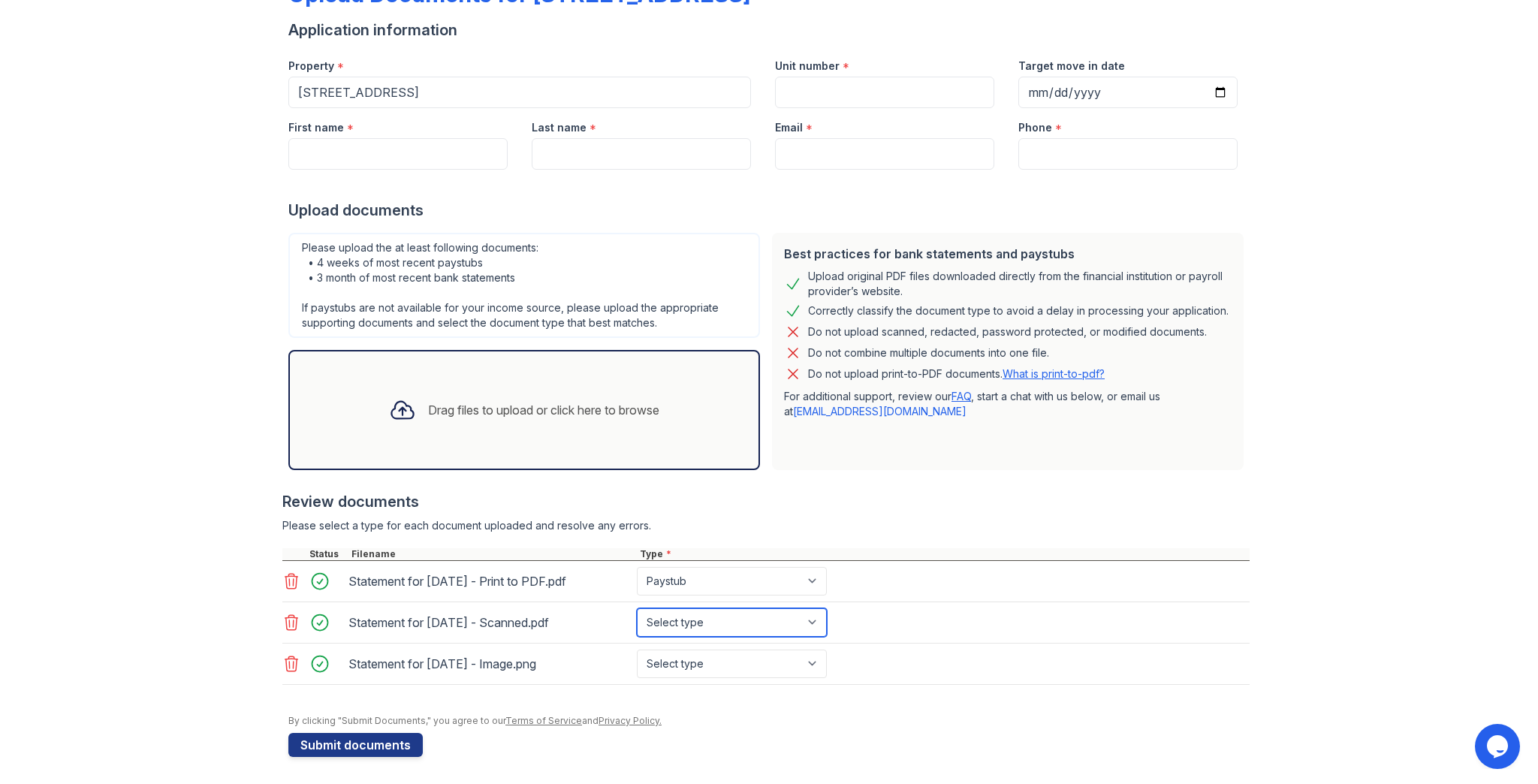
click at [636, 608] on select "Select type Paystub Bank Statement Offer Letter Tax Documents Benefit Award Let…" at bounding box center [731, 622] width 190 height 29
click at [658, 658] on select "Select type Paystub Bank Statement Offer Letter Tax Documents Benefit Award Let…" at bounding box center [731, 663] width 190 height 29
select select "paystub"
click at [636, 649] on select "Select type Paystub Bank Statement Offer Letter Tax Documents Benefit Award Let…" at bounding box center [731, 663] width 190 height 29
click at [350, 736] on button "Submit documents" at bounding box center [355, 744] width 134 height 24
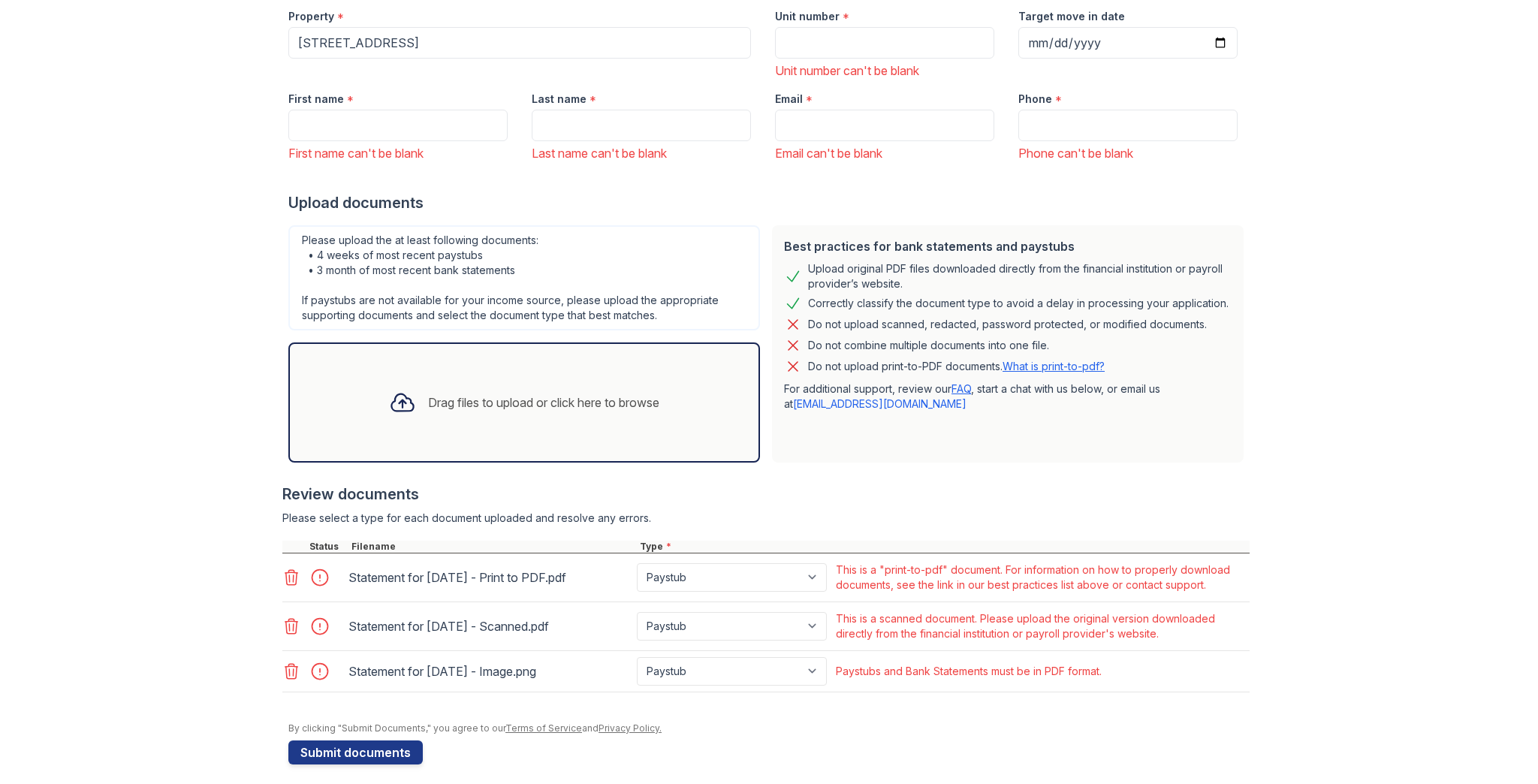
scroll to position [206, 0]
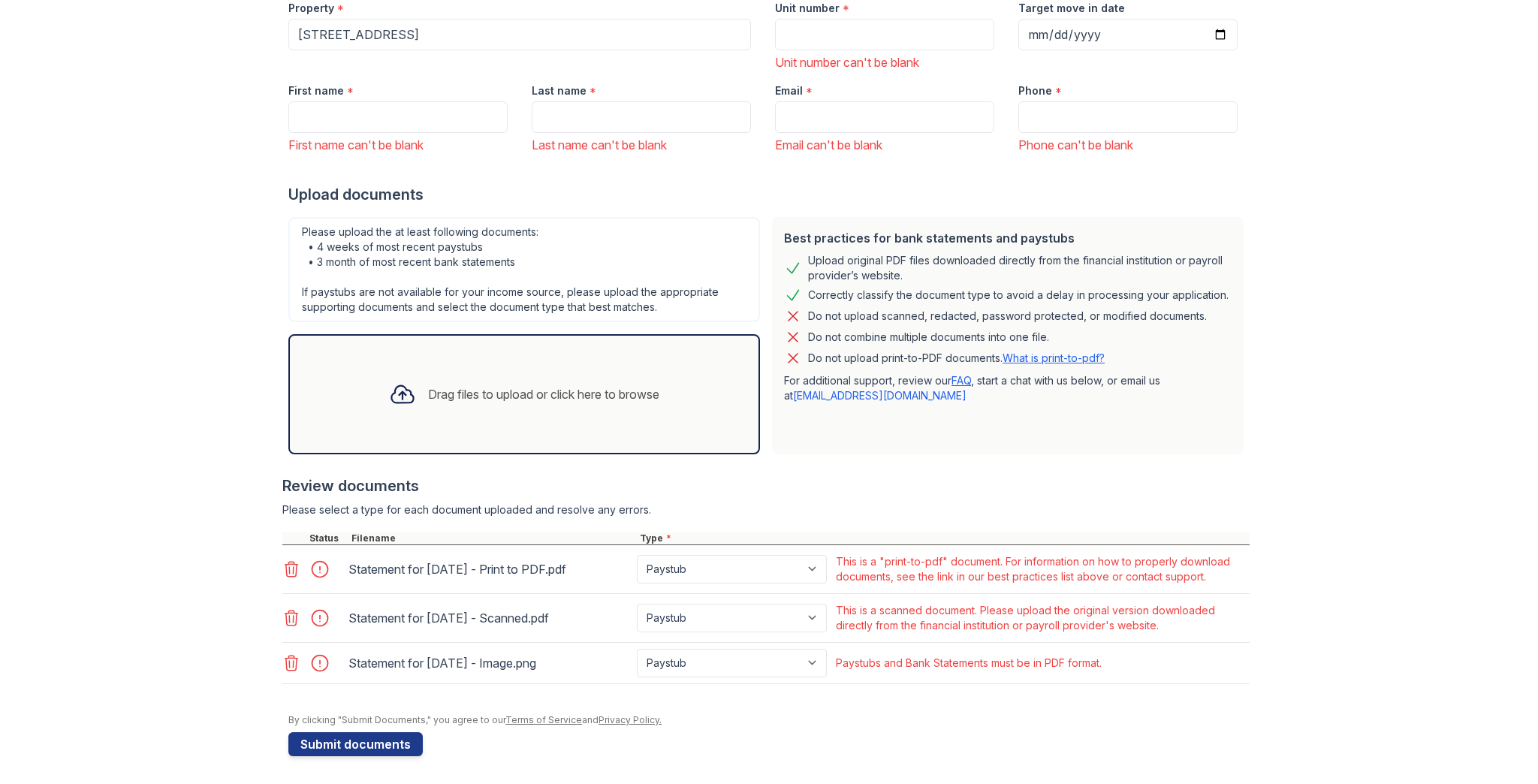
click at [880, 617] on div "This is a scanned document. Please upload the original version downloaded direc…" at bounding box center [1041, 618] width 411 height 30
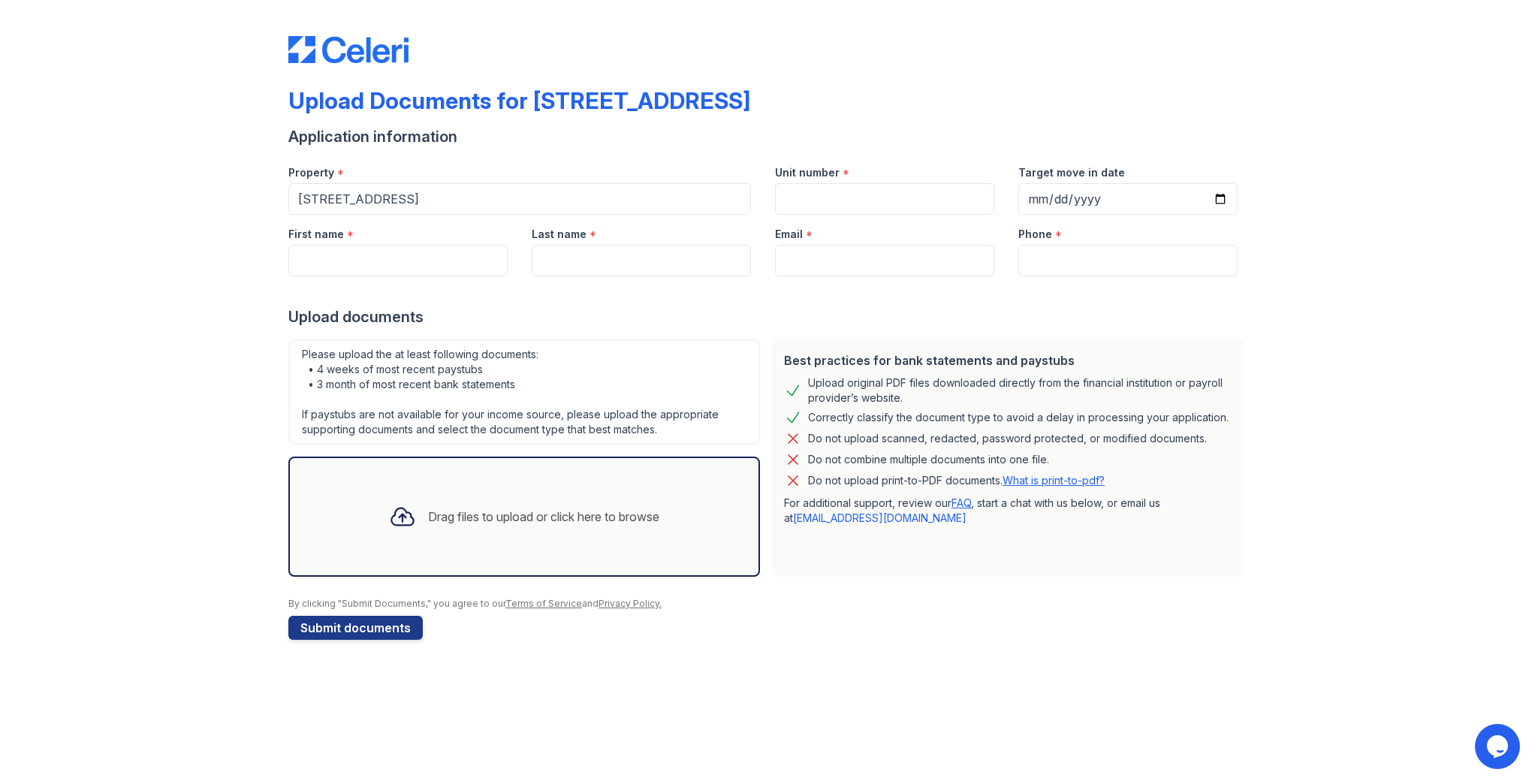
click at [679, 690] on div "Upload Documents for [STREET_ADDRESS] Application information Property * [STREE…" at bounding box center [769, 392] width 1538 height 784
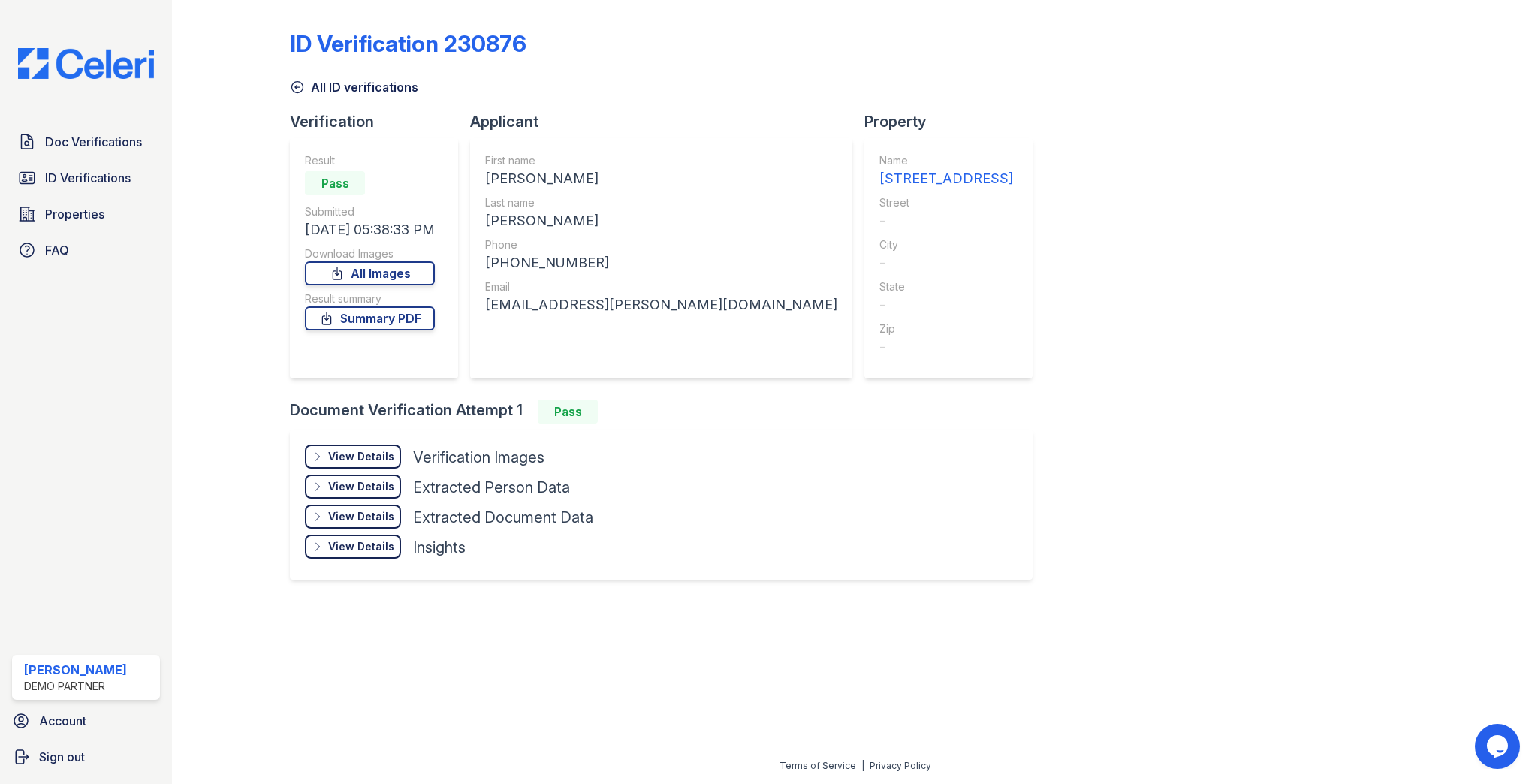
click at [347, 443] on div "View Details Details Hide Details Details Verification Images Document Front Op…" at bounding box center [661, 504] width 743 height 150
click at [356, 451] on div "View Details" at bounding box center [360, 456] width 66 height 15
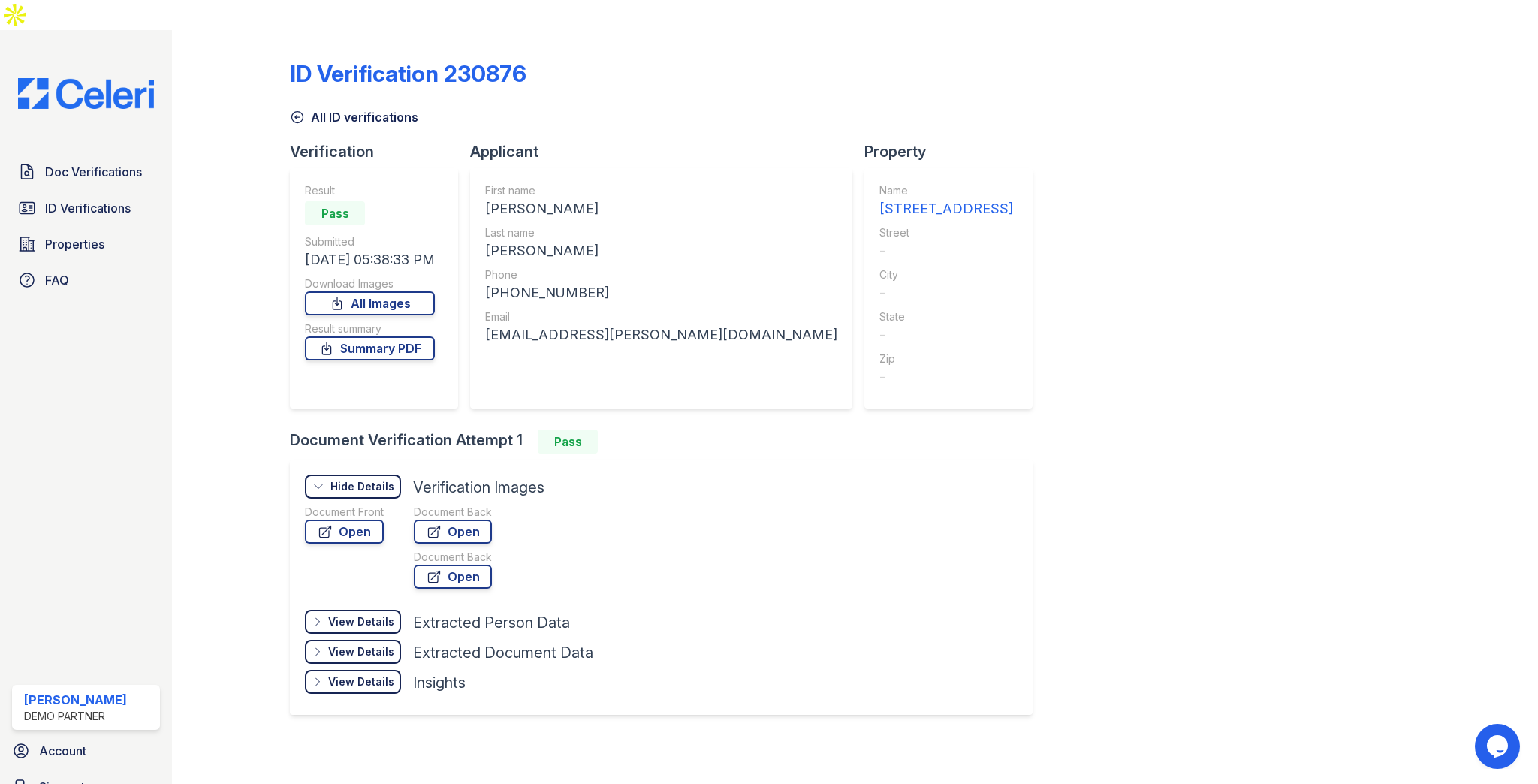
click at [358, 609] on div "View Details Details" at bounding box center [352, 621] width 96 height 24
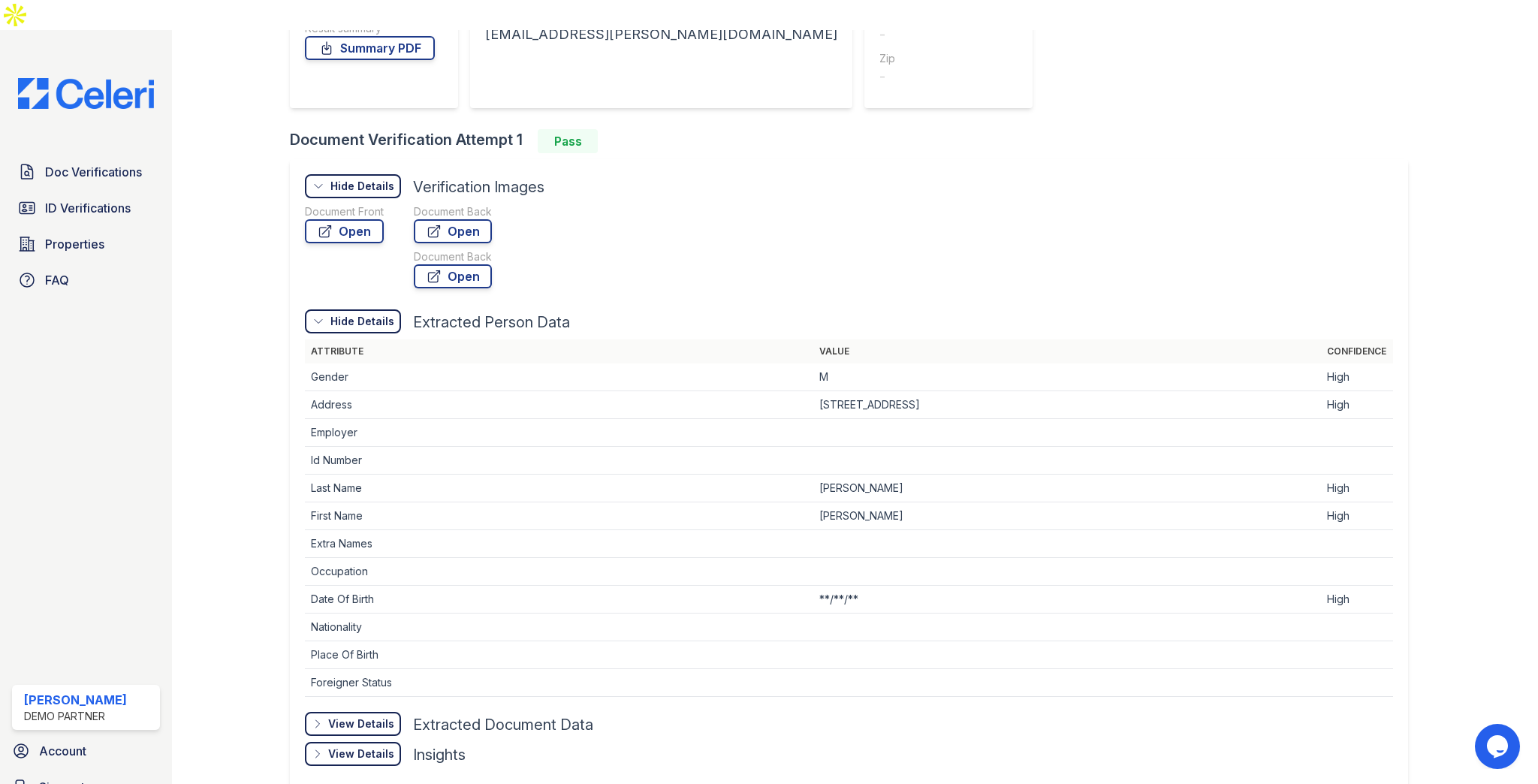
click at [344, 717] on div "View Details" at bounding box center [360, 724] width 66 height 15
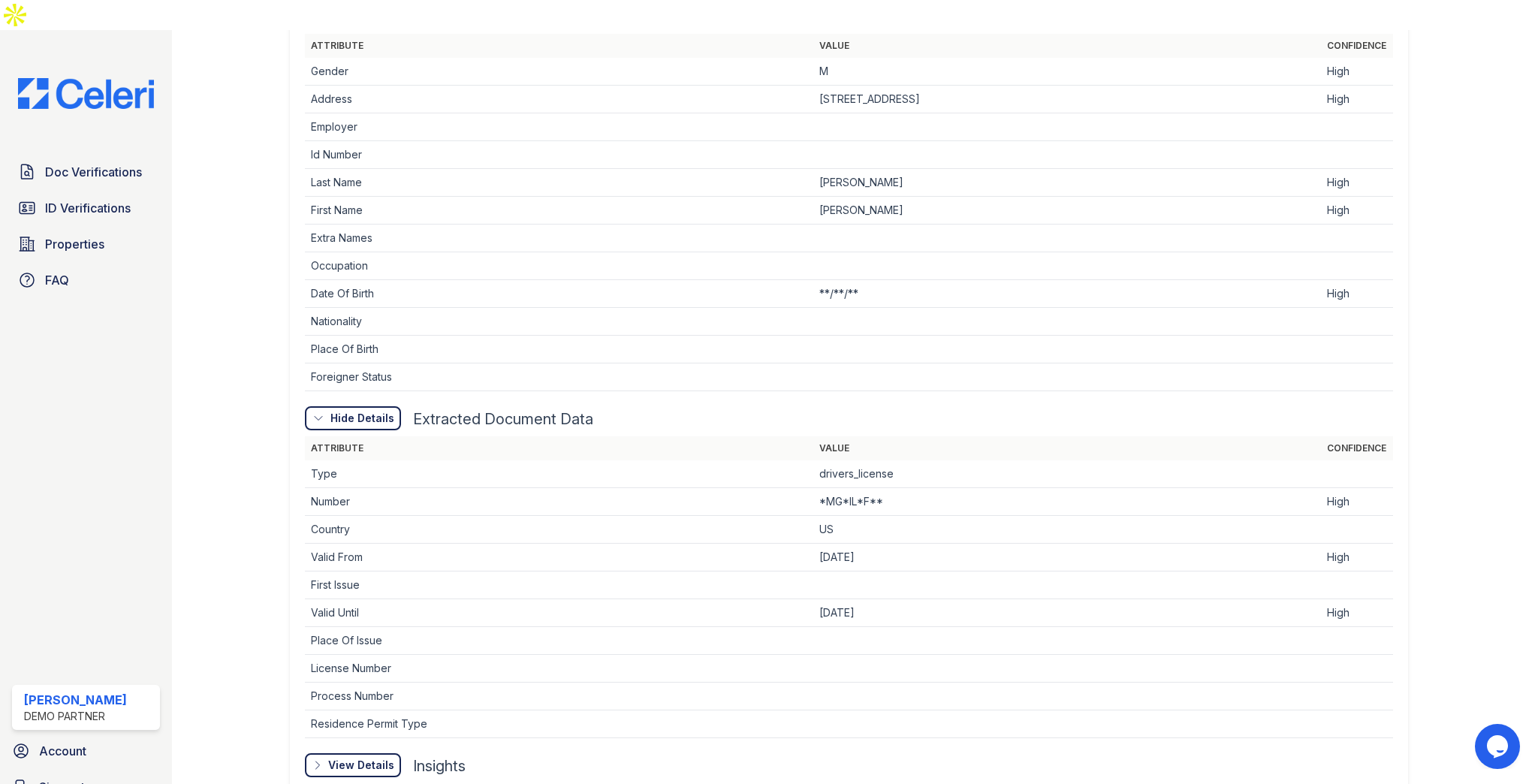
scroll to position [656, 0]
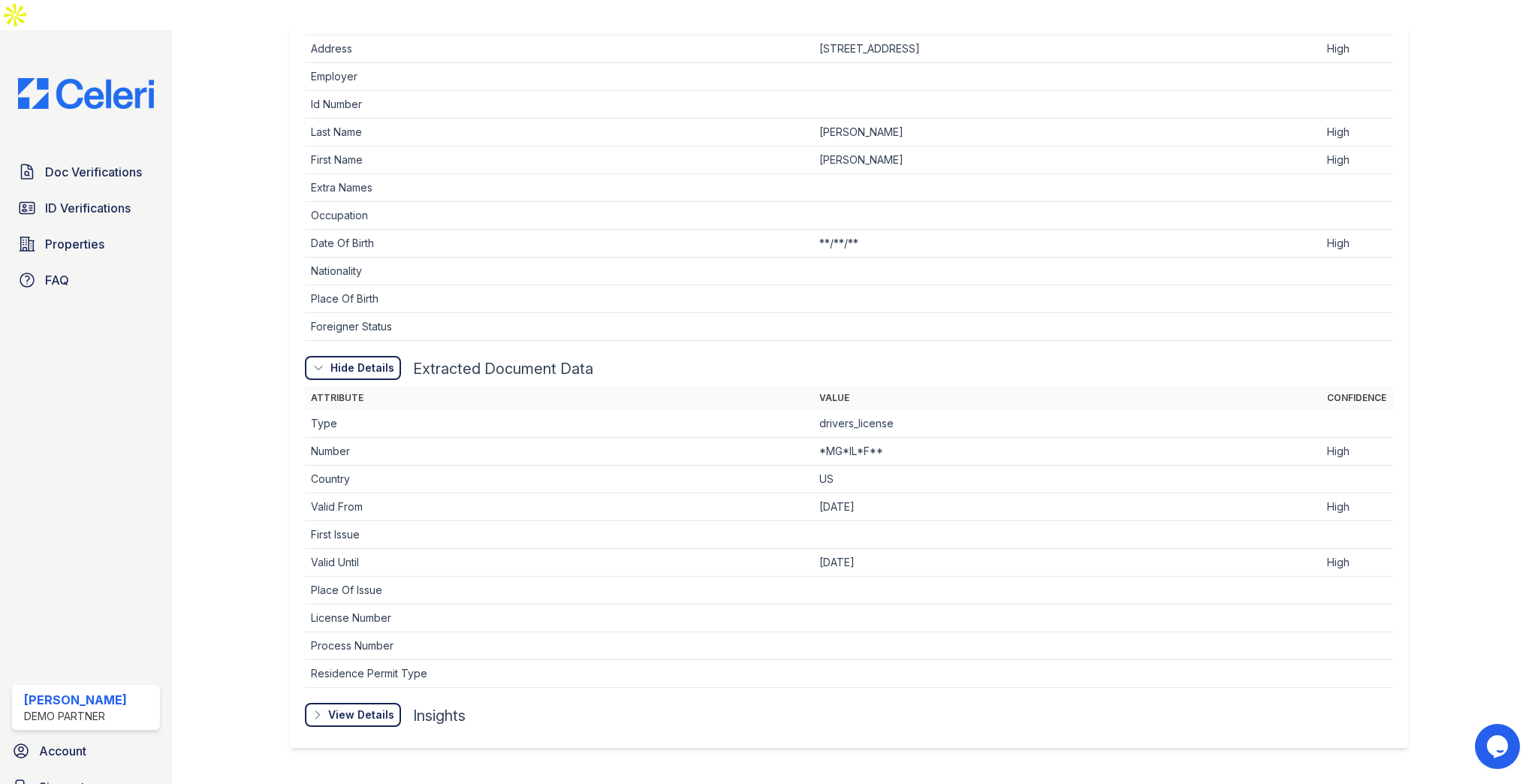
click at [360, 688] on div at bounding box center [848, 695] width 1087 height 15
click at [360, 707] on div "View Details" at bounding box center [360, 714] width 66 height 15
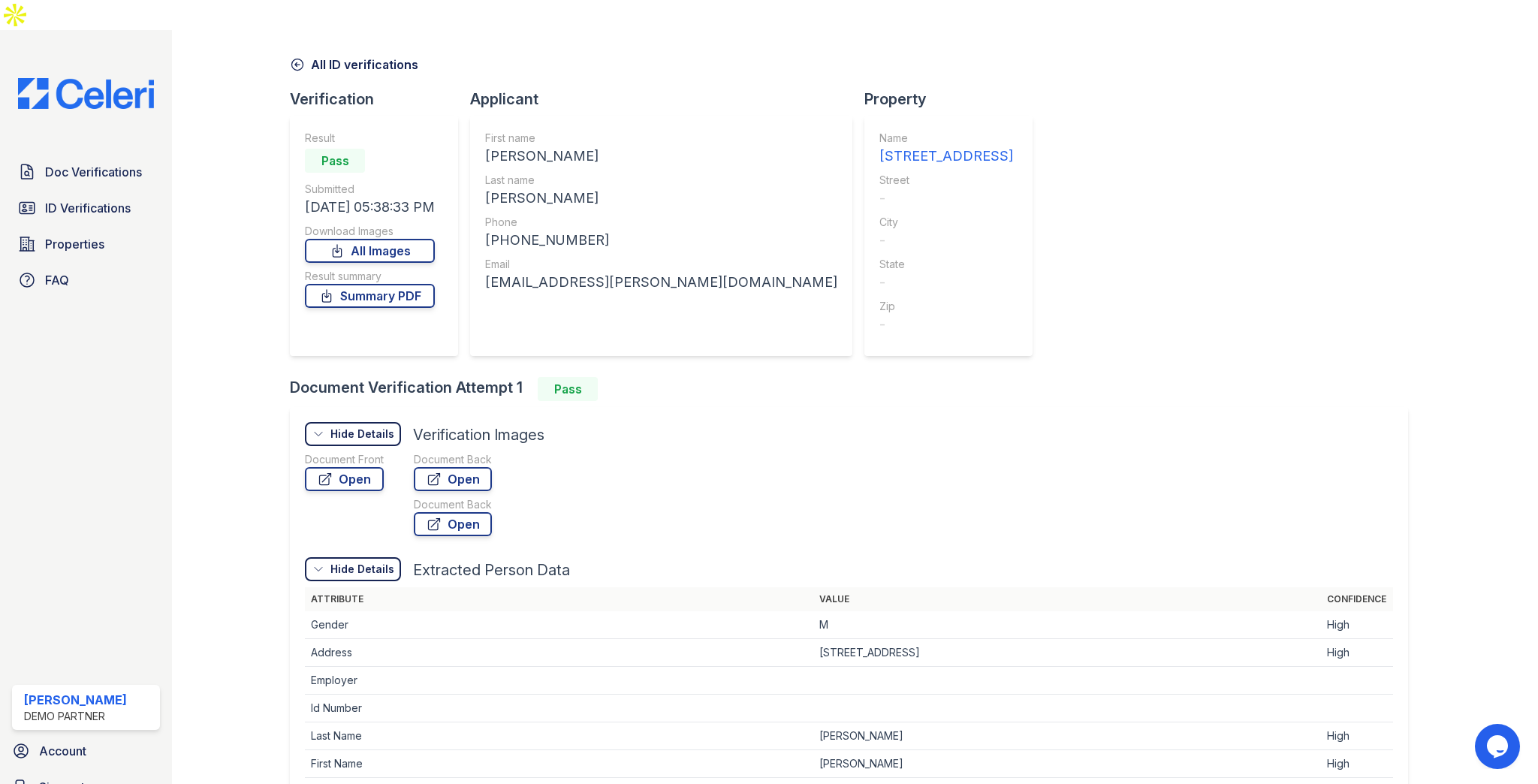
scroll to position [0, 0]
